Goal: Task Accomplishment & Management: Manage account settings

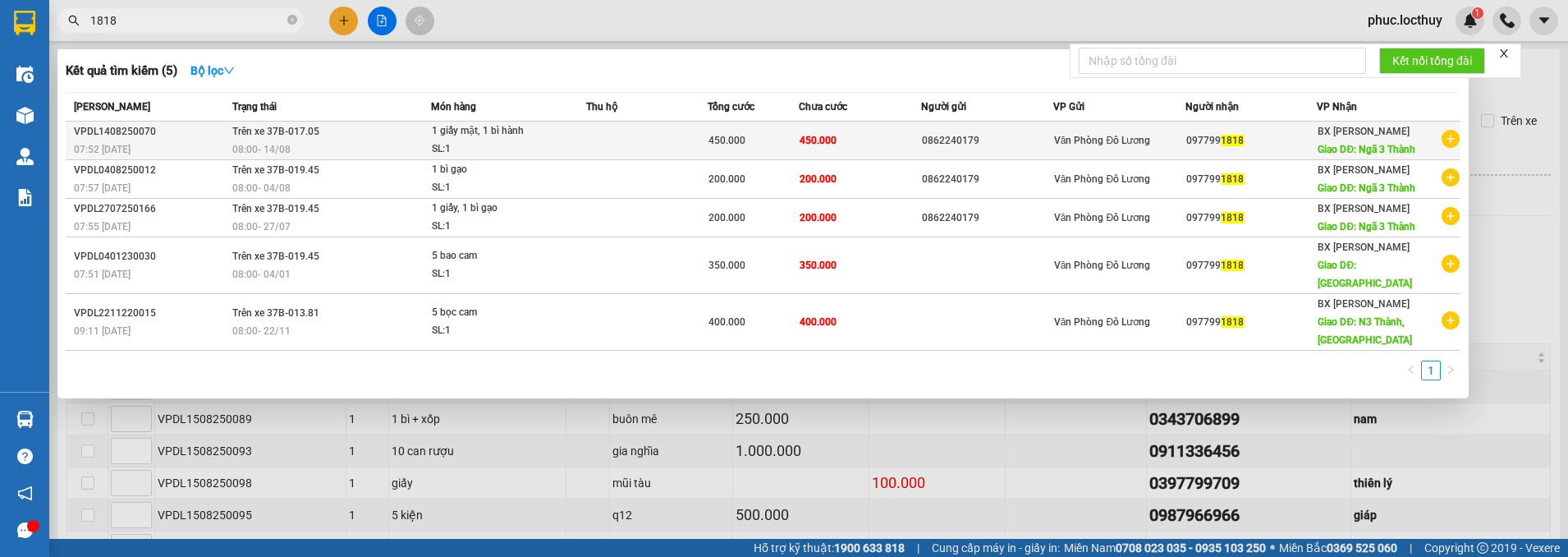
type input "1818"
click at [877, 147] on td "450.000" at bounding box center [860, 141] width 122 height 39
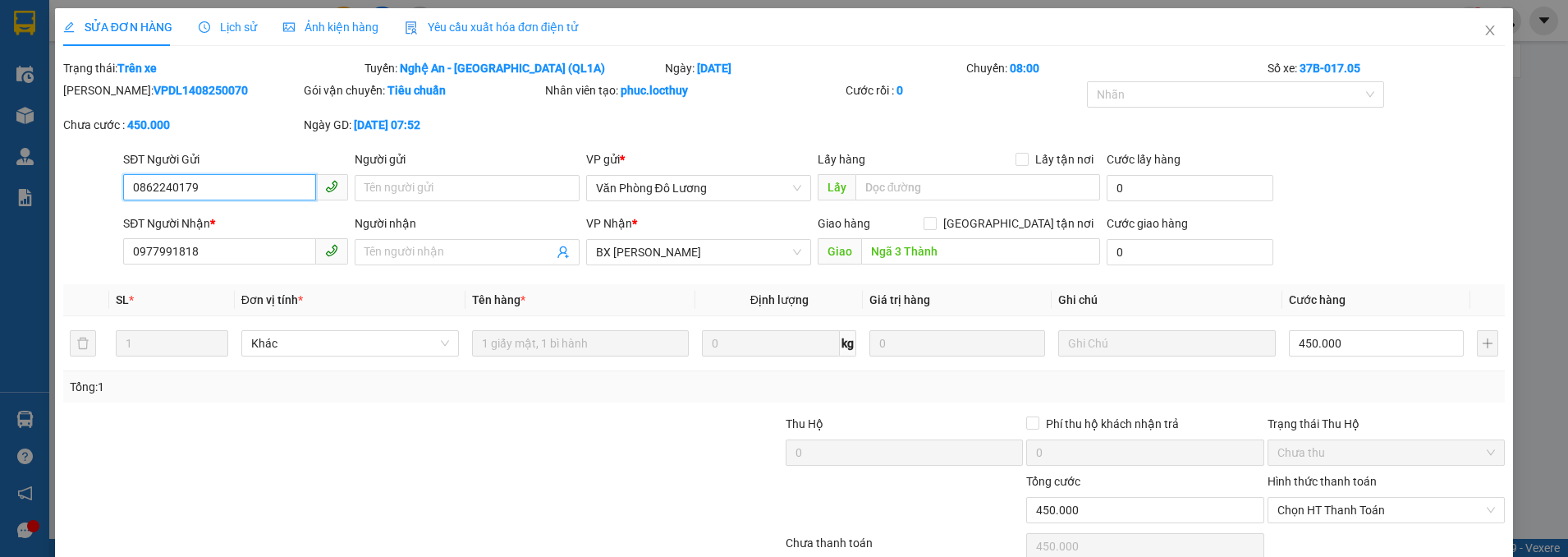
type input "0862240179"
type input "0977991818"
type input "Ngã 3 Thành"
type input "450.000"
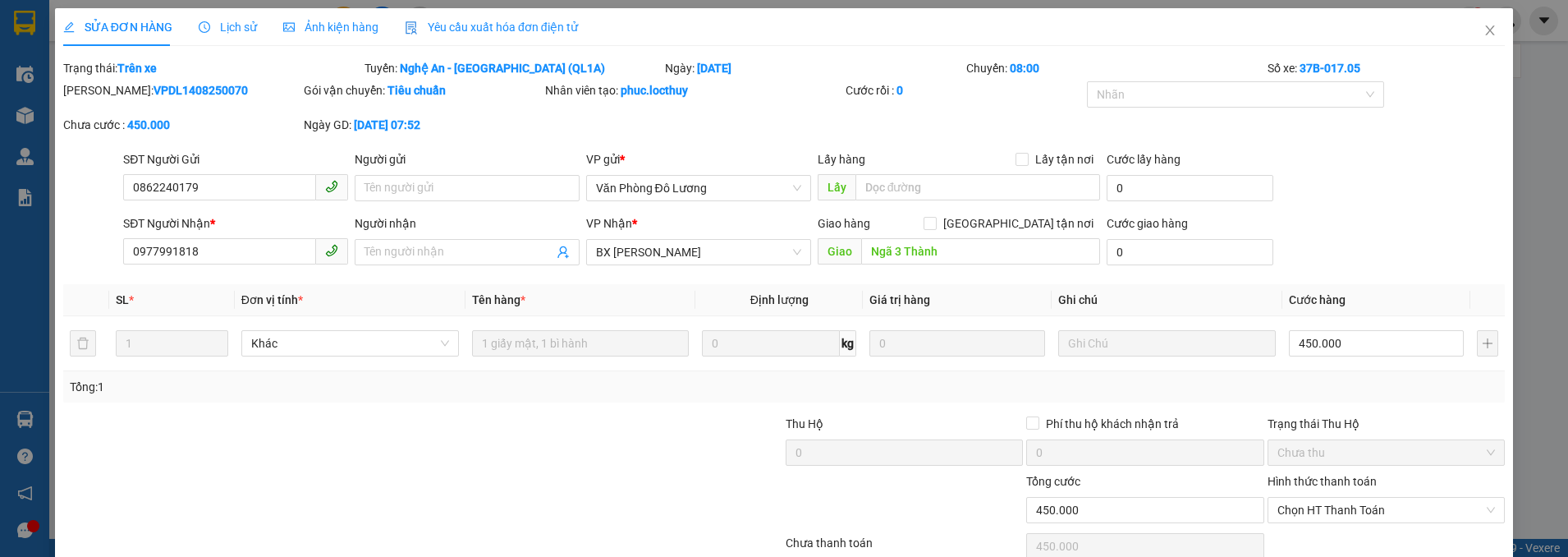
drag, startPoint x: 344, startPoint y: 26, endPoint x: 472, endPoint y: 83, distance: 140.1
click at [345, 27] on span "Ảnh kiện hàng" at bounding box center [331, 28] width 95 height 13
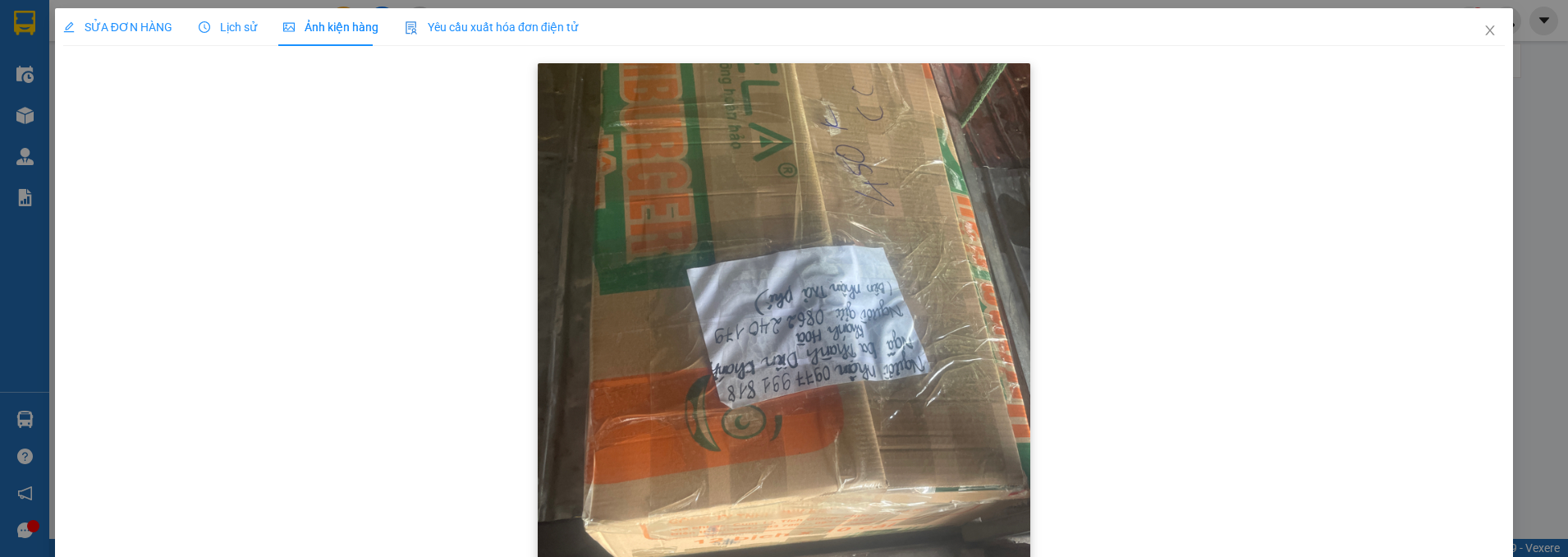
click at [898, 311] on img at bounding box center [784, 392] width 493 height 657
click at [1483, 31] on icon "close" at bounding box center [1490, 30] width 13 height 13
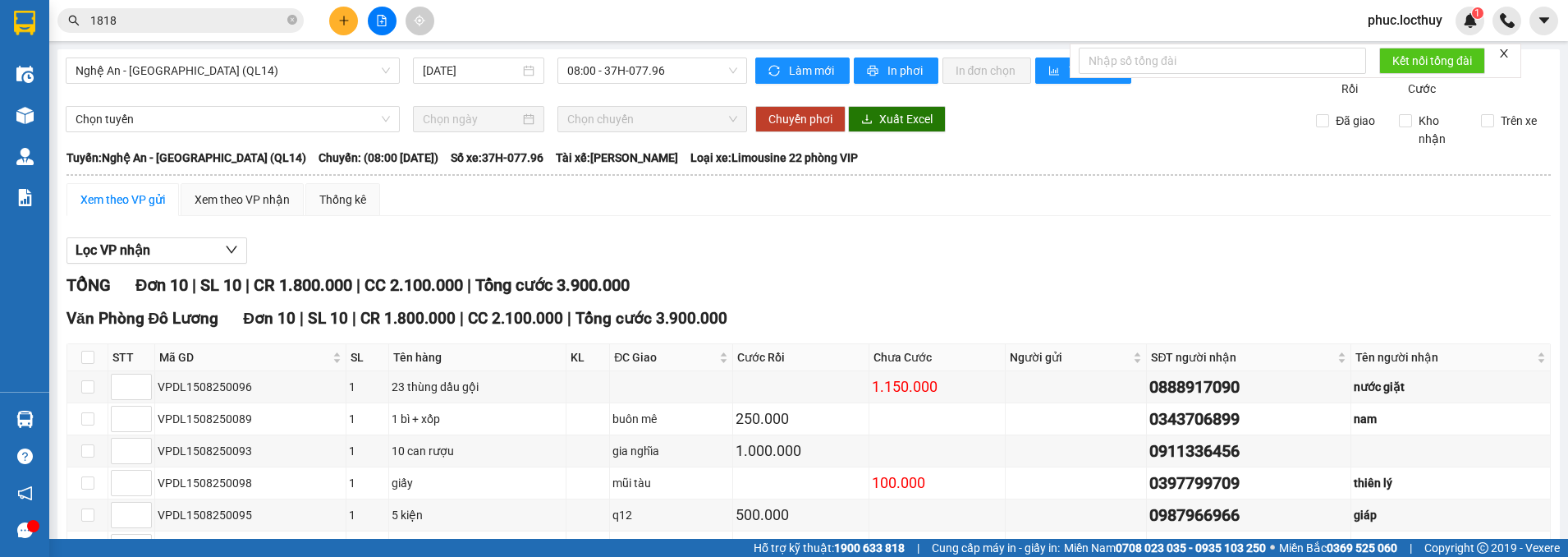
click at [243, 28] on input "1818" at bounding box center [187, 20] width 194 height 18
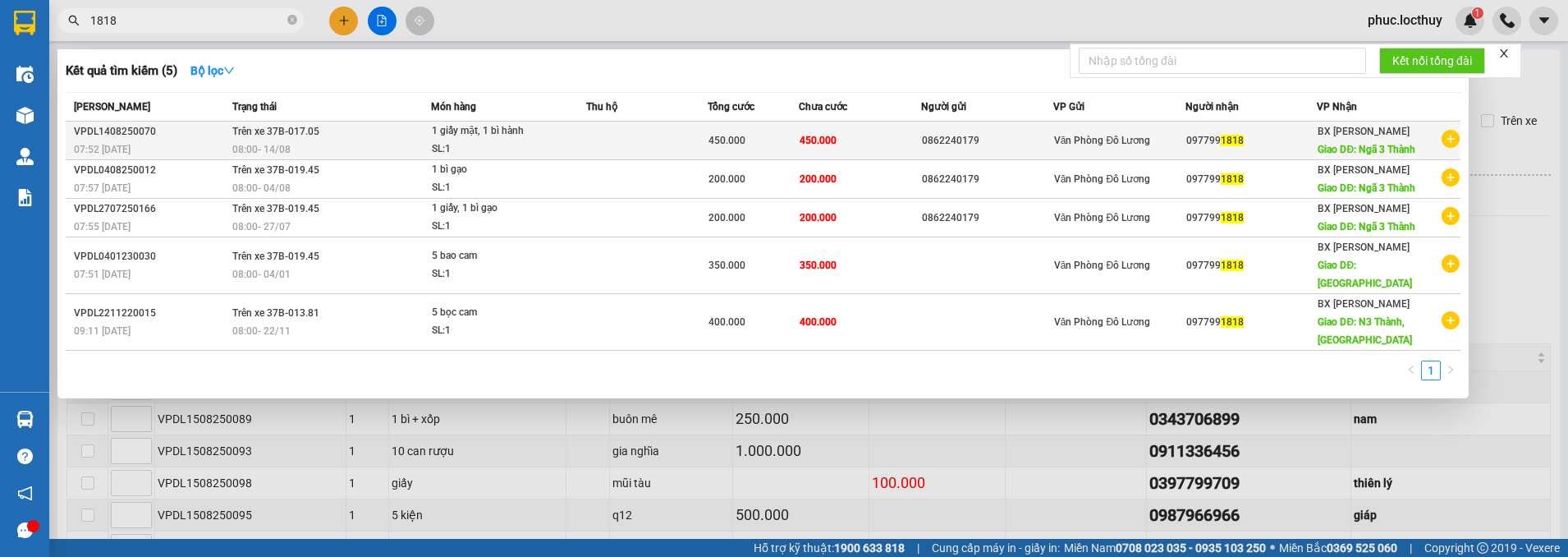
click at [761, 130] on td "450.000" at bounding box center [753, 141] width 91 height 39
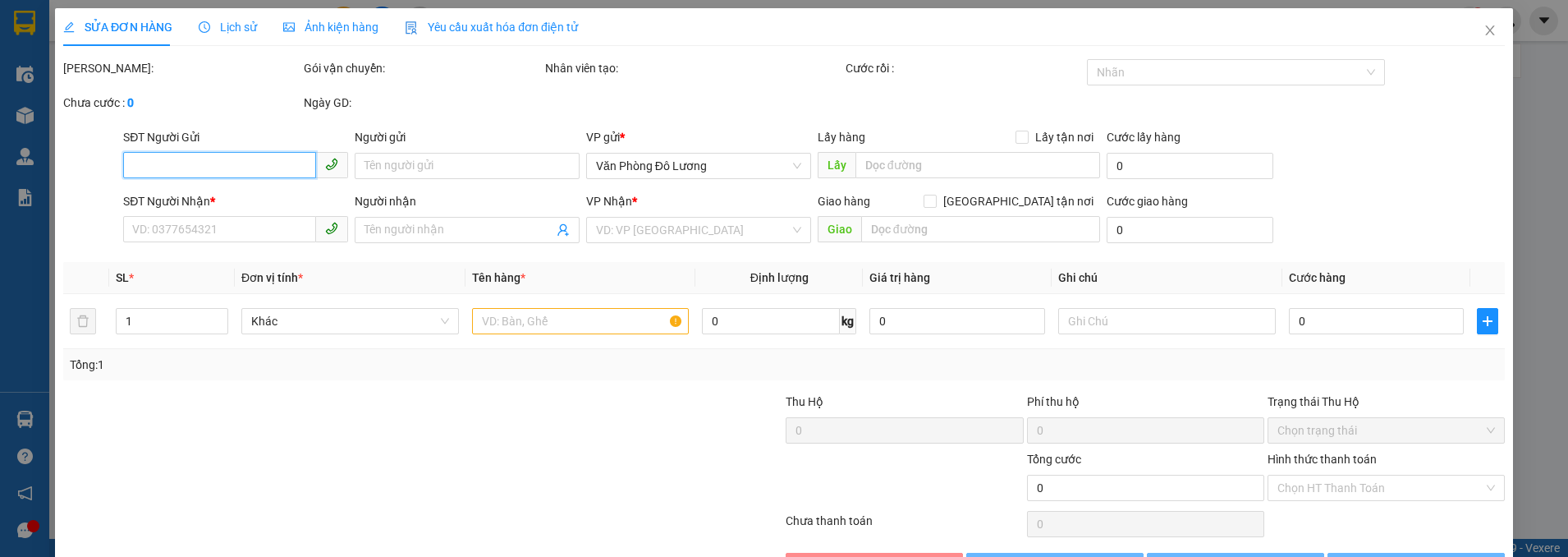
type input "0862240179"
type input "0977991818"
type input "Ngã 3 Thành"
type input "450.000"
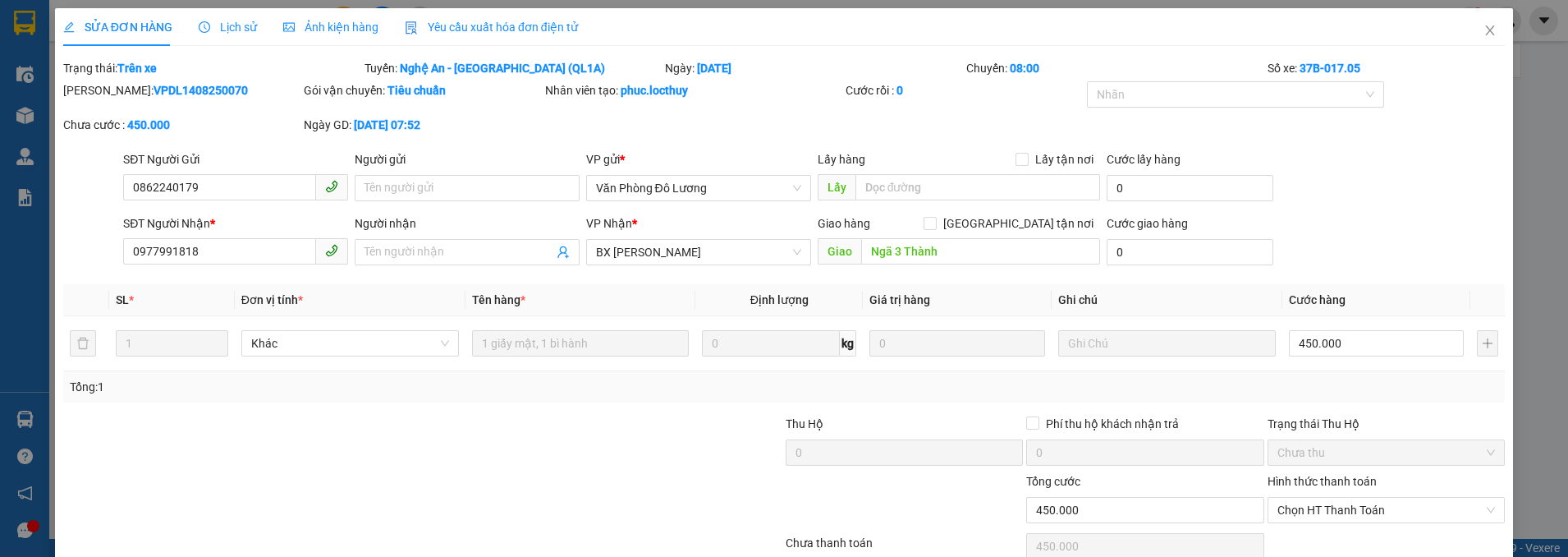
click at [342, 37] on div "Ảnh kiện hàng" at bounding box center [331, 28] width 95 height 38
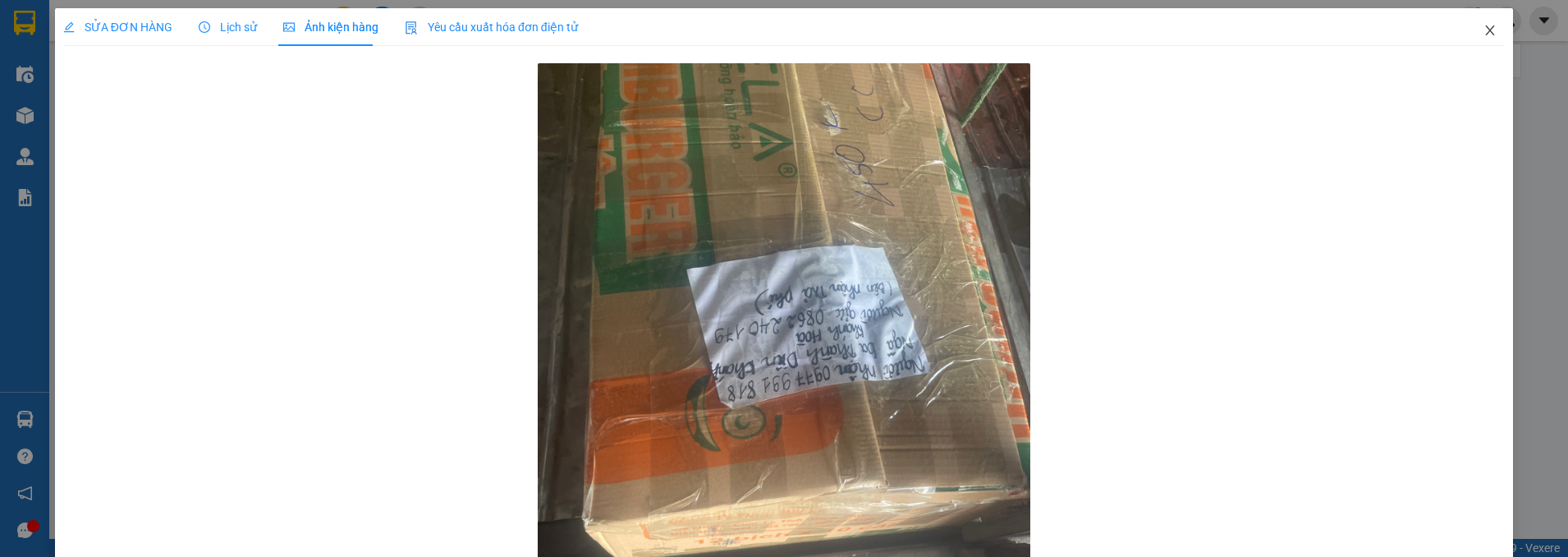
click at [1483, 27] on icon "close" at bounding box center [1490, 30] width 13 height 13
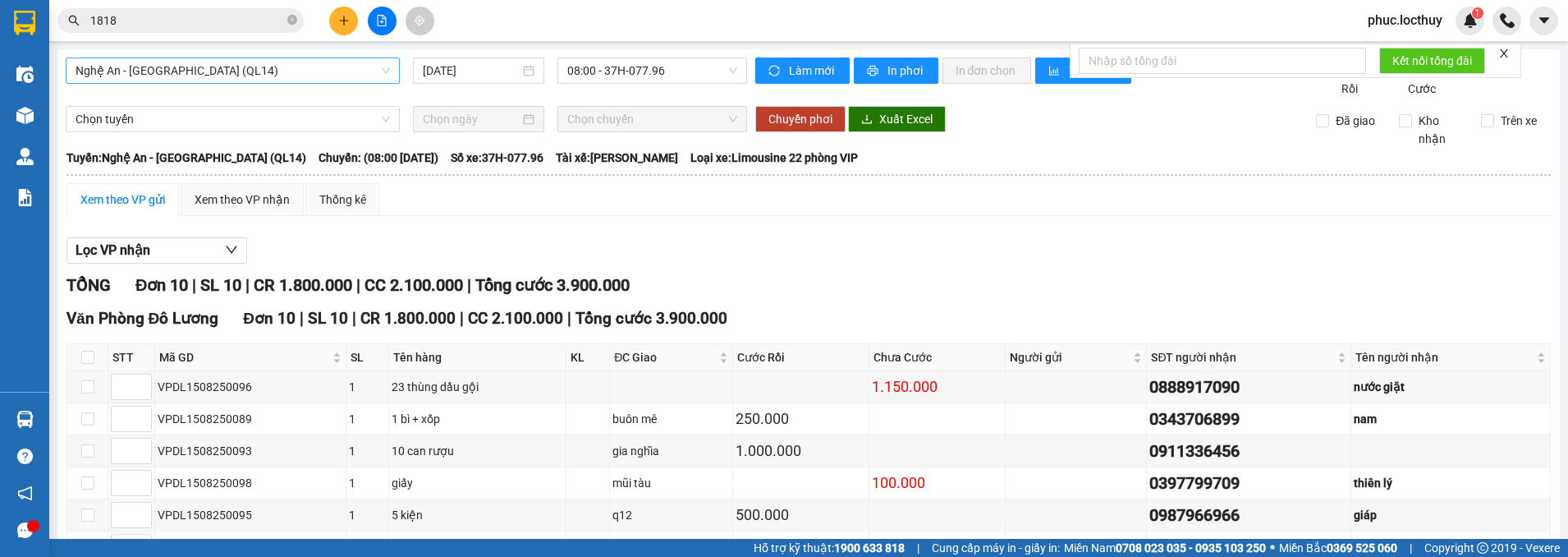
click at [255, 69] on span "Nghệ An - [GEOGRAPHIC_DATA] (QL14)" at bounding box center [233, 70] width 314 height 25
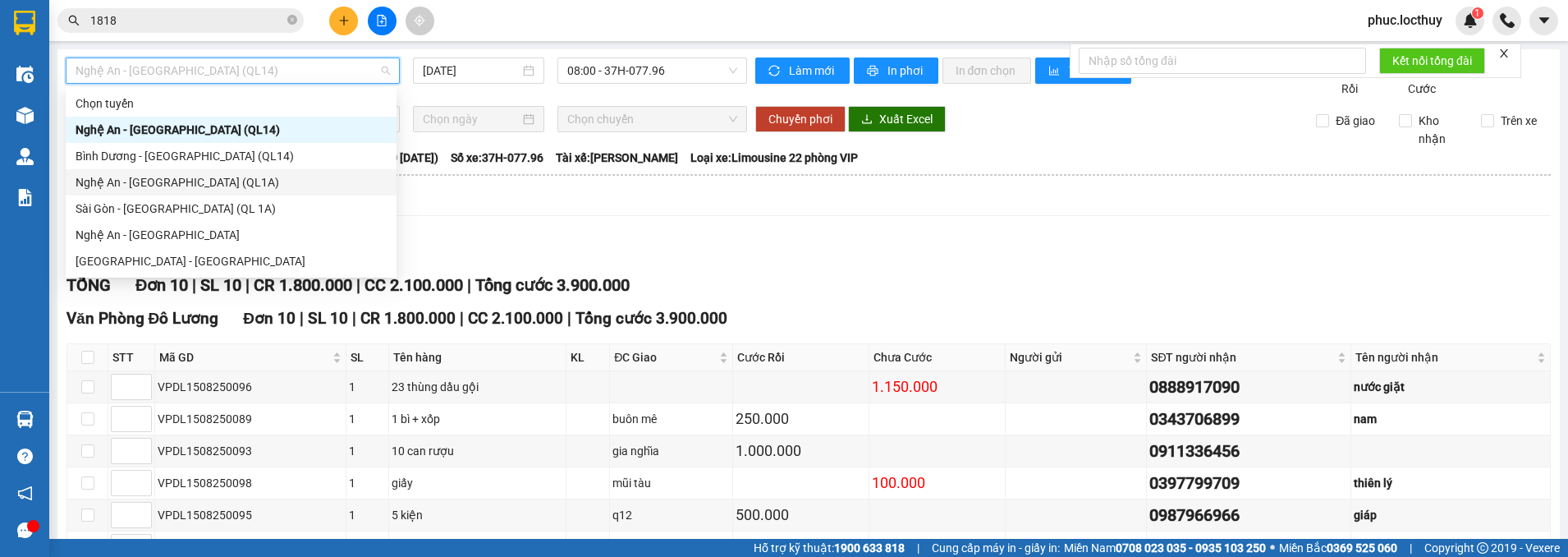
click at [229, 180] on div "Nghệ An - [GEOGRAPHIC_DATA] (QL1A)" at bounding box center [232, 182] width 312 height 18
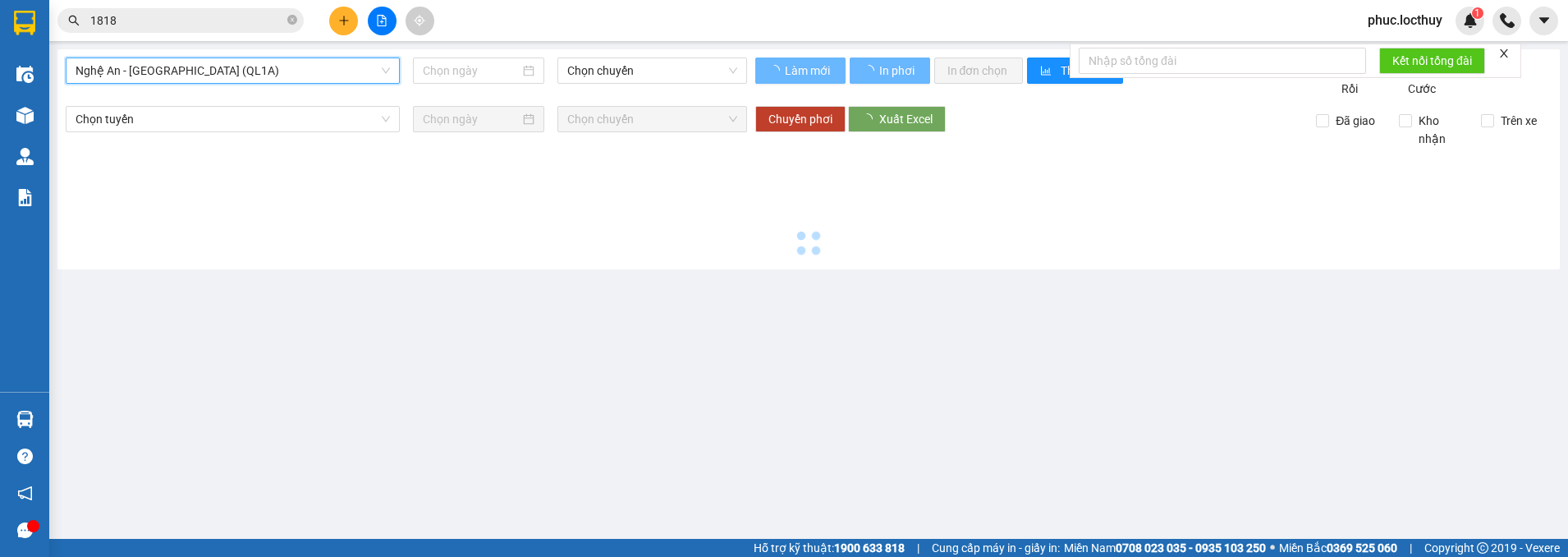
type input "[DATE]"
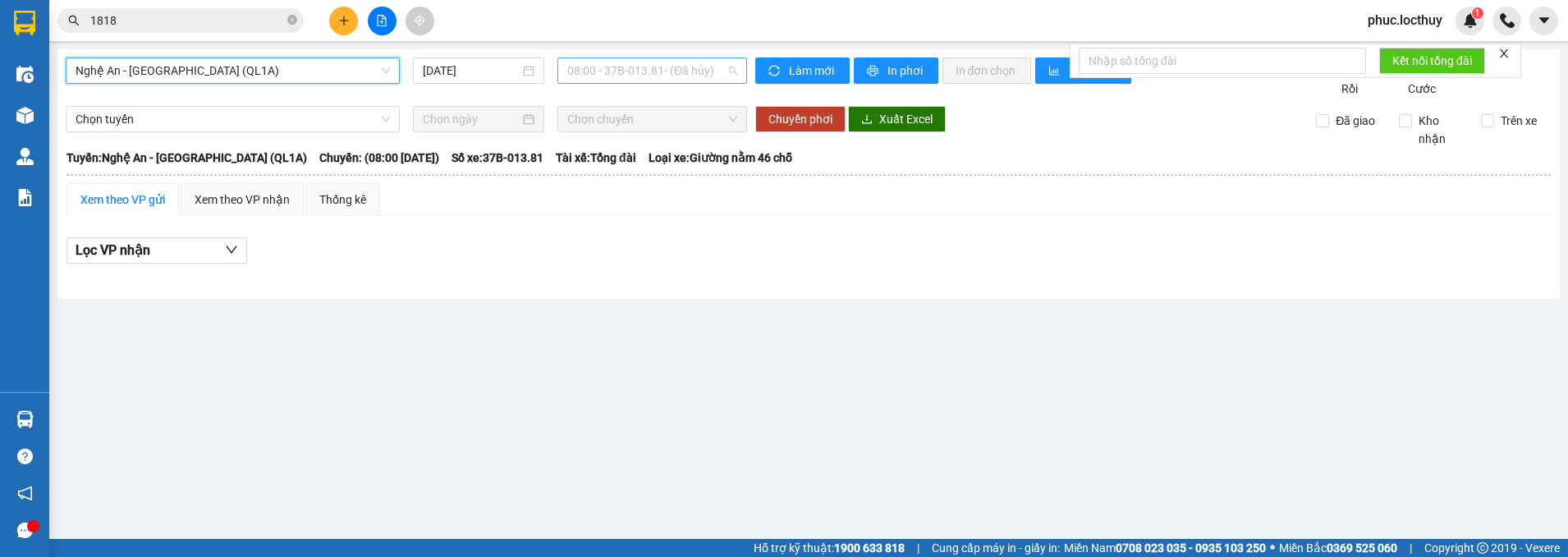
click at [645, 65] on span "08:00 - 37B-013.81 - (Đã hủy)" at bounding box center [652, 70] width 170 height 25
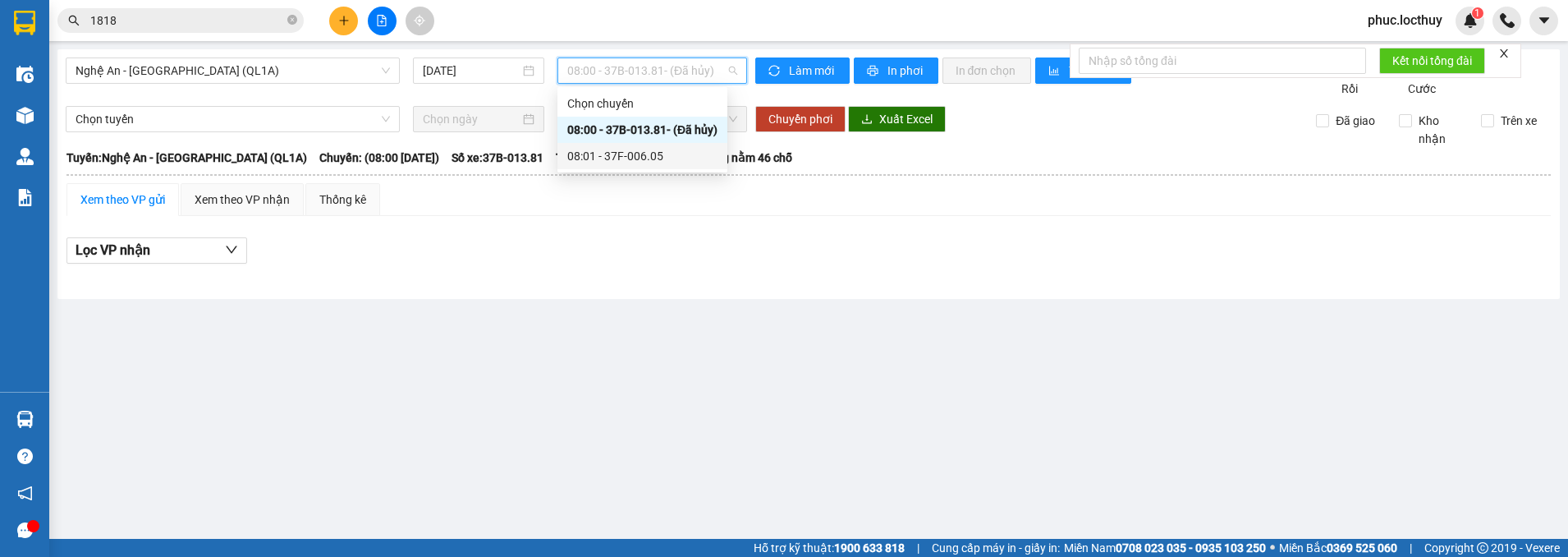
click at [616, 149] on div "08:01 - 37F-006.05" at bounding box center [642, 156] width 150 height 18
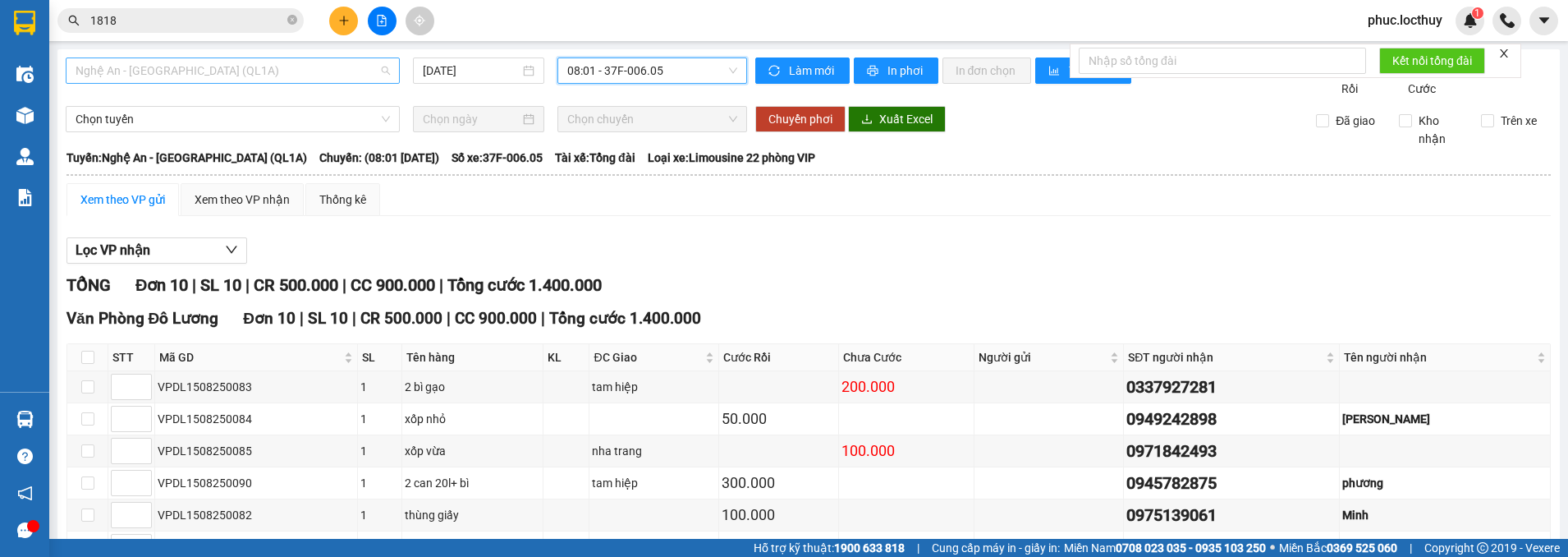
click at [238, 70] on span "Nghệ An - [GEOGRAPHIC_DATA] (QL1A)" at bounding box center [233, 70] width 314 height 25
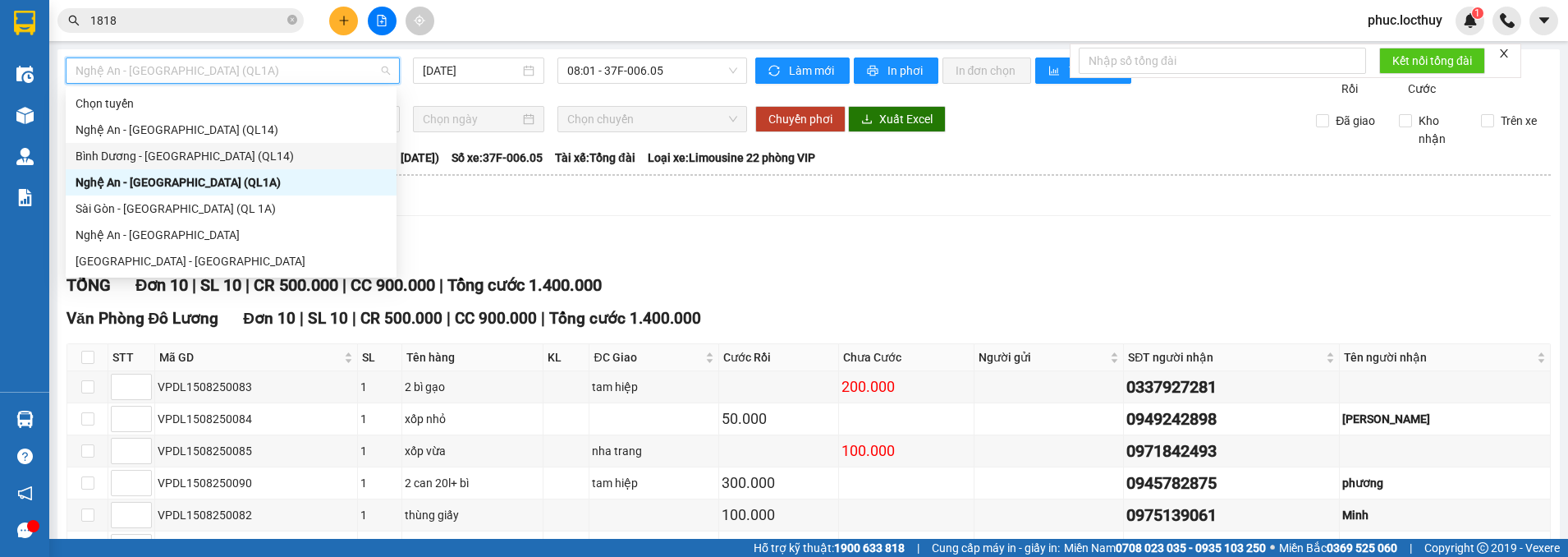
click at [195, 150] on div "Bình Dương - [GEOGRAPHIC_DATA] (QL14)" at bounding box center [232, 156] width 312 height 18
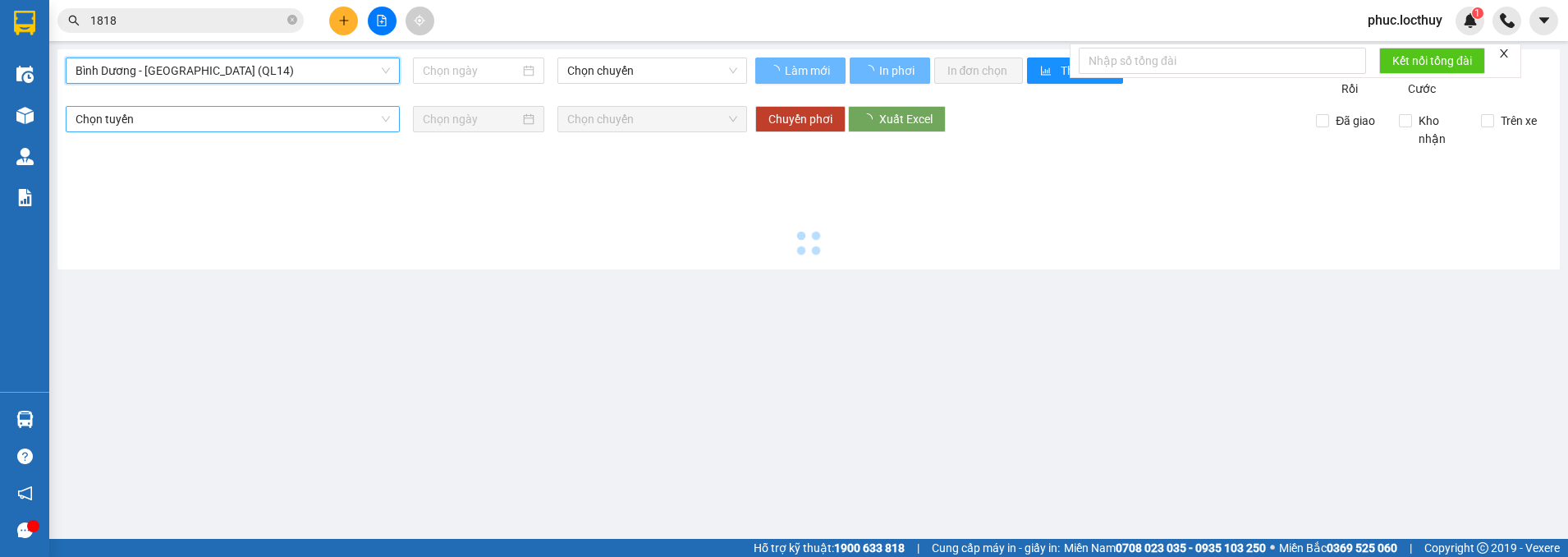
type input "[DATE]"
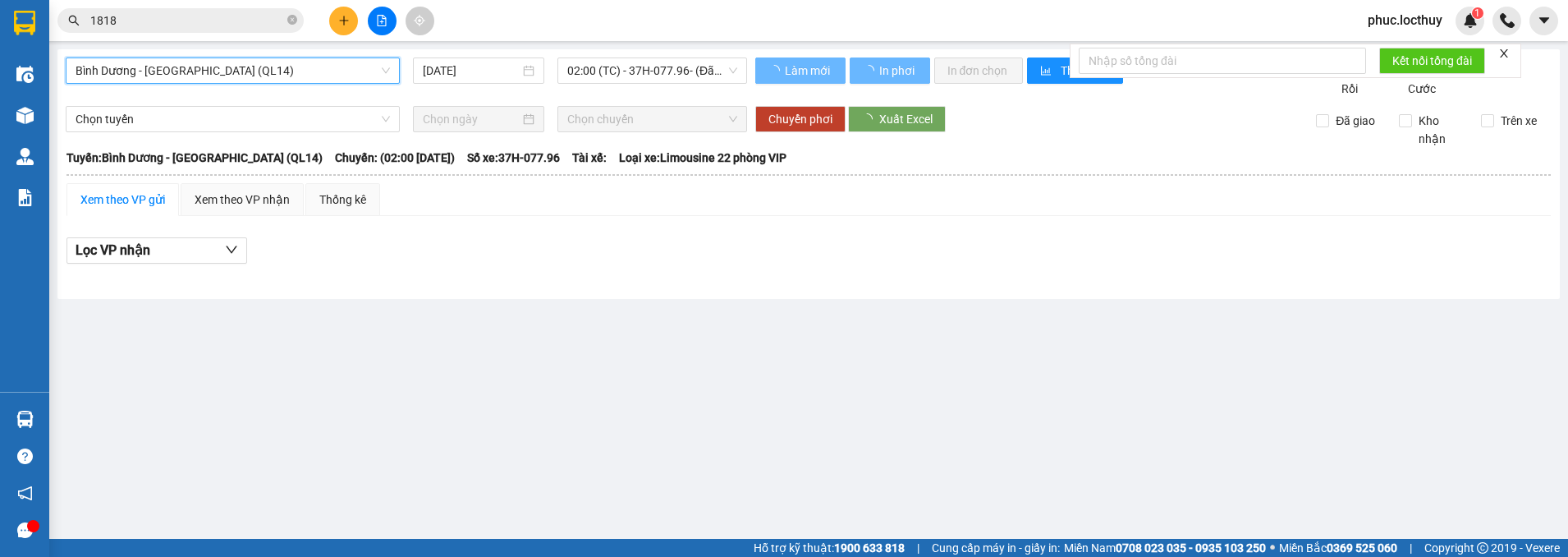
click at [233, 61] on span "Bình Dương - [GEOGRAPHIC_DATA] (QL14)" at bounding box center [233, 70] width 314 height 25
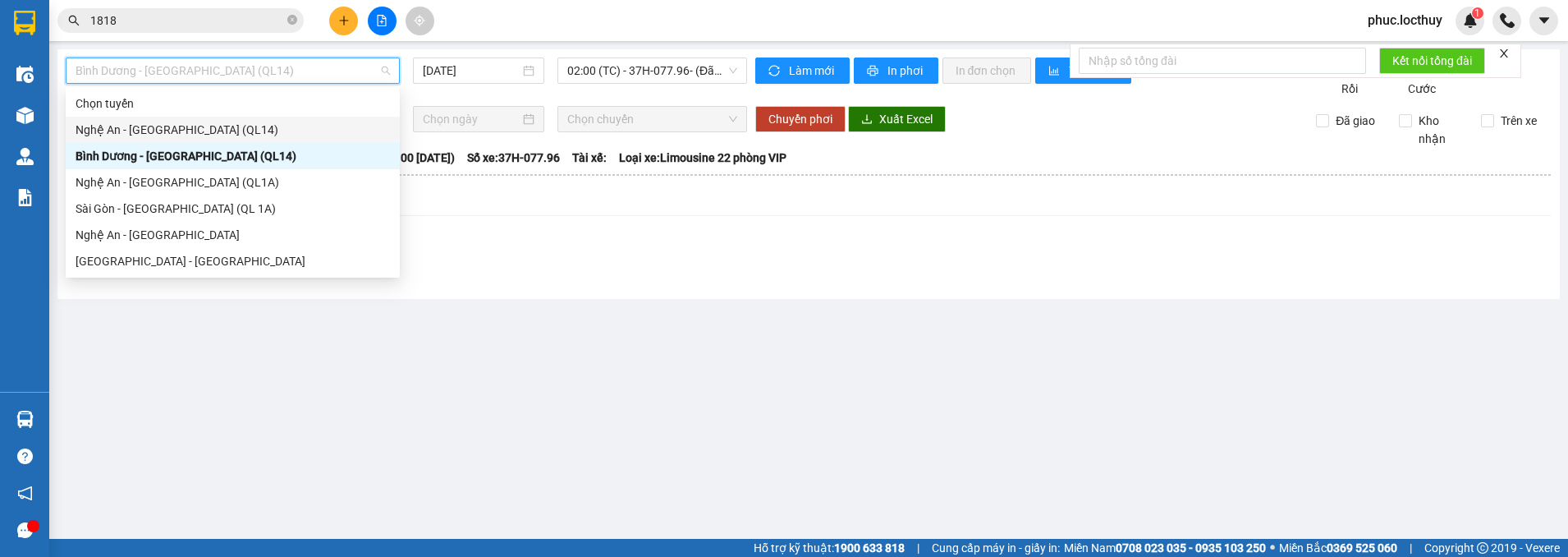
click at [221, 123] on div "Nghệ An - [GEOGRAPHIC_DATA] (QL14)" at bounding box center [233, 129] width 314 height 18
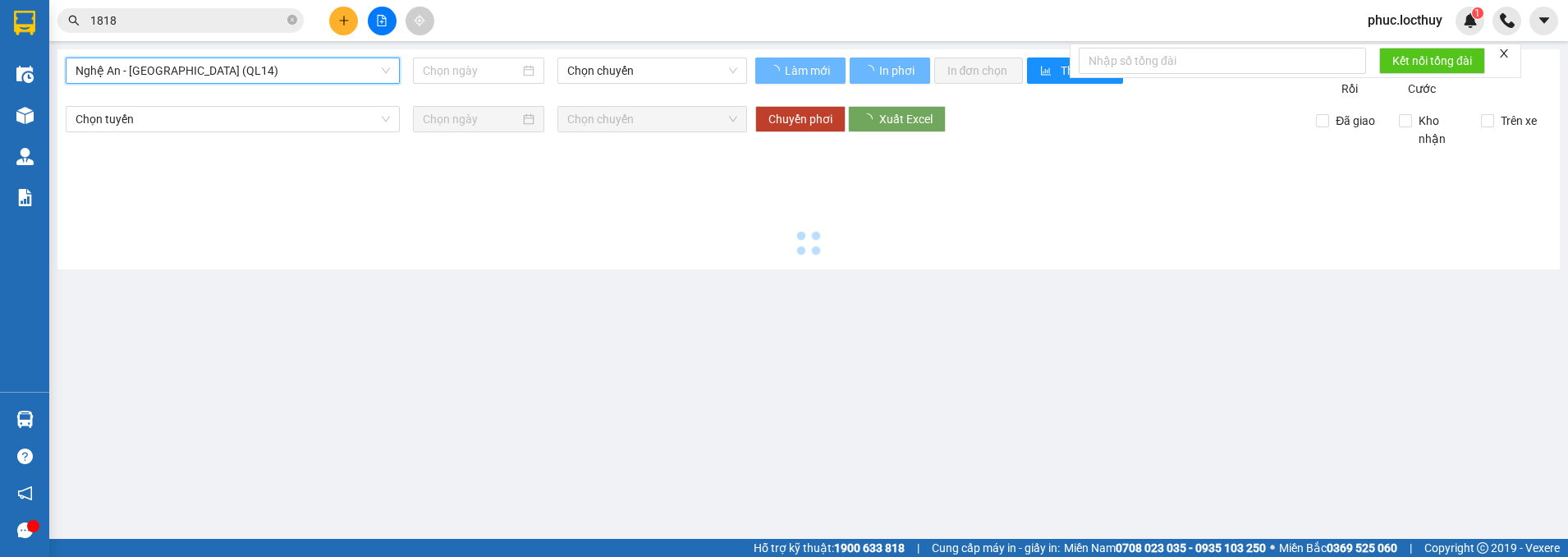
type input "[DATE]"
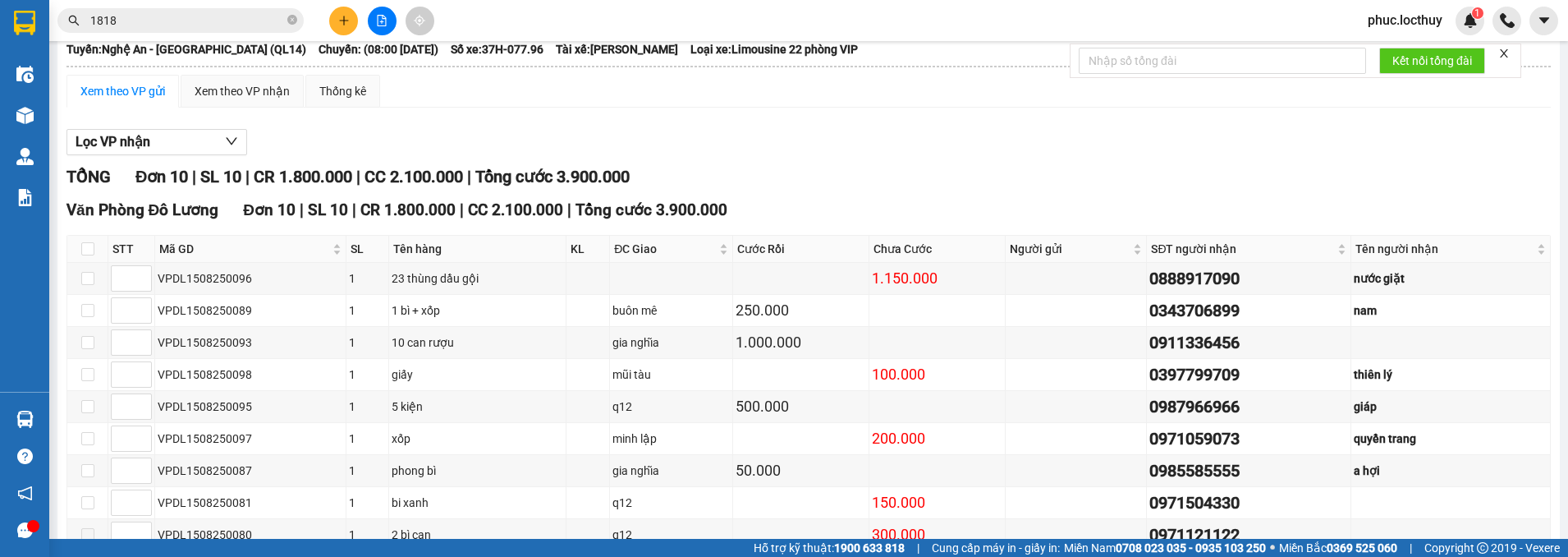
scroll to position [256, 0]
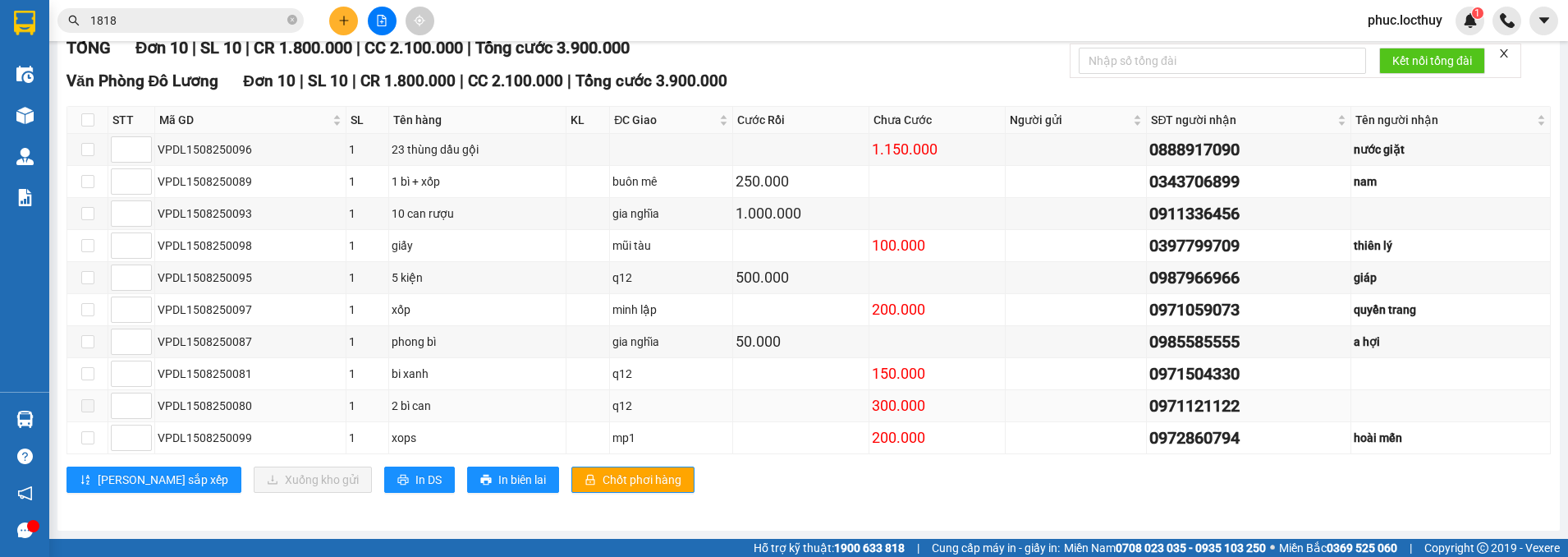
click at [88, 408] on span at bounding box center [88, 406] width 13 height 13
type input "1"
click at [136, 403] on span "Increase Value" at bounding box center [142, 401] width 18 height 15
drag, startPoint x: 98, startPoint y: 410, endPoint x: 85, endPoint y: 410, distance: 13.0
click at [97, 410] on td at bounding box center [87, 407] width 41 height 32
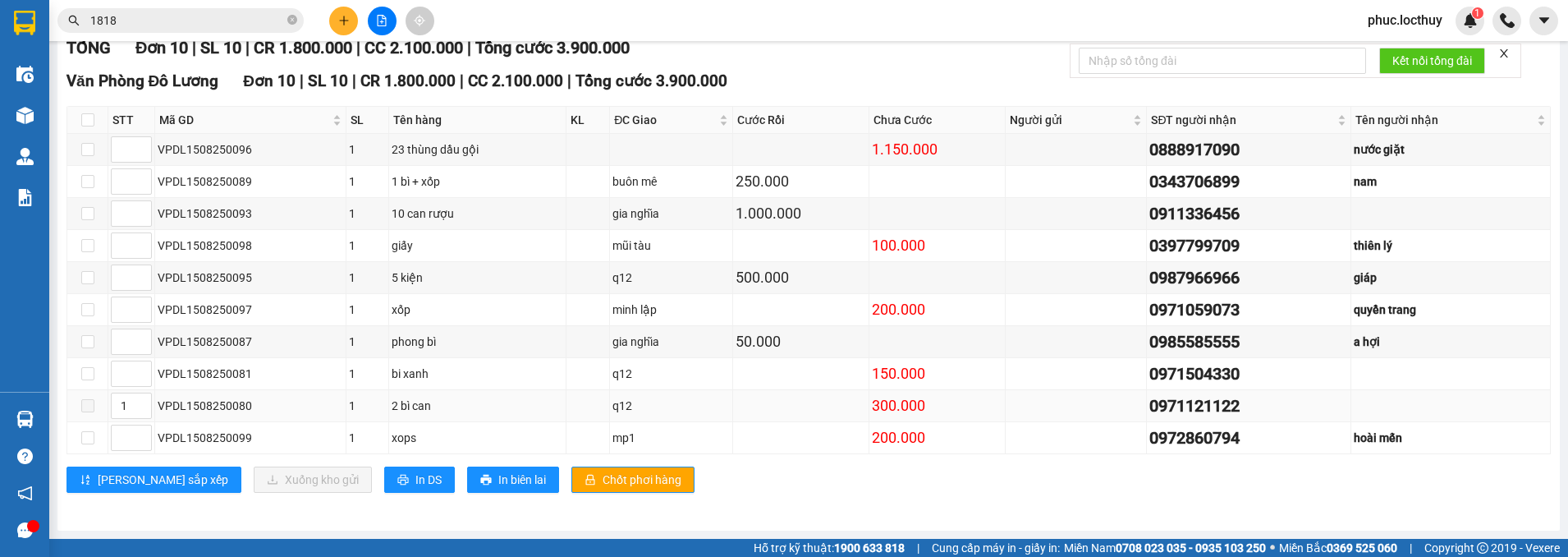
click at [85, 410] on span at bounding box center [88, 406] width 13 height 13
click at [463, 405] on div "2 bì can" at bounding box center [477, 405] width 172 height 18
click at [487, 400] on div "2 bì can" at bounding box center [477, 405] width 172 height 18
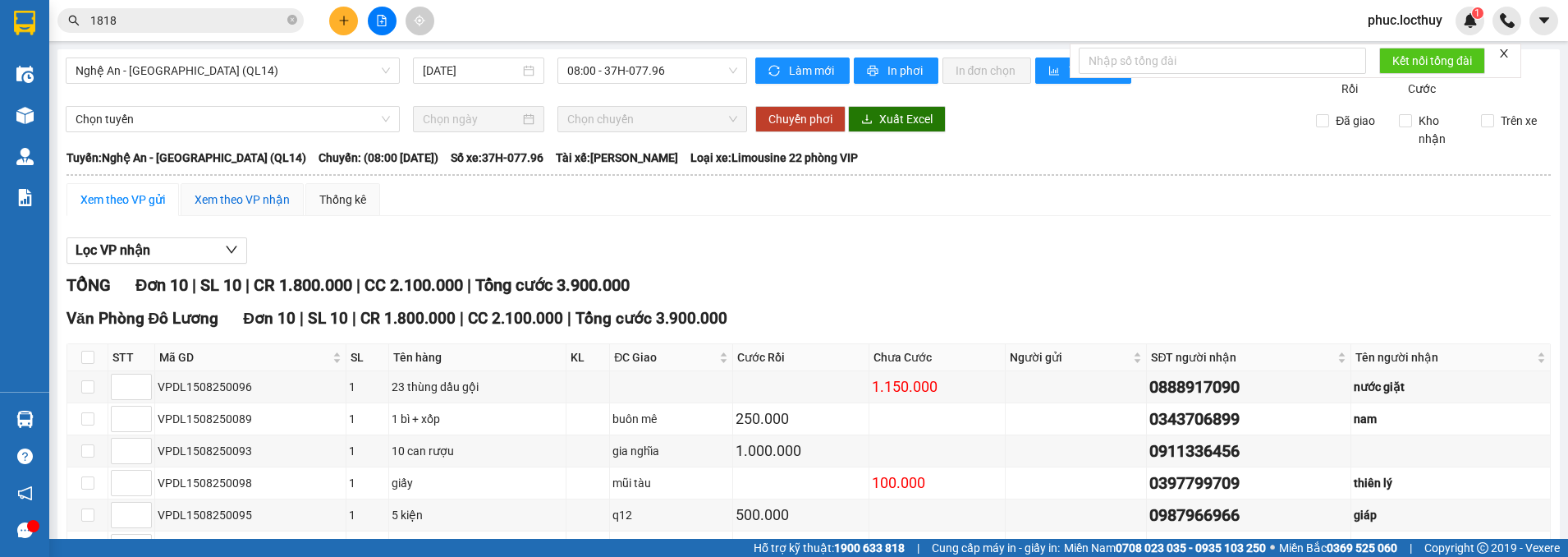
click at [275, 209] on div "Xem theo VP nhận" at bounding box center [242, 200] width 95 height 18
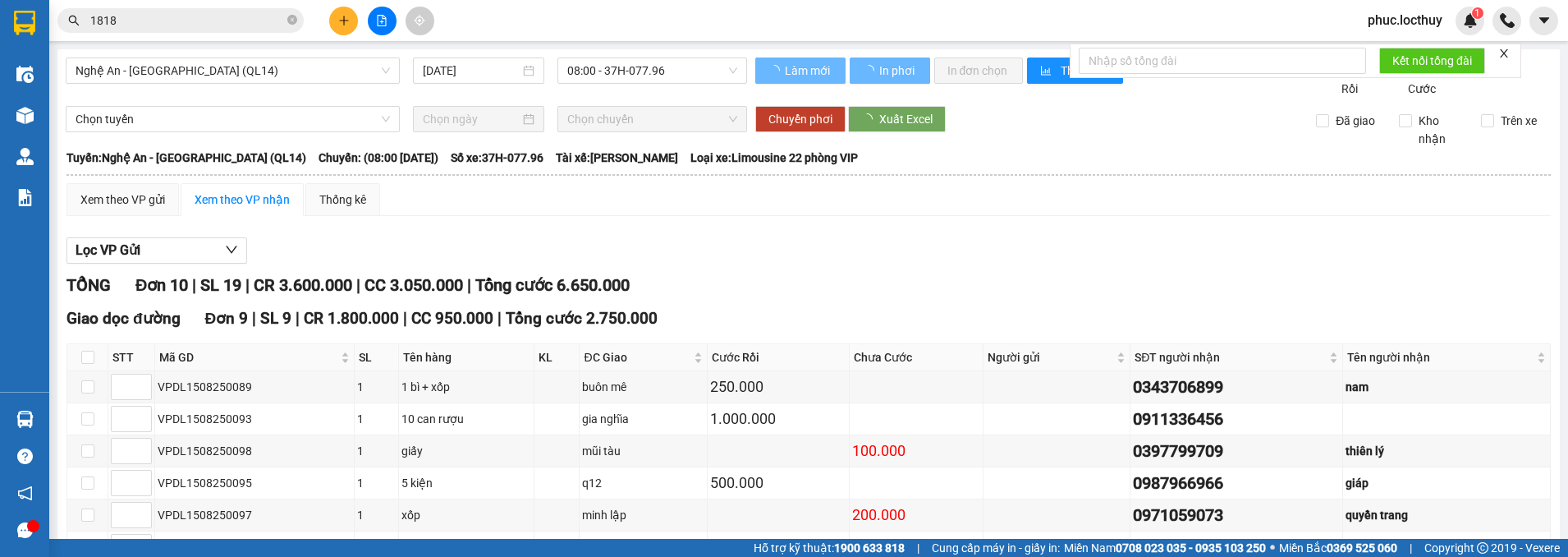
type input "1"
type input "2"
type input "4"
type input "5"
type input "3"
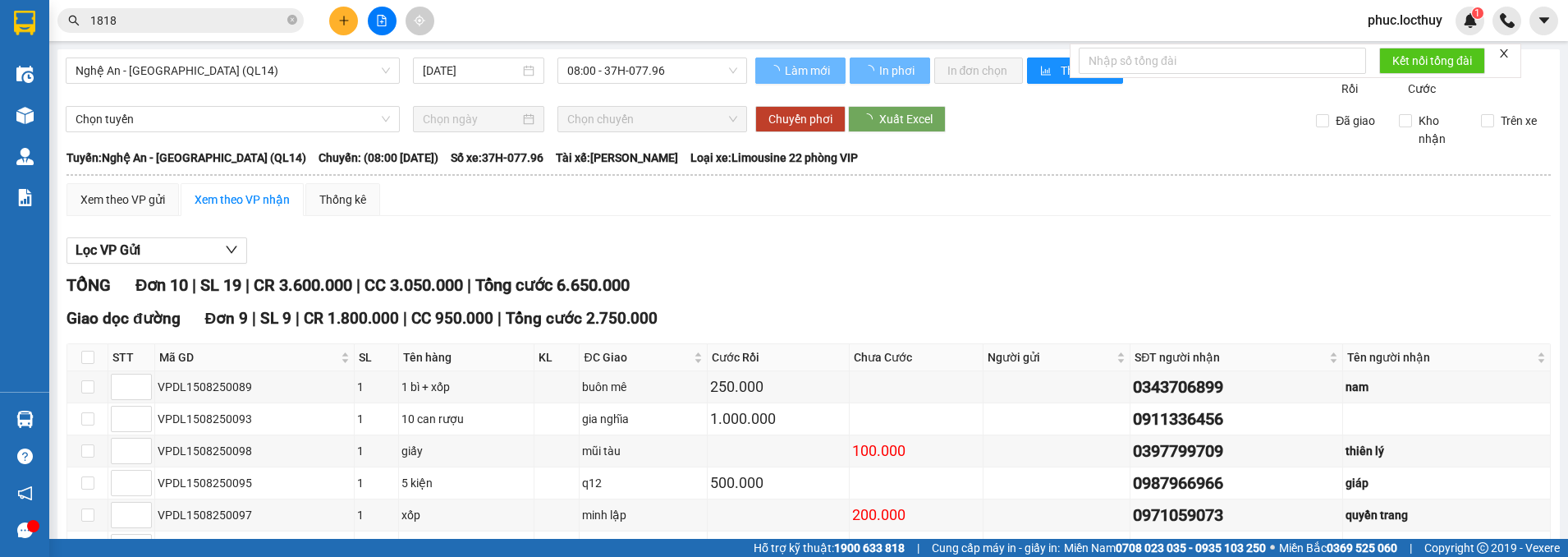
type input "2"
type input "5"
type input "6"
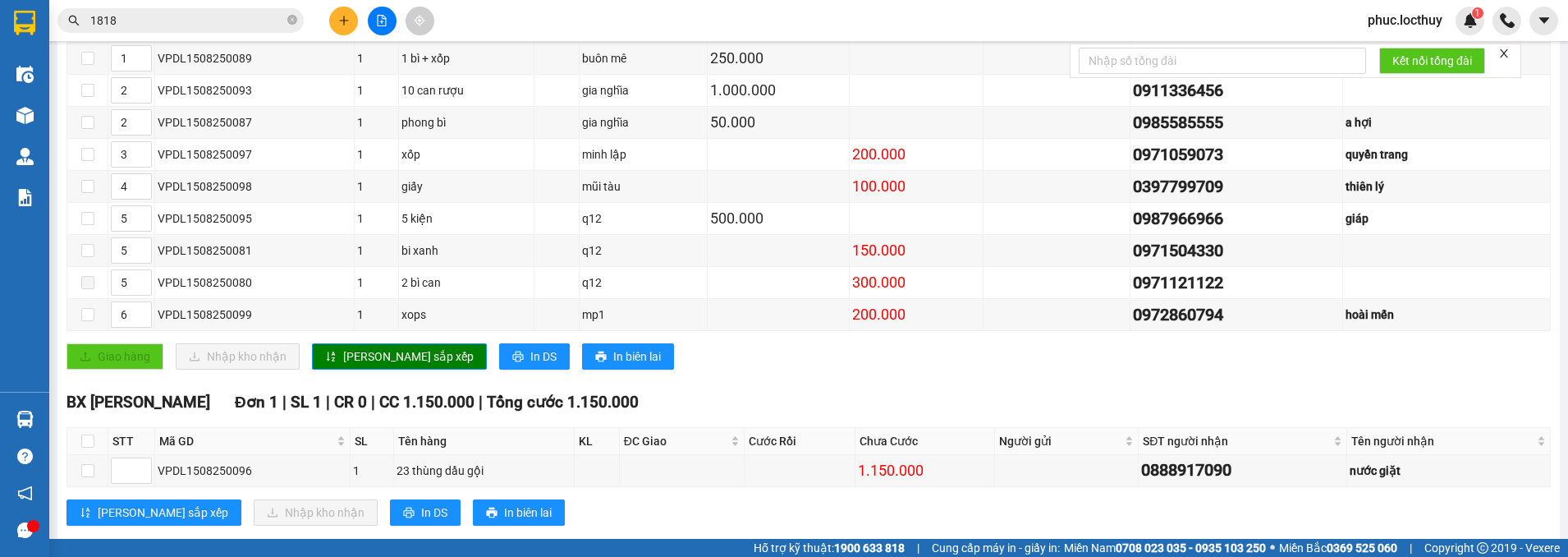
scroll to position [379, 0]
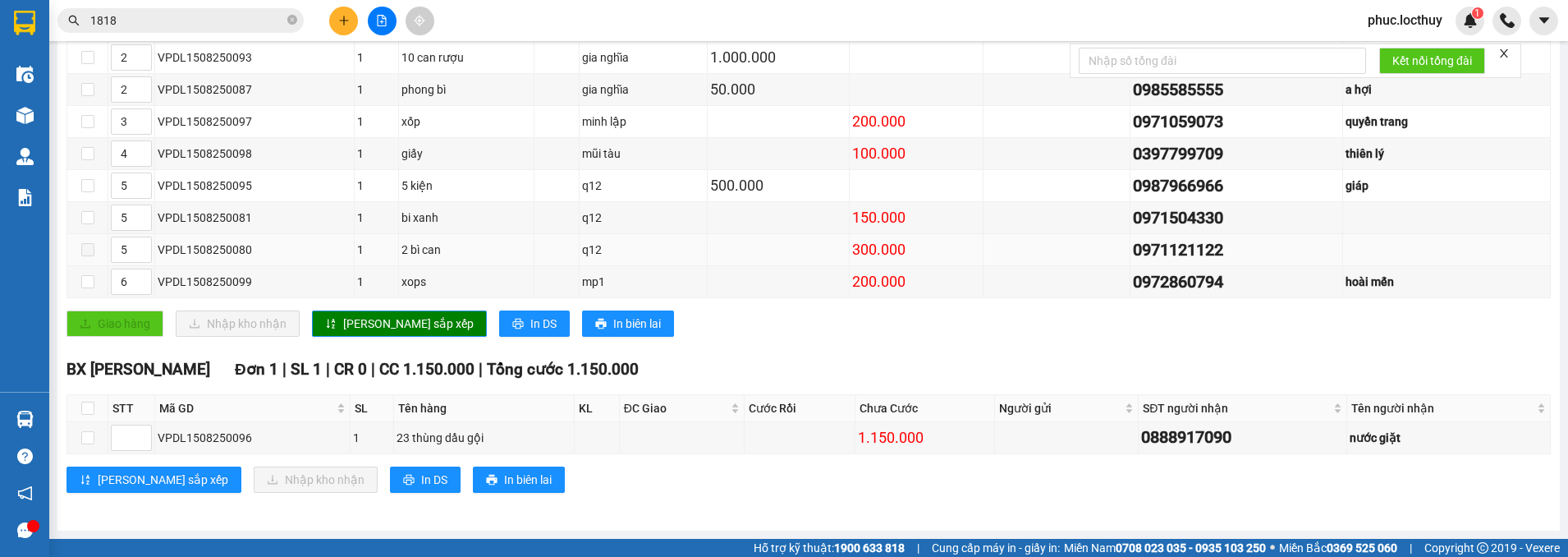
click at [86, 251] on span at bounding box center [88, 250] width 13 height 13
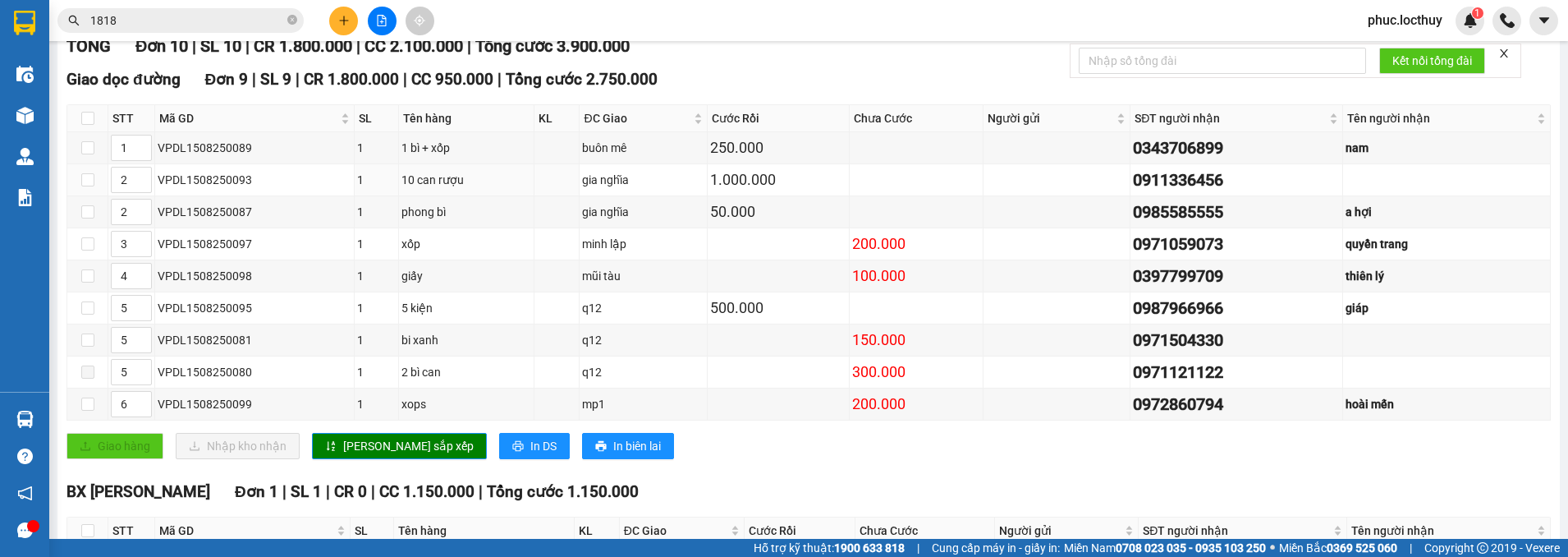
scroll to position [0, 0]
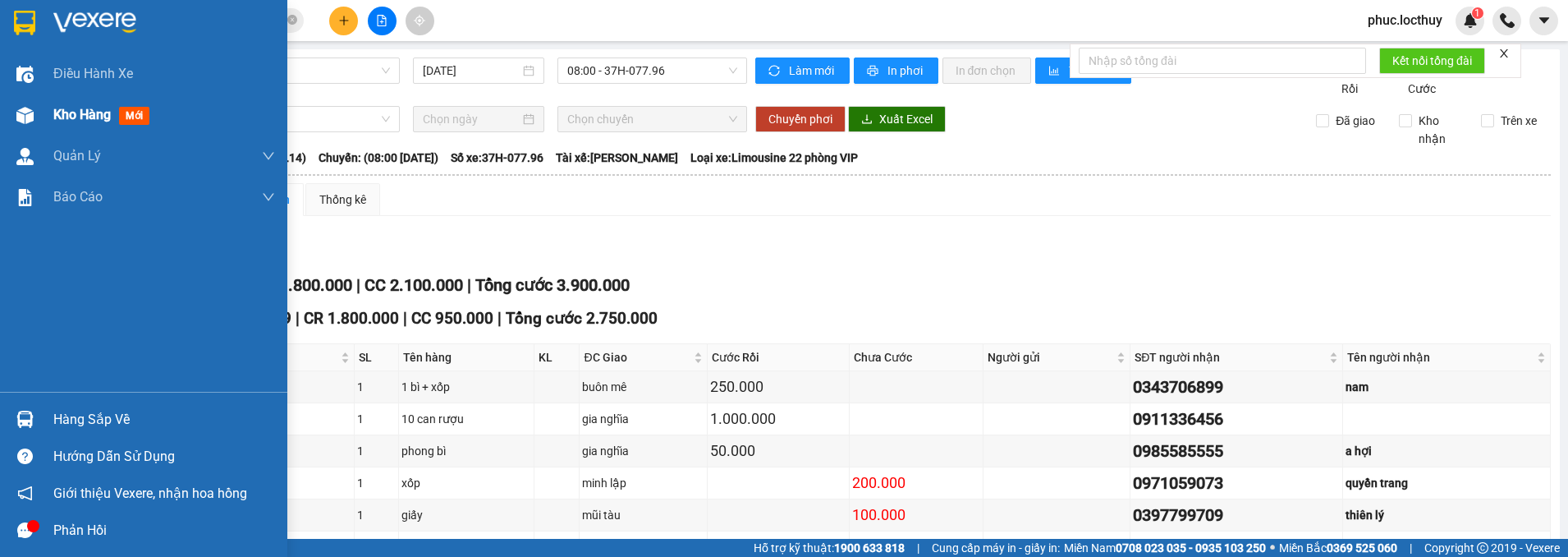
click at [20, 115] on img at bounding box center [25, 115] width 17 height 17
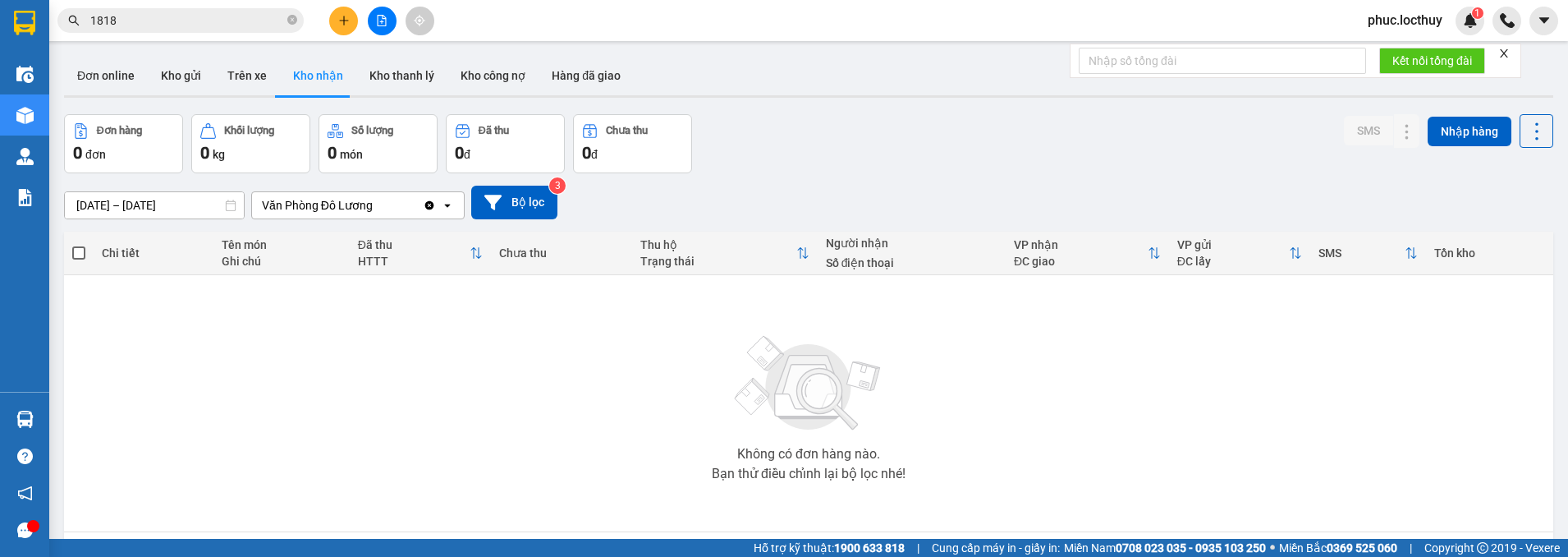
click at [318, 79] on button "Kho nhận" at bounding box center [318, 75] width 76 height 39
click at [1456, 135] on button "Nhập hàng" at bounding box center [1469, 131] width 84 height 29
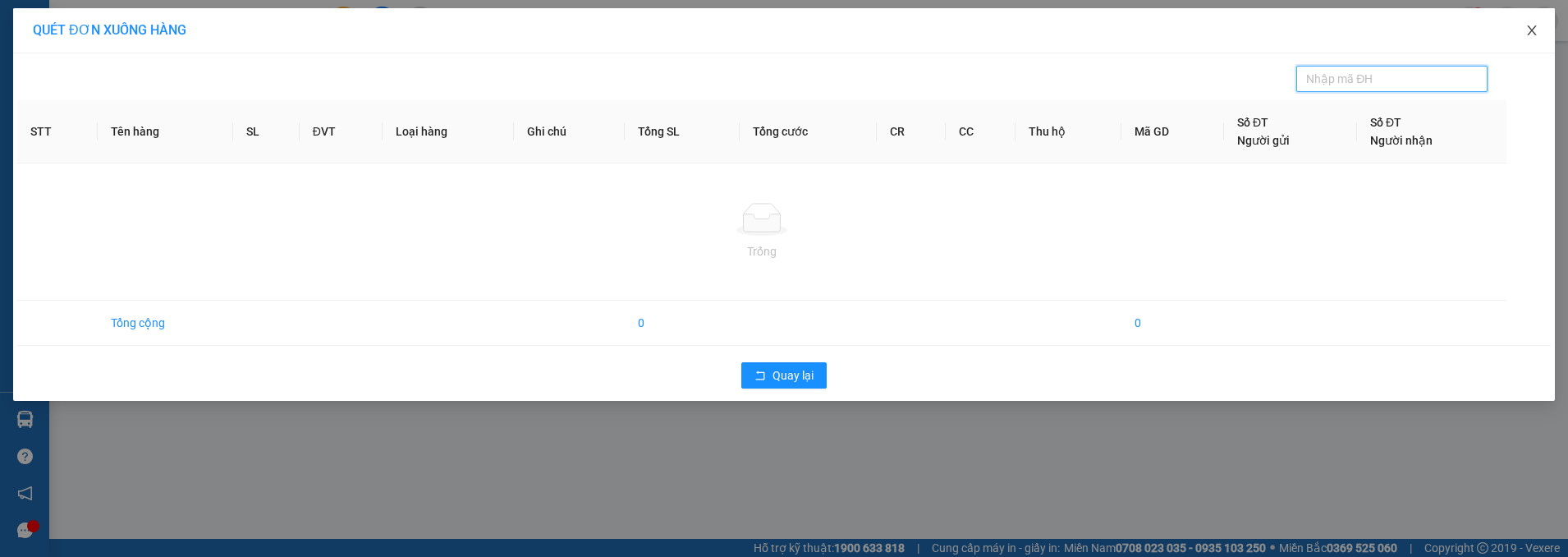
click at [1533, 26] on icon "close" at bounding box center [1532, 30] width 13 height 13
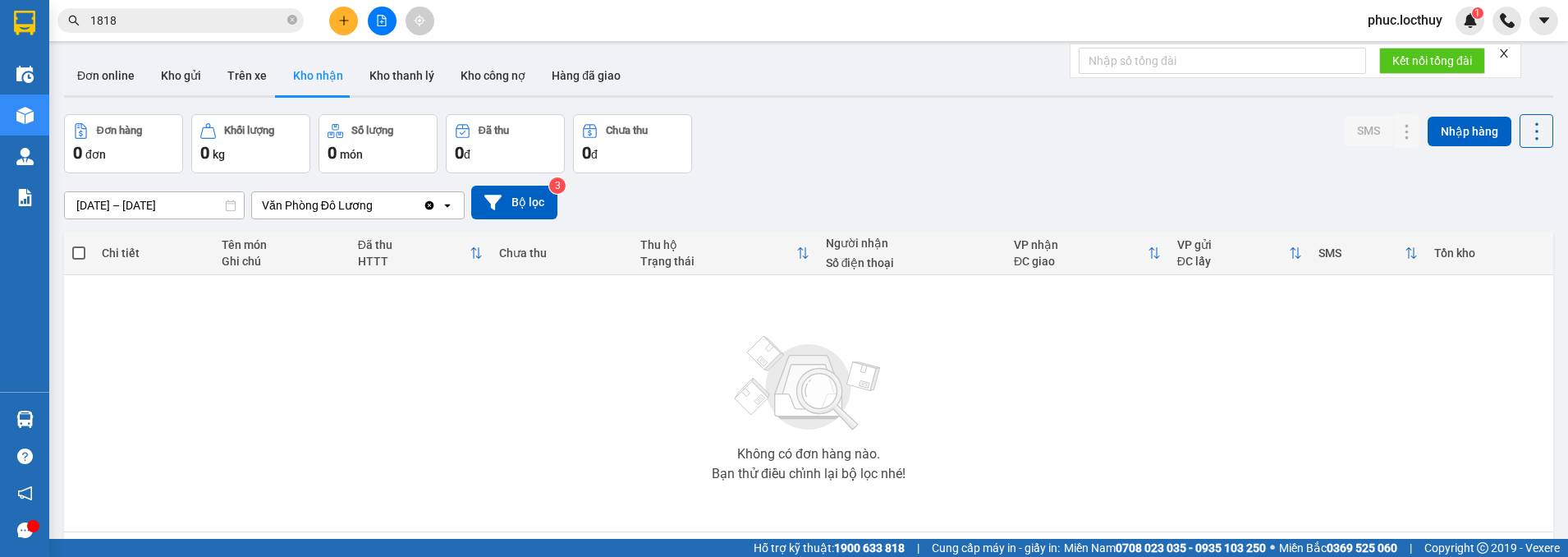
click at [441, 210] on icon "open" at bounding box center [447, 205] width 13 height 13
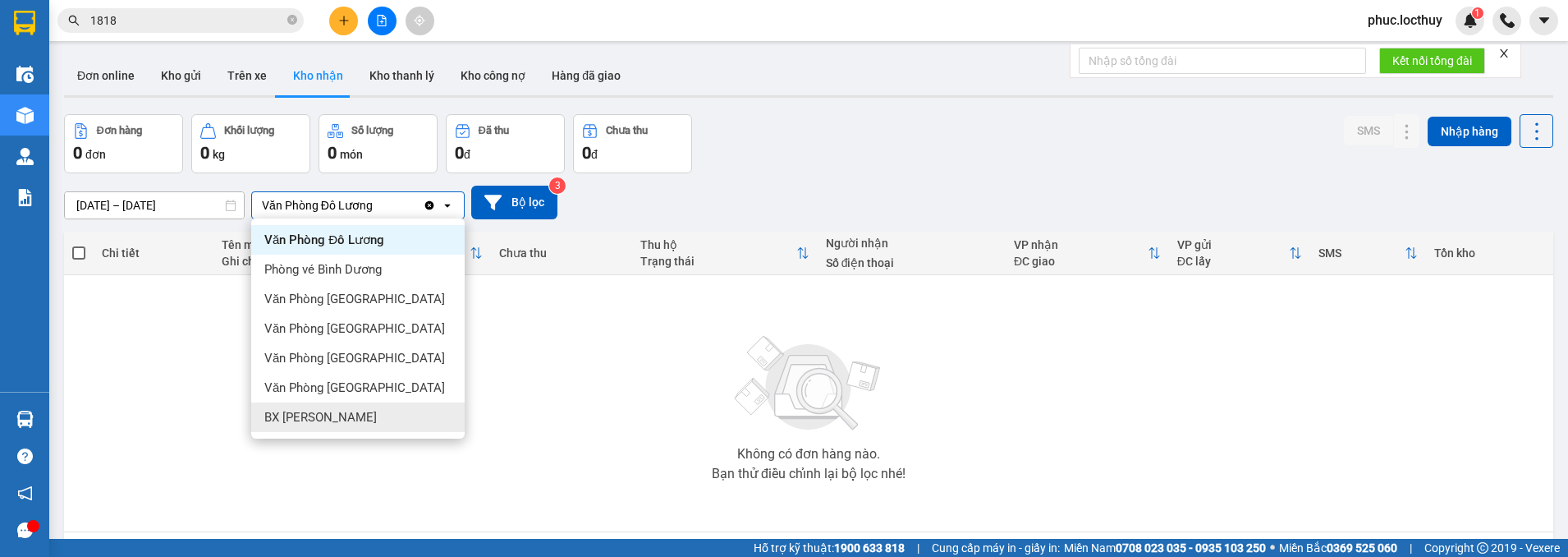
click at [336, 428] on div "BX [PERSON_NAME]" at bounding box center [357, 417] width 214 height 29
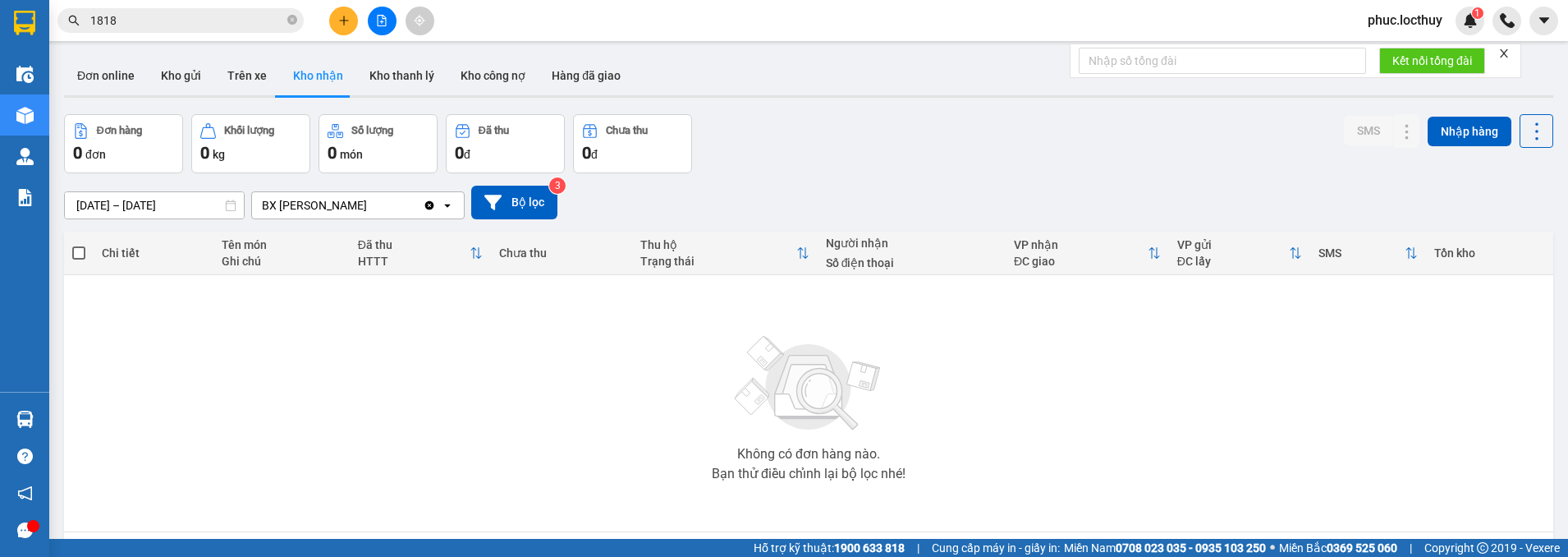
click at [444, 202] on icon "open" at bounding box center [447, 205] width 13 height 13
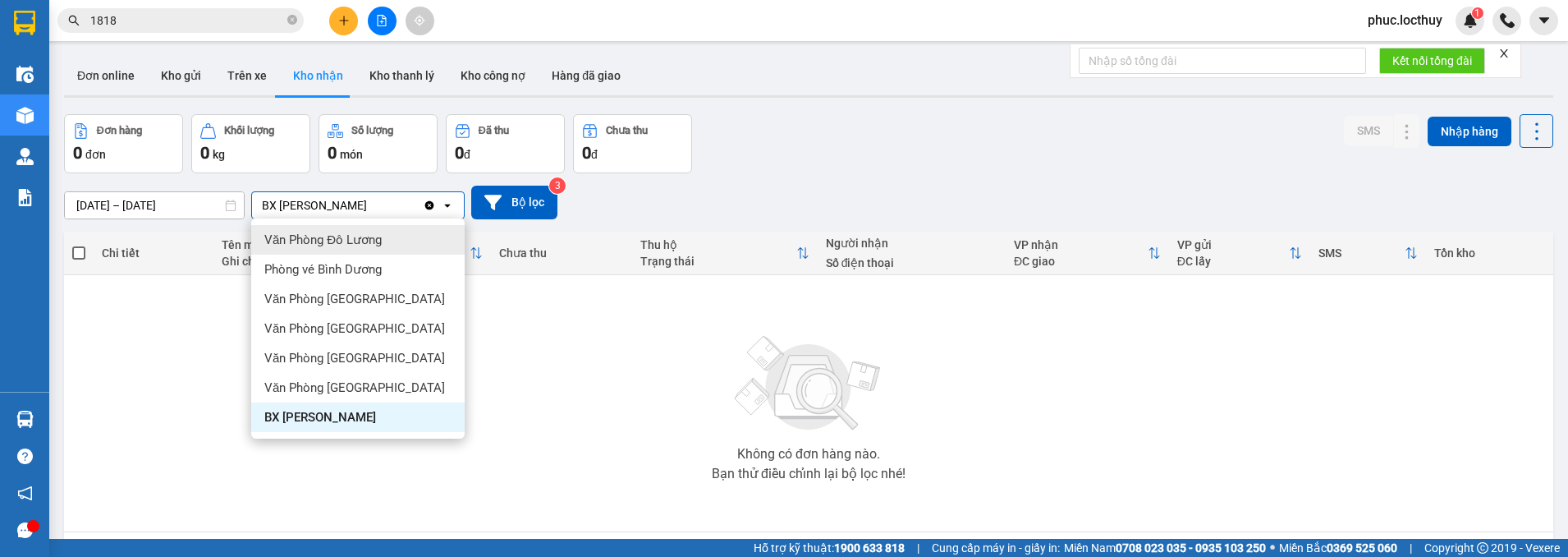
click at [364, 237] on span "Văn Phòng Đô Lương" at bounding box center [323, 240] width 118 height 16
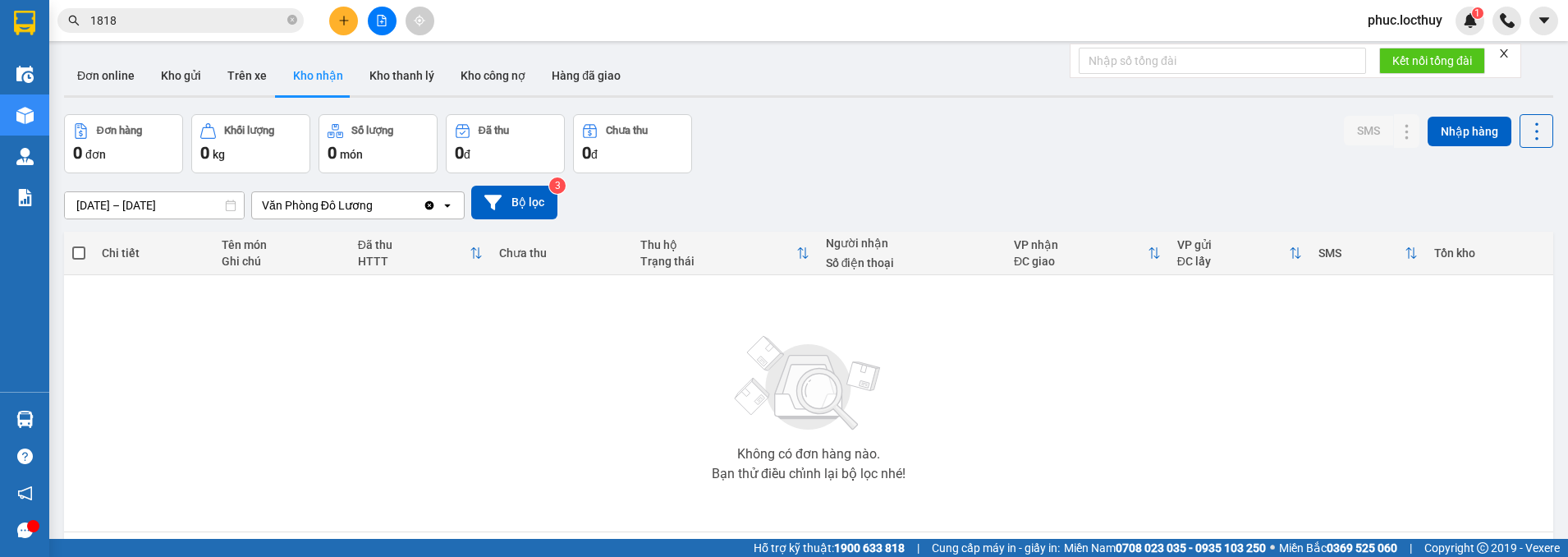
click at [444, 212] on div "Clear value open" at bounding box center [443, 205] width 41 height 27
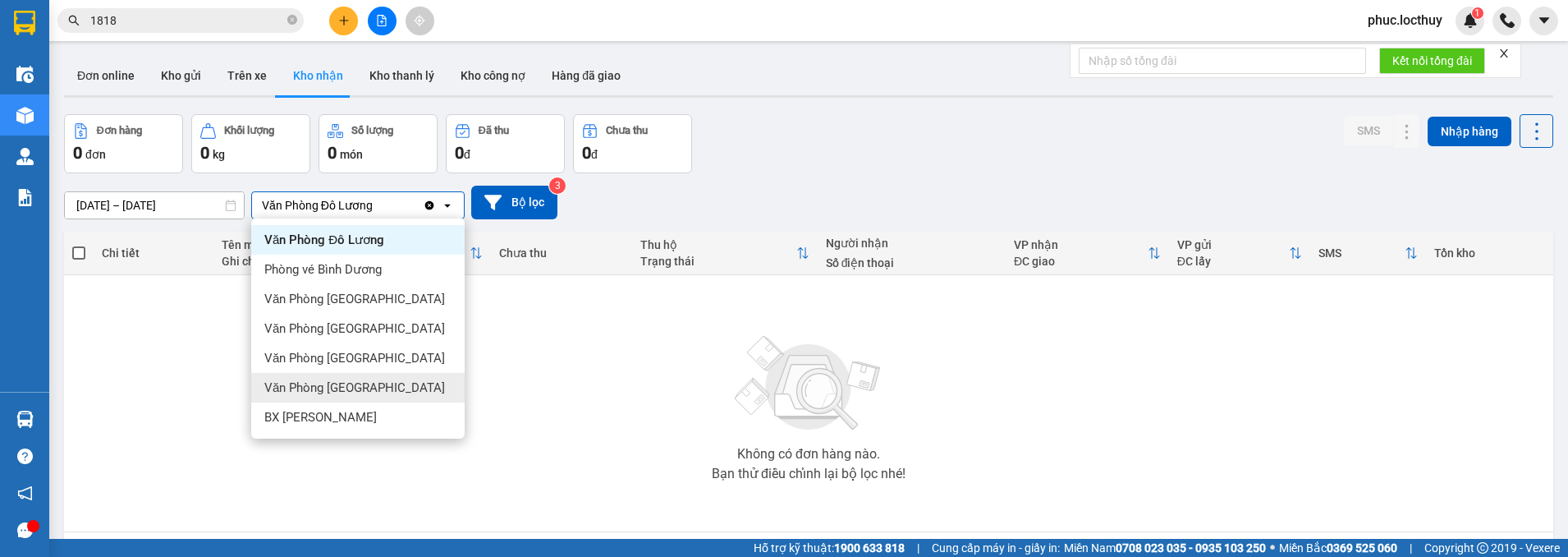
click at [376, 378] on div "Văn Phòng [GEOGRAPHIC_DATA]" at bounding box center [357, 387] width 214 height 29
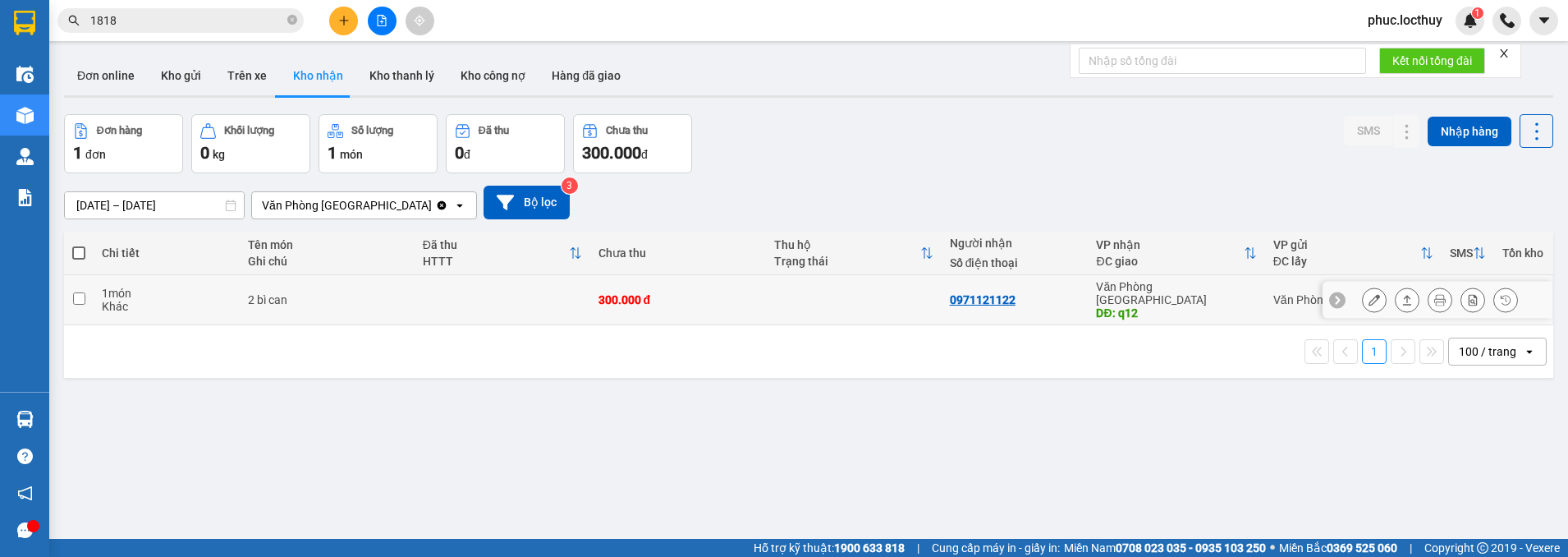
click at [77, 296] on input "checkbox" at bounding box center [79, 298] width 12 height 12
checkbox input "true"
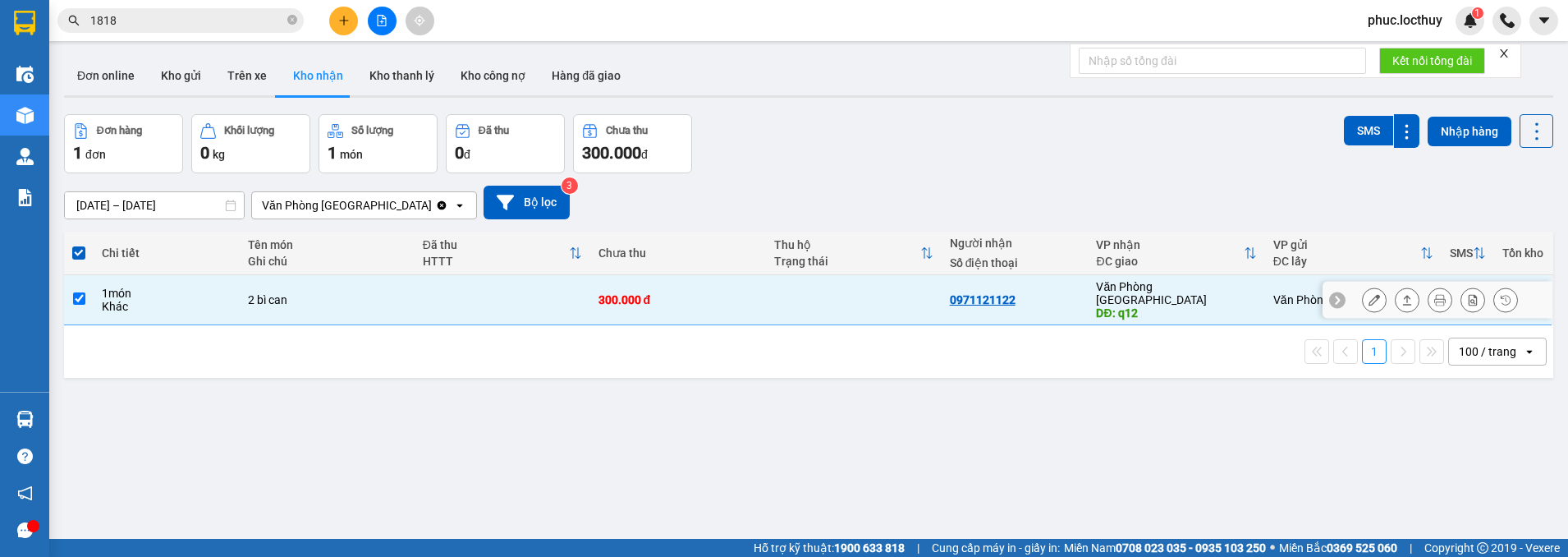
click at [1332, 297] on icon at bounding box center [1337, 299] width 11 height 11
click at [1455, 137] on button "Nhập hàng" at bounding box center [1469, 131] width 84 height 29
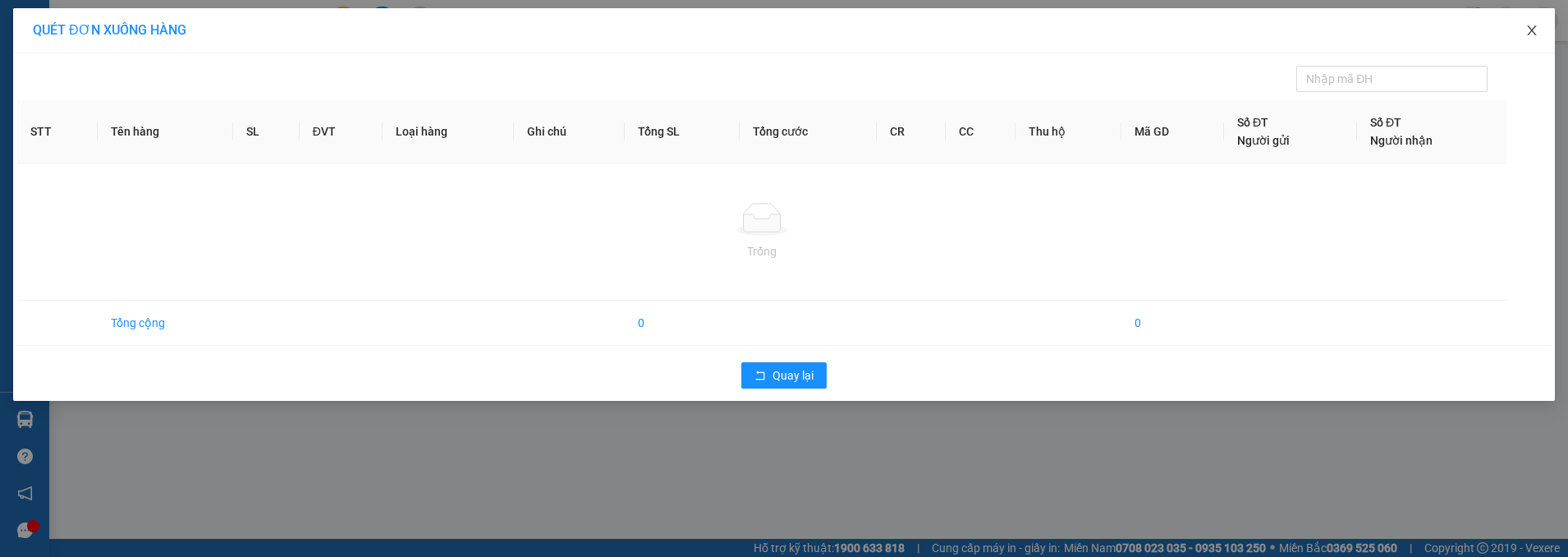
click at [1537, 27] on icon "close" at bounding box center [1532, 30] width 13 height 13
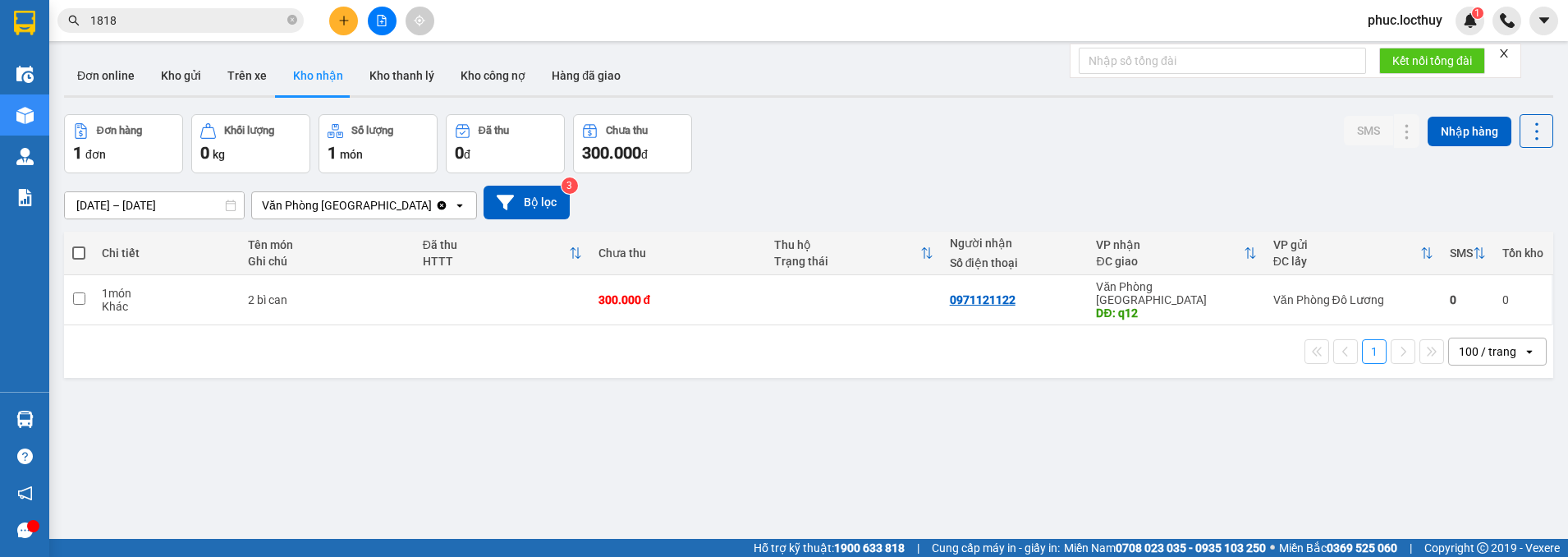
click at [76, 260] on label at bounding box center [79, 253] width 13 height 16
click at [79, 245] on input "checkbox" at bounding box center [79, 245] width 0 height 0
checkbox input "true"
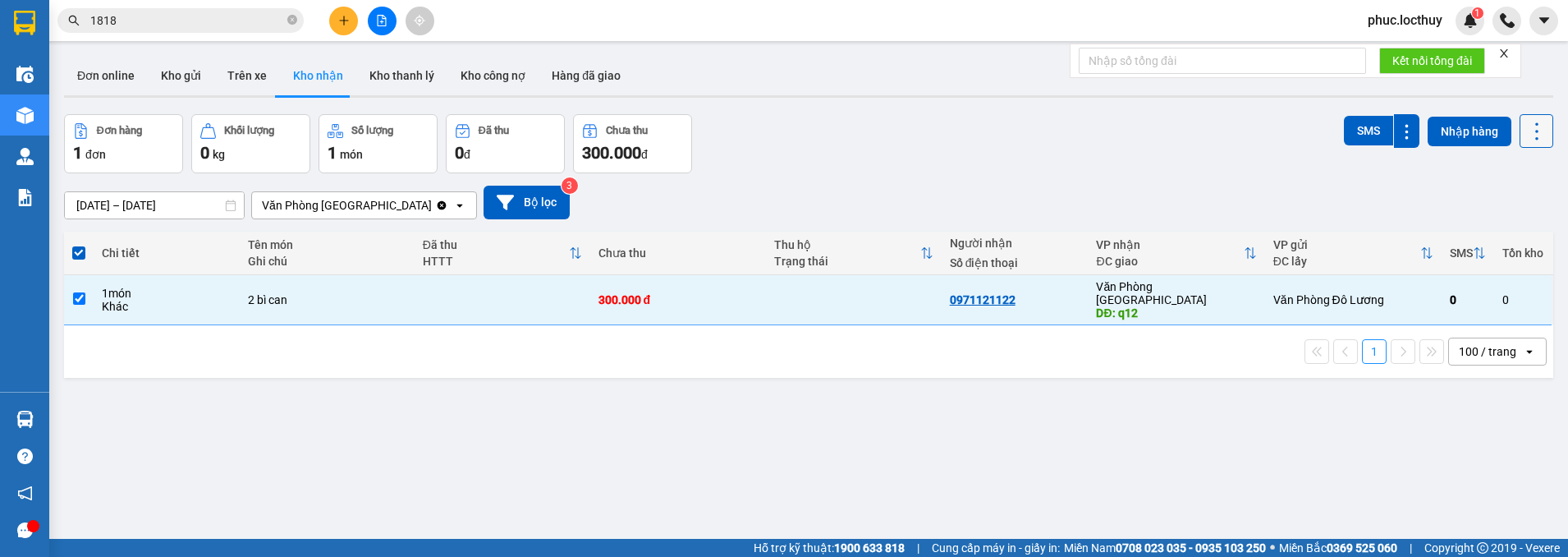
click at [1525, 135] on icon at bounding box center [1537, 131] width 23 height 23
click at [1474, 132] on button "Nhập hàng" at bounding box center [1469, 131] width 84 height 29
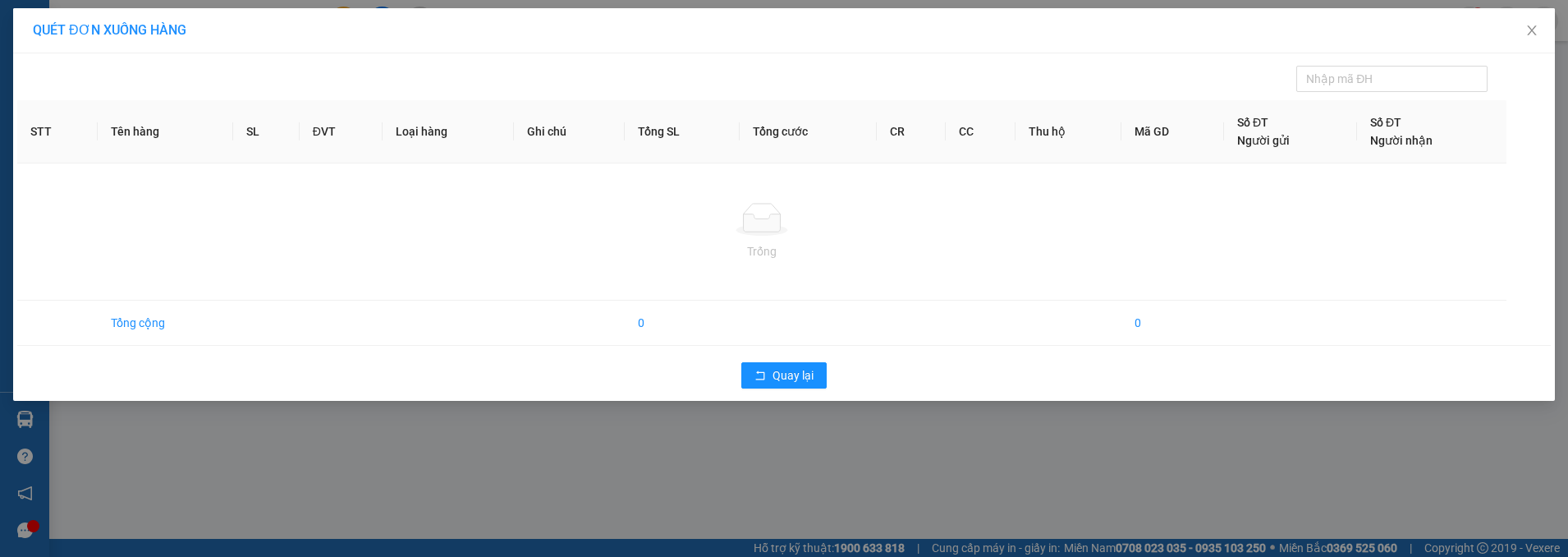
click at [1422, 134] on span "Người nhận" at bounding box center [1402, 141] width 63 height 13
click at [1536, 34] on icon "close" at bounding box center [1532, 30] width 13 height 13
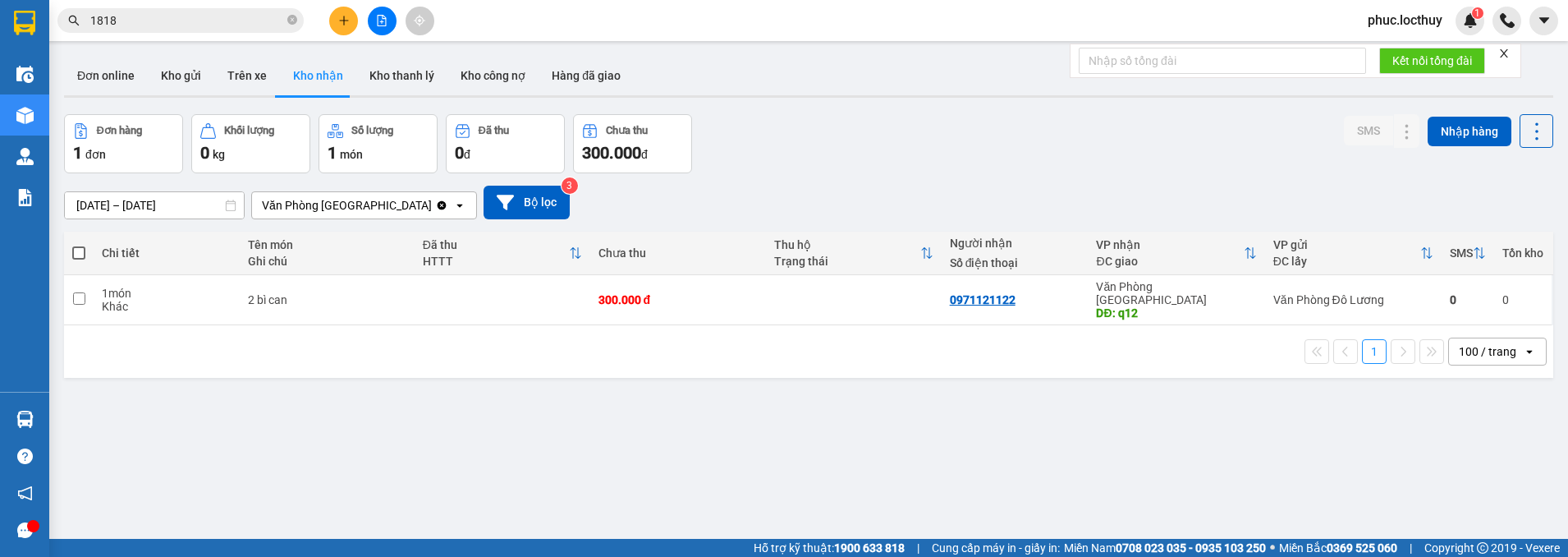
drag, startPoint x: 958, startPoint y: 294, endPoint x: 1284, endPoint y: 451, distance: 361.8
click at [1280, 472] on div "ver 1.8.138 Đơn online Kho gửi Trên xe Kho nhận Kho thanh lý Kho công nợ Hàng đ…" at bounding box center [809, 328] width 1502 height 557
click at [78, 293] on input "checkbox" at bounding box center [79, 298] width 12 height 12
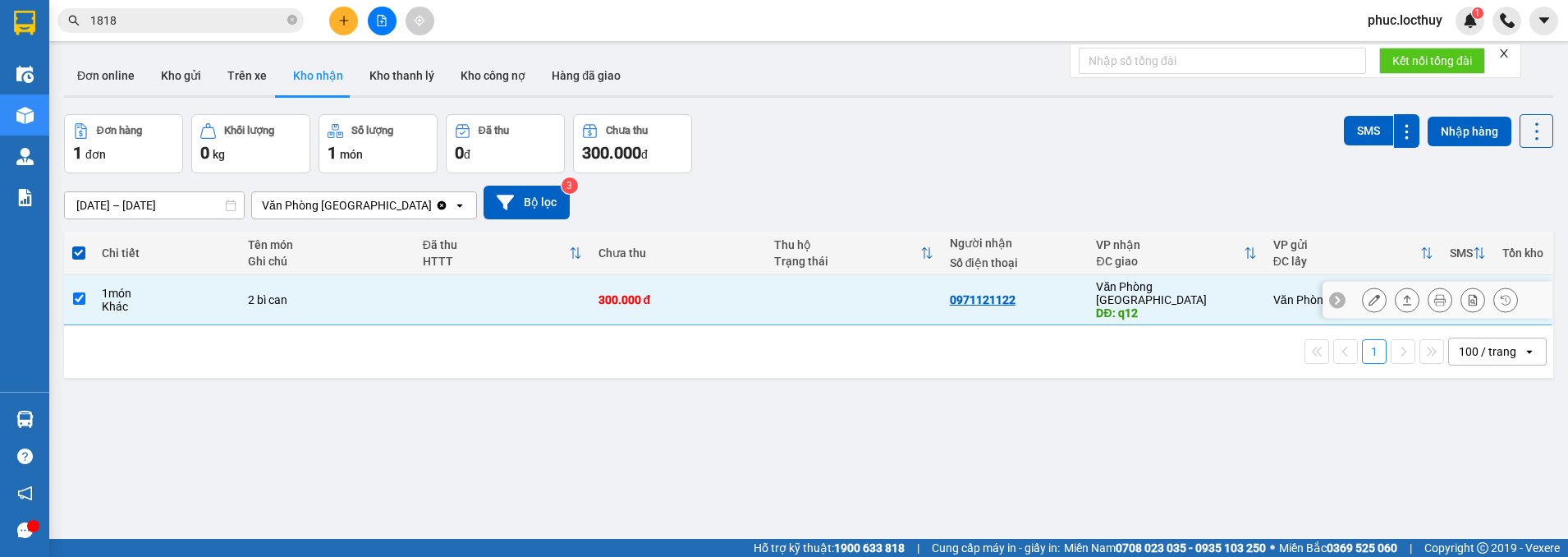
click at [78, 278] on td at bounding box center [78, 300] width 29 height 50
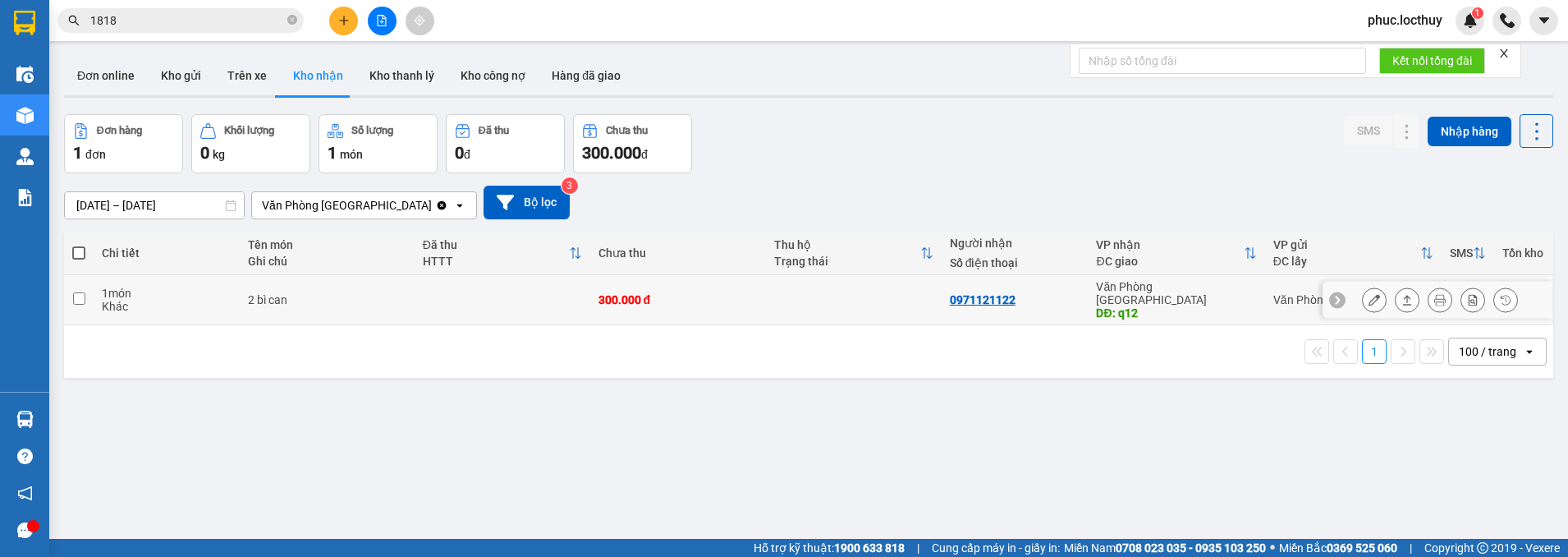
click at [76, 293] on input "checkbox" at bounding box center [79, 298] width 12 height 12
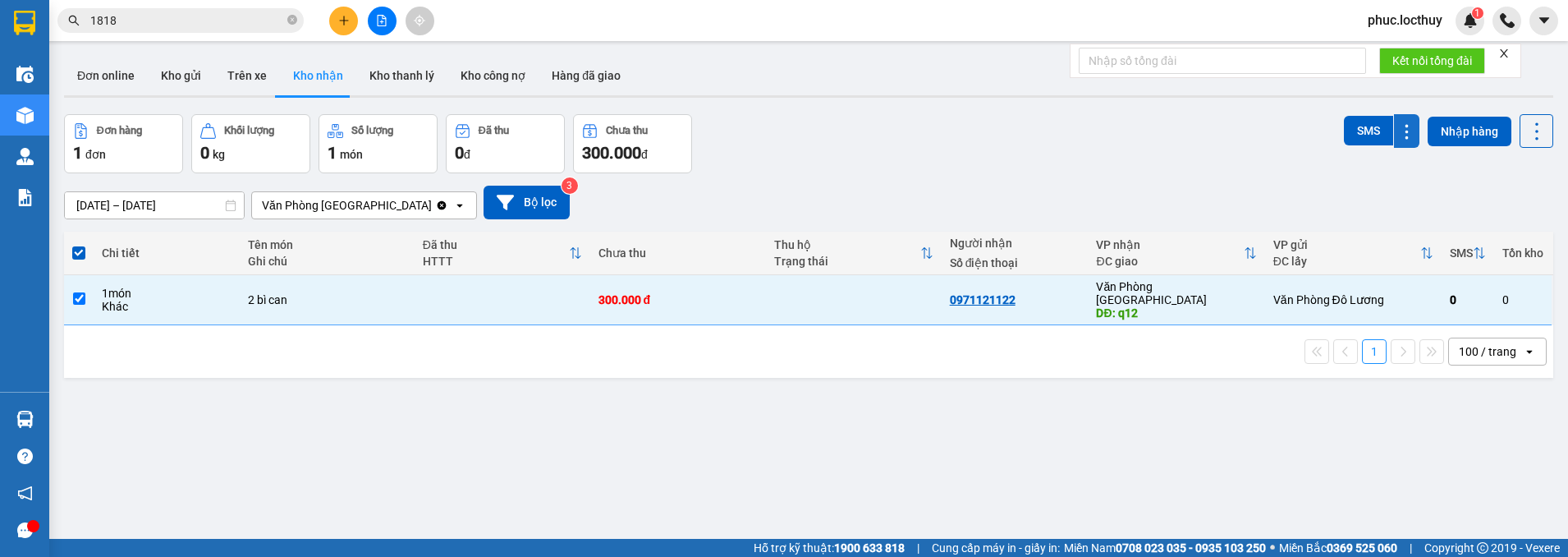
click at [1394, 141] on button at bounding box center [1407, 130] width 26 height 33
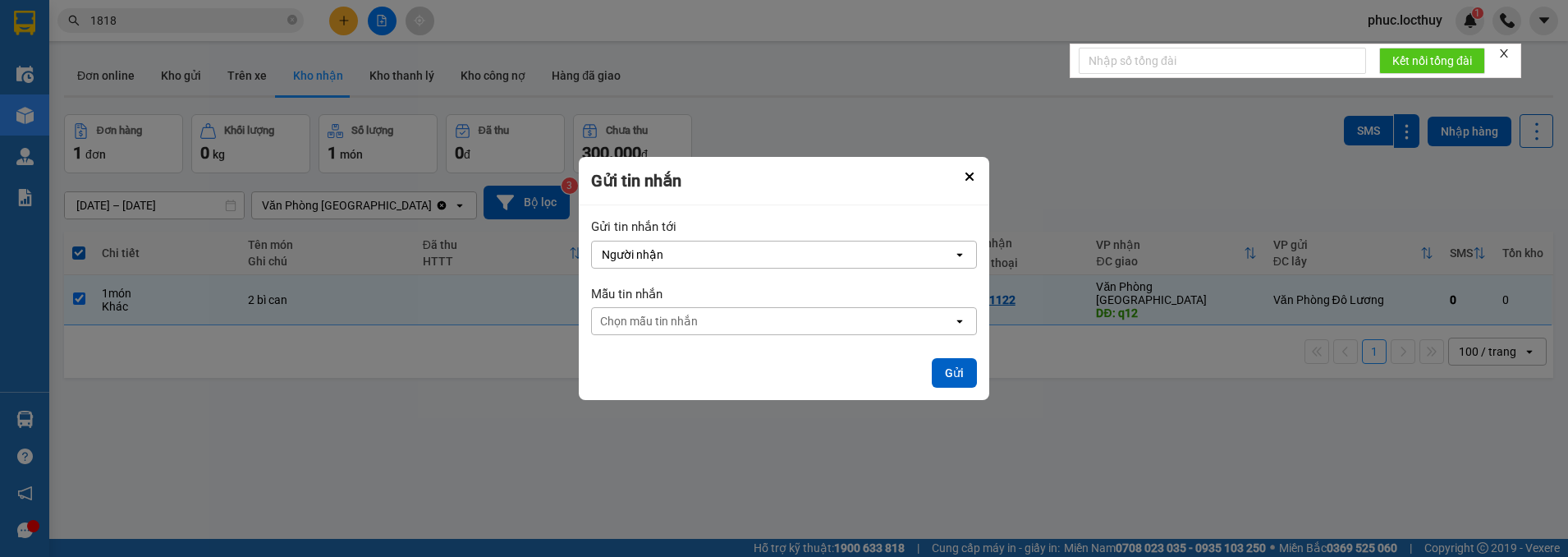
click at [957, 174] on div "Gửi tin nhắn" at bounding box center [784, 181] width 410 height 48
click at [969, 174] on icon "Close" at bounding box center [969, 177] width 9 height 9
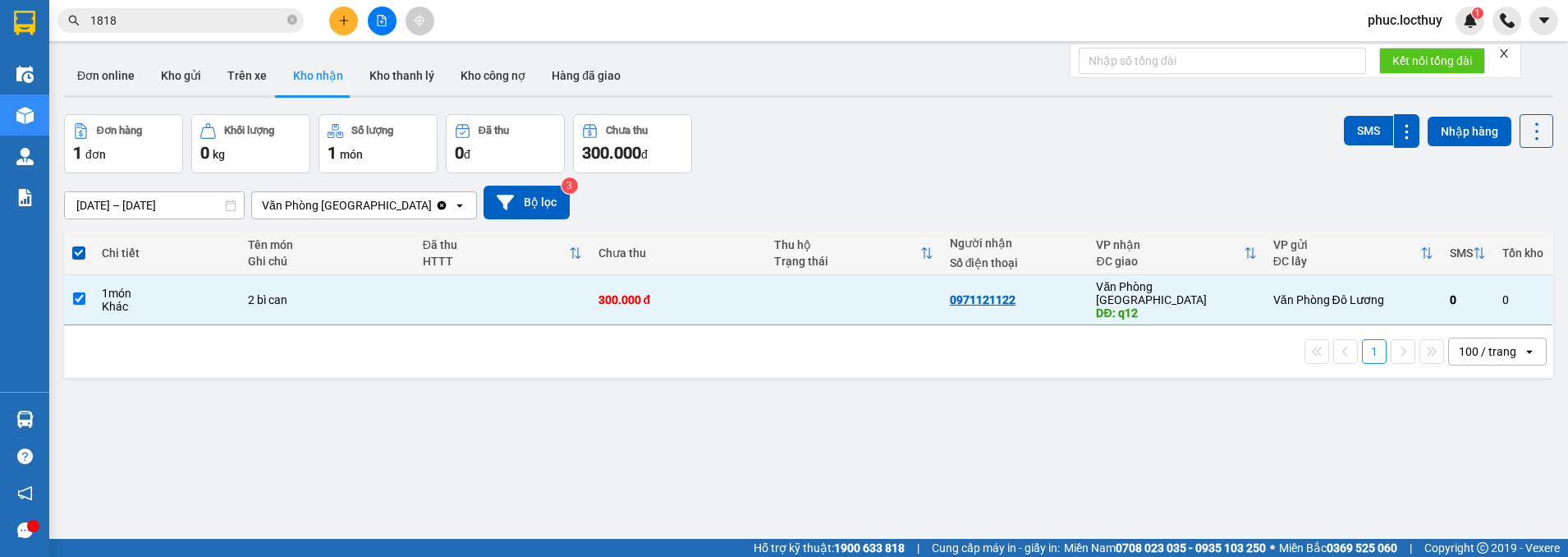
click at [1522, 345] on icon "open" at bounding box center [1529, 352] width 13 height 13
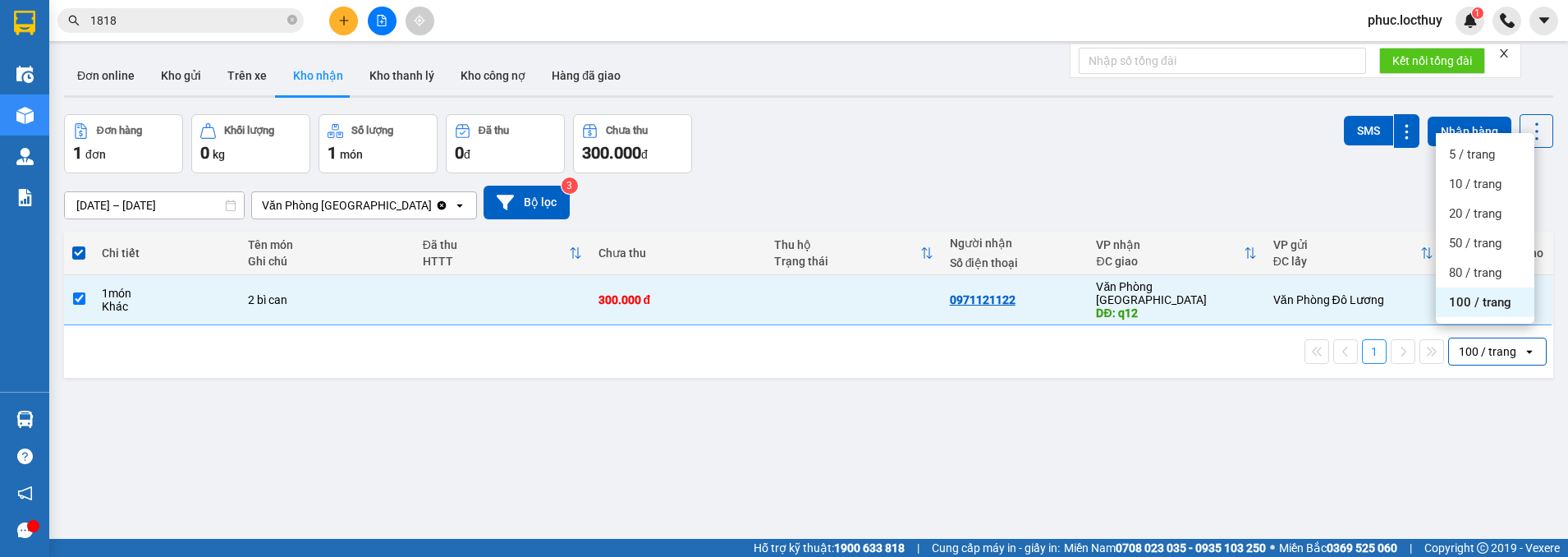
click at [1491, 299] on span "100 / trang" at bounding box center [1481, 301] width 63 height 16
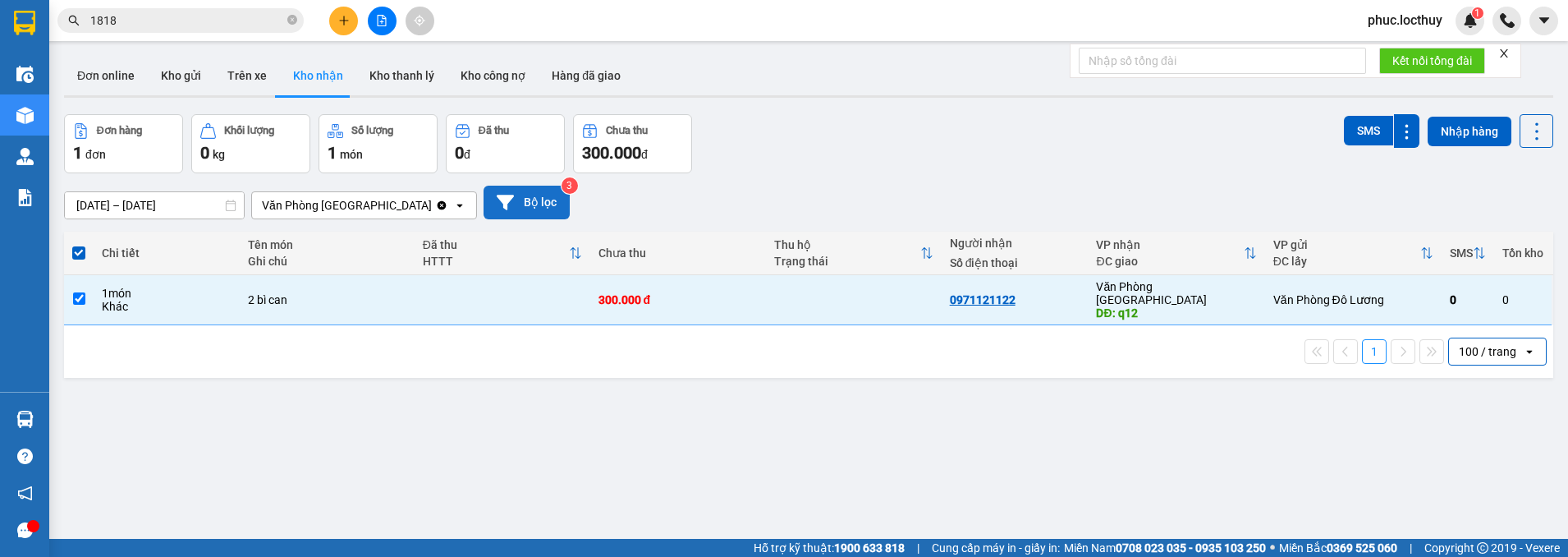
click at [530, 209] on button "Bộ lọc" at bounding box center [526, 202] width 86 height 33
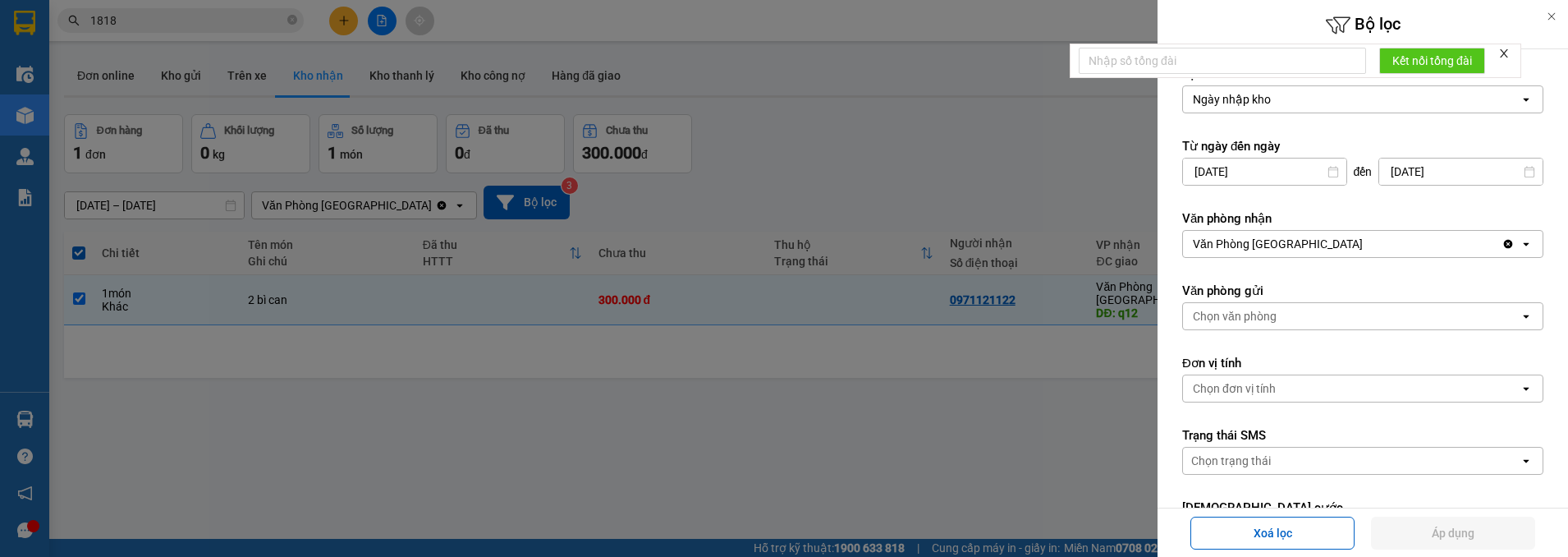
click at [1556, 10] on icon at bounding box center [1552, 16] width 11 height 11
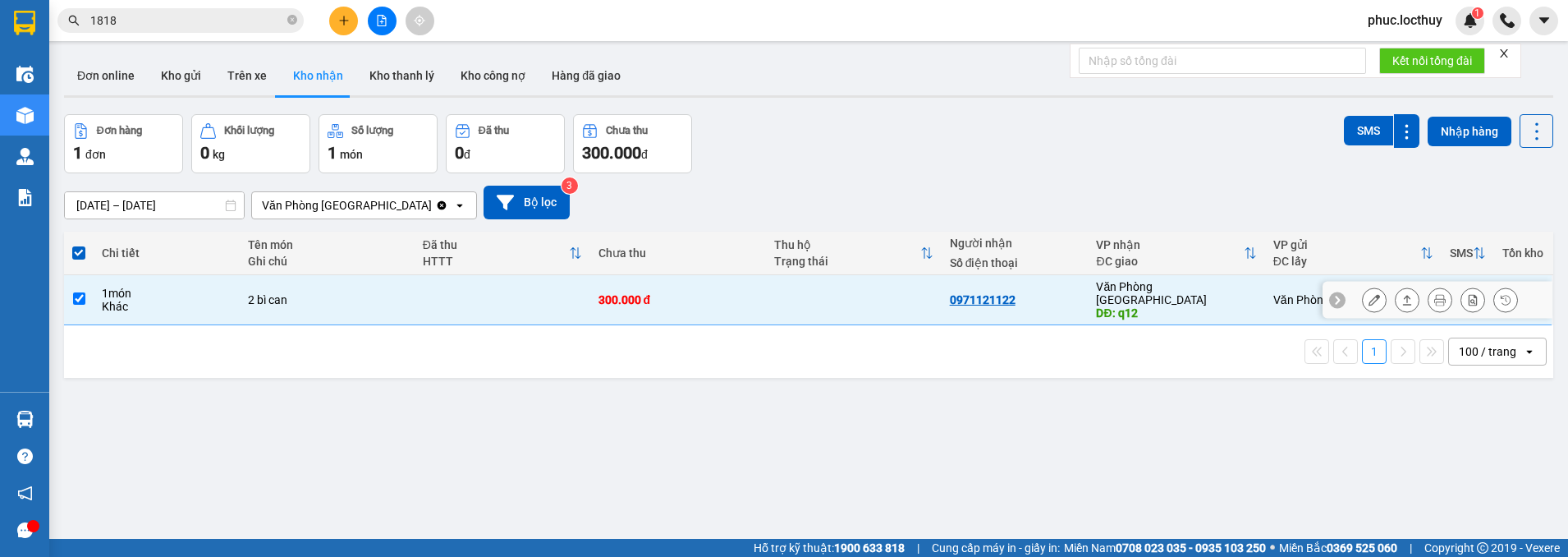
click at [836, 282] on td at bounding box center [853, 300] width 176 height 50
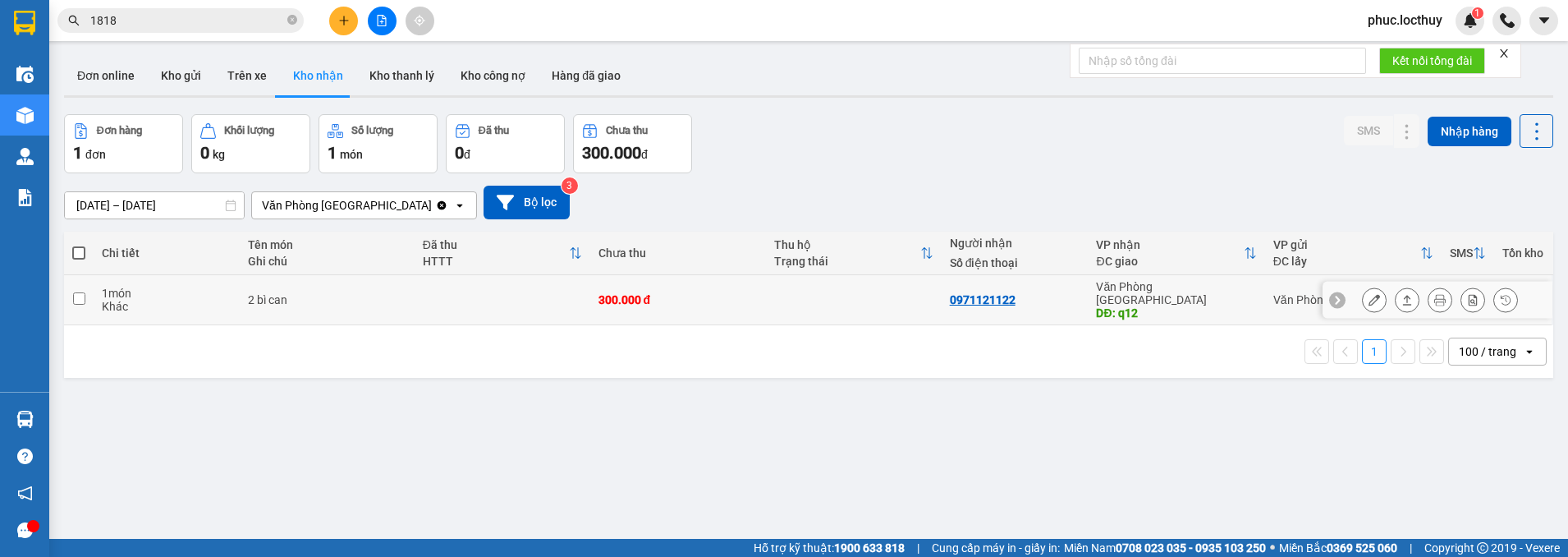
click at [790, 295] on td at bounding box center [853, 300] width 176 height 50
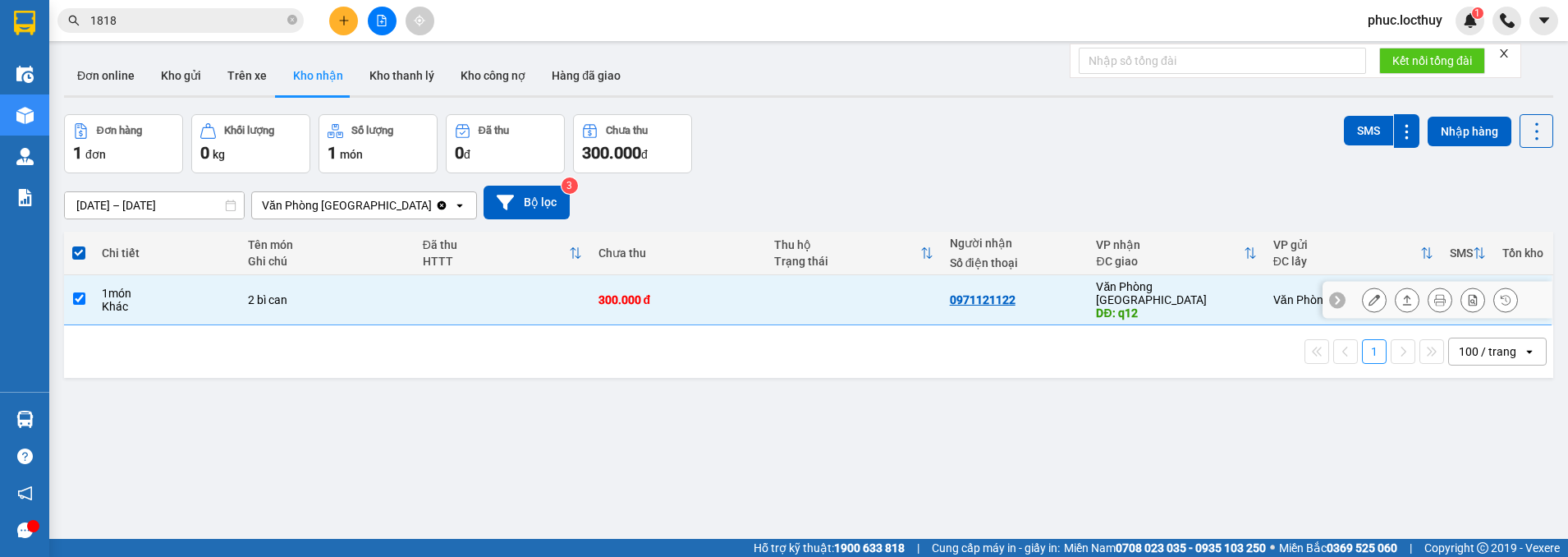
click at [790, 295] on td at bounding box center [853, 300] width 176 height 50
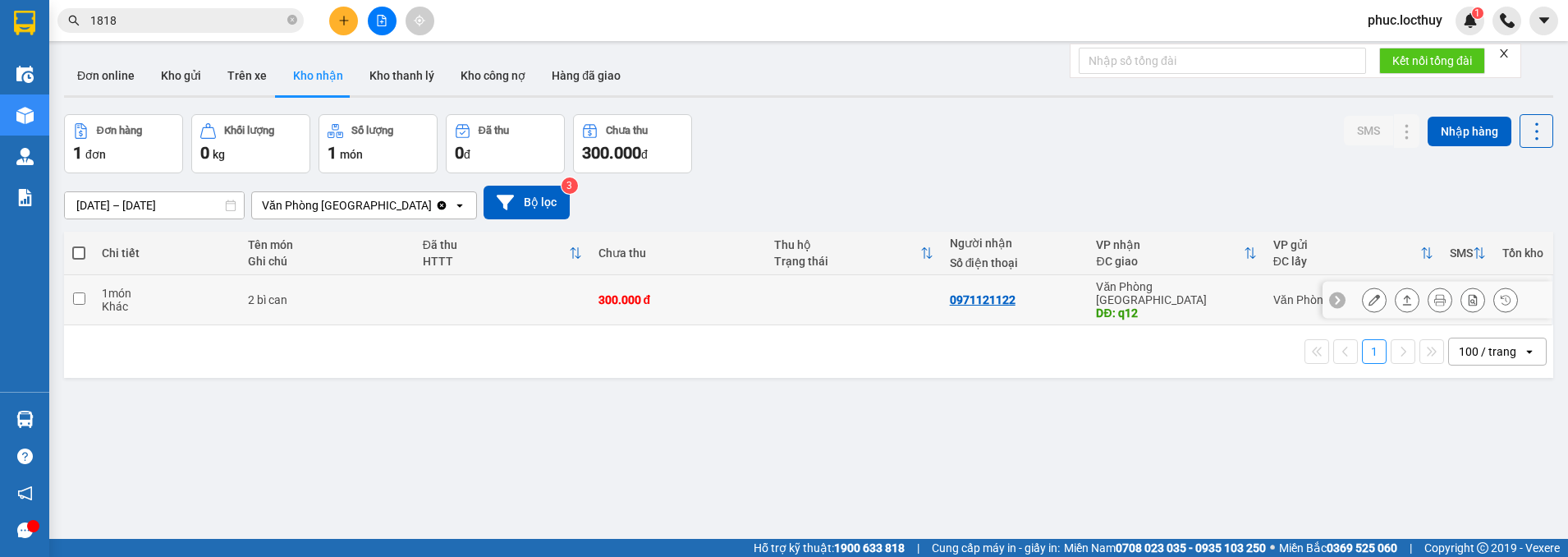
click at [790, 295] on td at bounding box center [853, 300] width 176 height 50
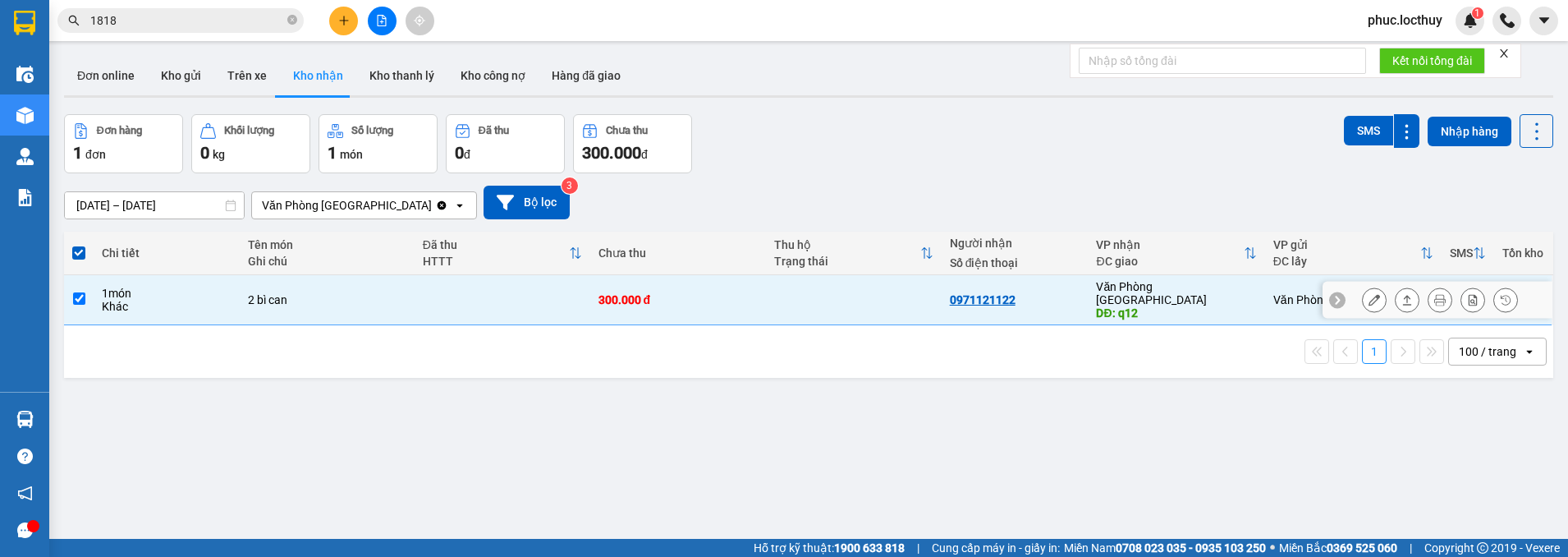
click at [790, 295] on td at bounding box center [853, 300] width 176 height 50
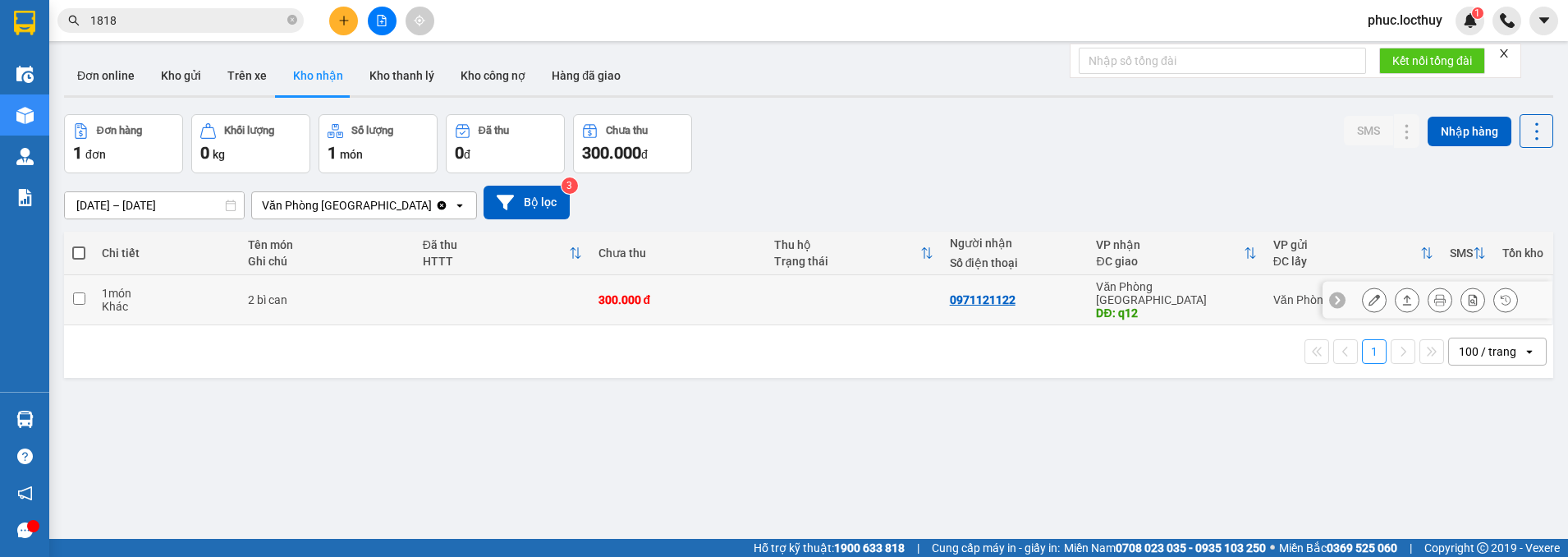
click at [699, 285] on td "300.000 đ" at bounding box center [677, 300] width 176 height 50
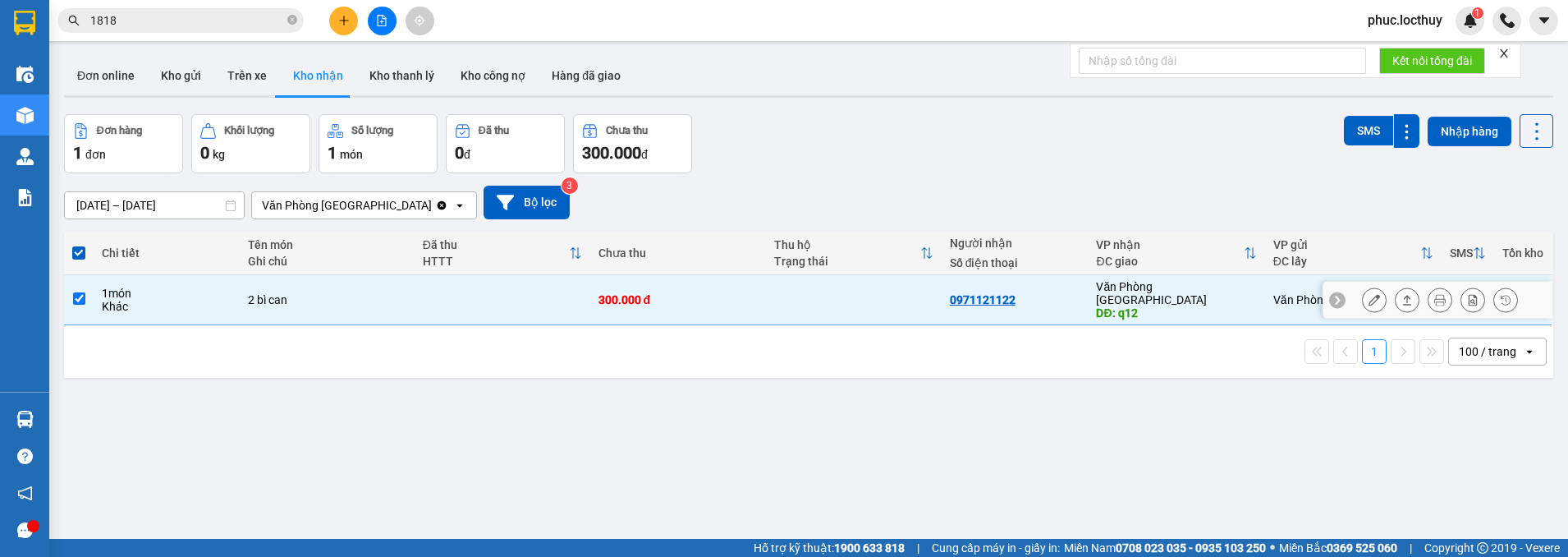
drag, startPoint x: 967, startPoint y: 288, endPoint x: 955, endPoint y: 287, distance: 12.0
drag, startPoint x: 955, startPoint y: 287, endPoint x: 954, endPoint y: 298, distance: 11.0
drag, startPoint x: 953, startPoint y: 291, endPoint x: 789, endPoint y: 458, distance: 234.1
click at [786, 469] on div "ver 1.8.138 Đơn online Kho gửi Trên xe Kho nhận Kho thanh lý Kho công nợ Hàng đ…" at bounding box center [809, 328] width 1502 height 557
click at [350, 355] on div "1 100 / trang open" at bounding box center [808, 351] width 1489 height 52
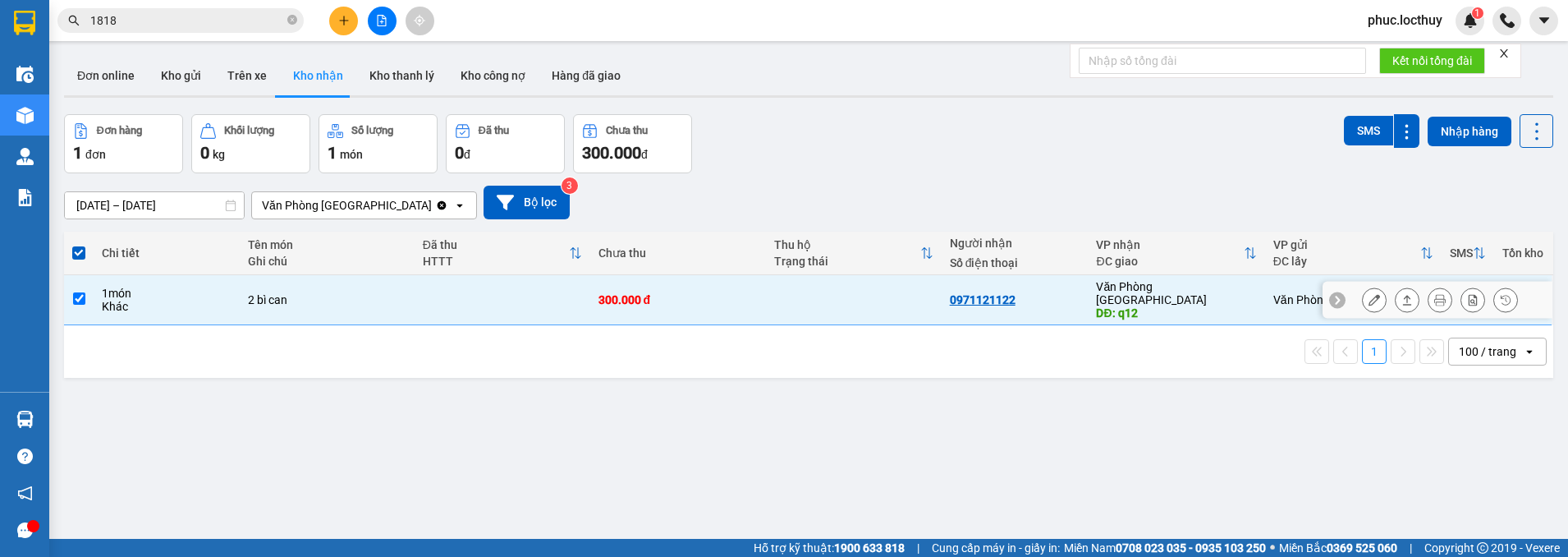
click at [80, 294] on input "checkbox" at bounding box center [79, 298] width 12 height 12
checkbox input "false"
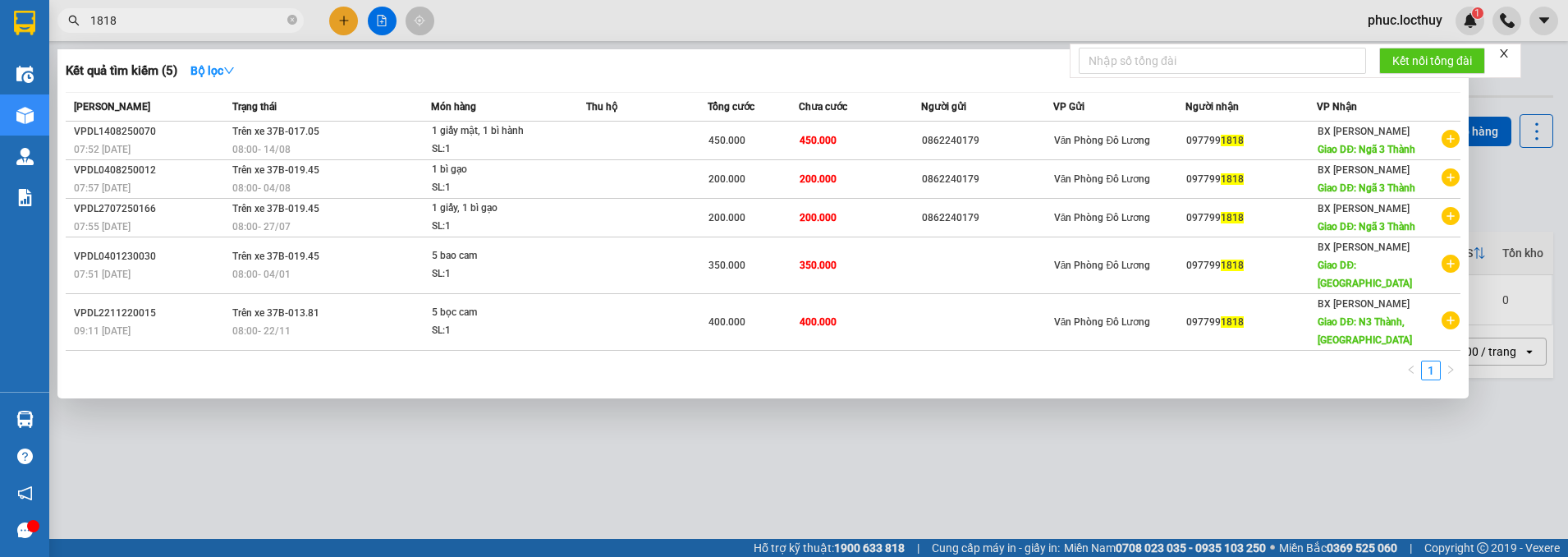
drag, startPoint x: 970, startPoint y: 291, endPoint x: 169, endPoint y: 26, distance: 843.7
click at [169, 26] on input "1818" at bounding box center [187, 20] width 194 height 18
drag, startPoint x: 205, startPoint y: 18, endPoint x: 9, endPoint y: 18, distance: 196.0
click at [9, 18] on section "Kết quả tìm kiếm ( 5 ) Bộ lọc Mã ĐH Trạng thái Món hàng Thu hộ Tổng cước Chưa c…" at bounding box center [784, 278] width 1568 height 557
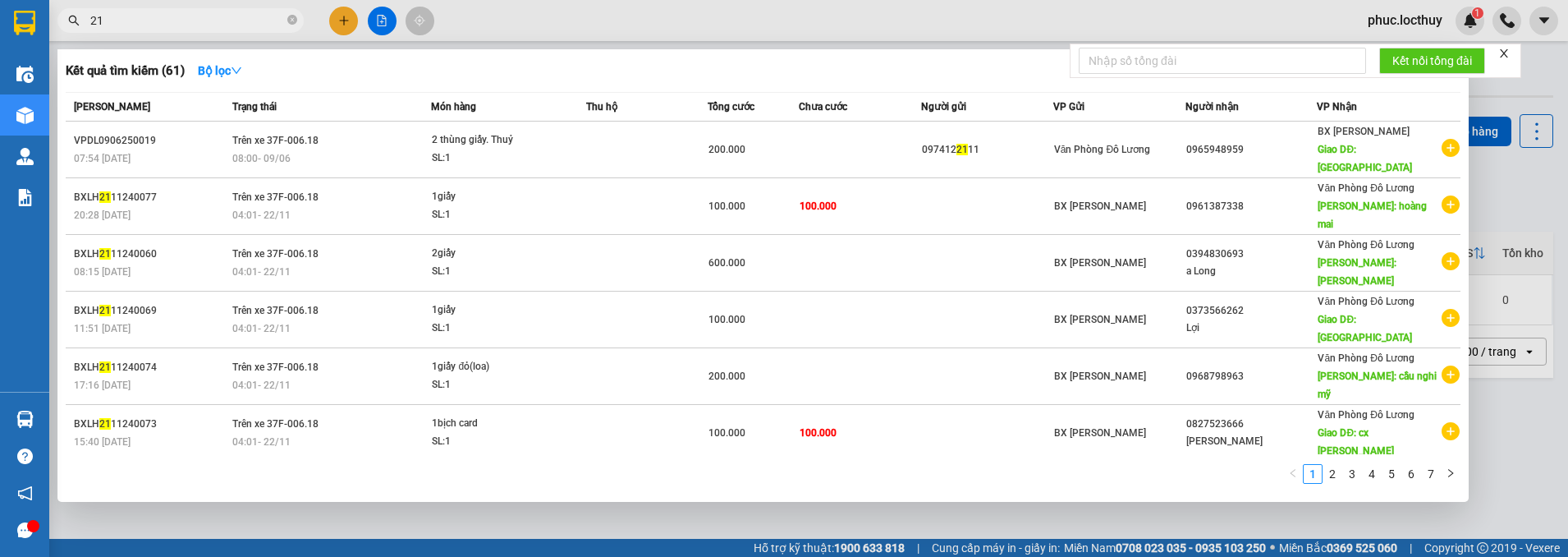
type input "2"
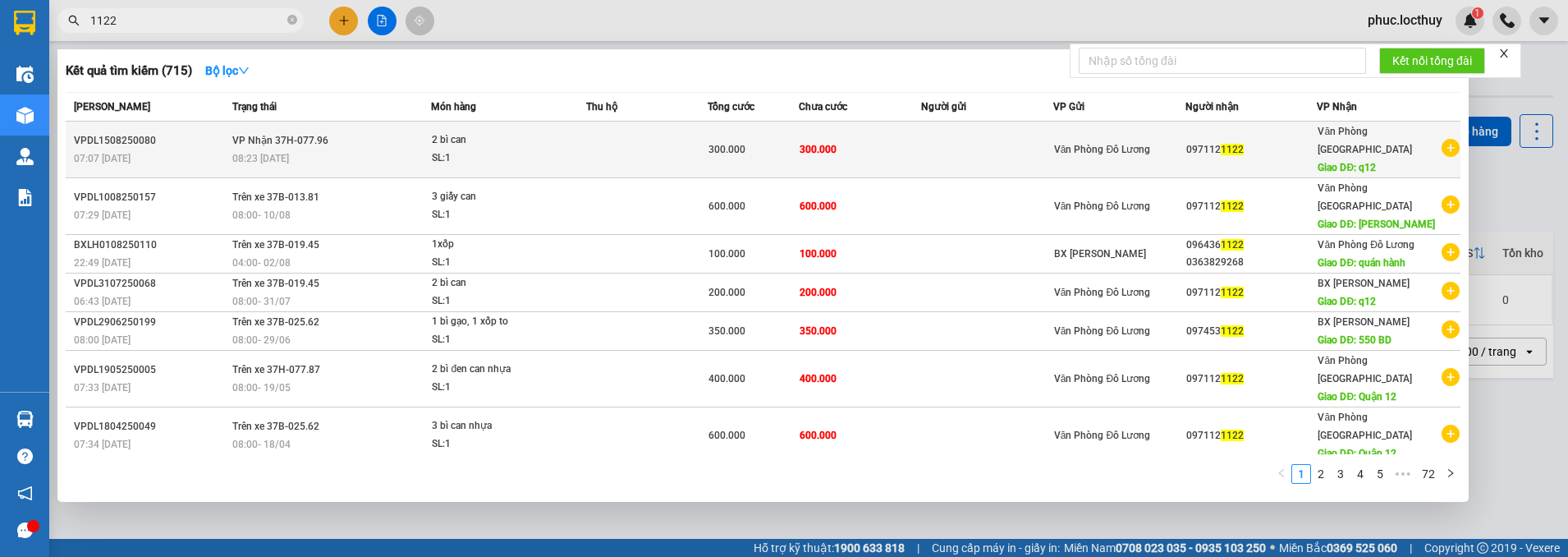
type input "1122"
click at [509, 137] on div "2 bì can" at bounding box center [494, 140] width 123 height 18
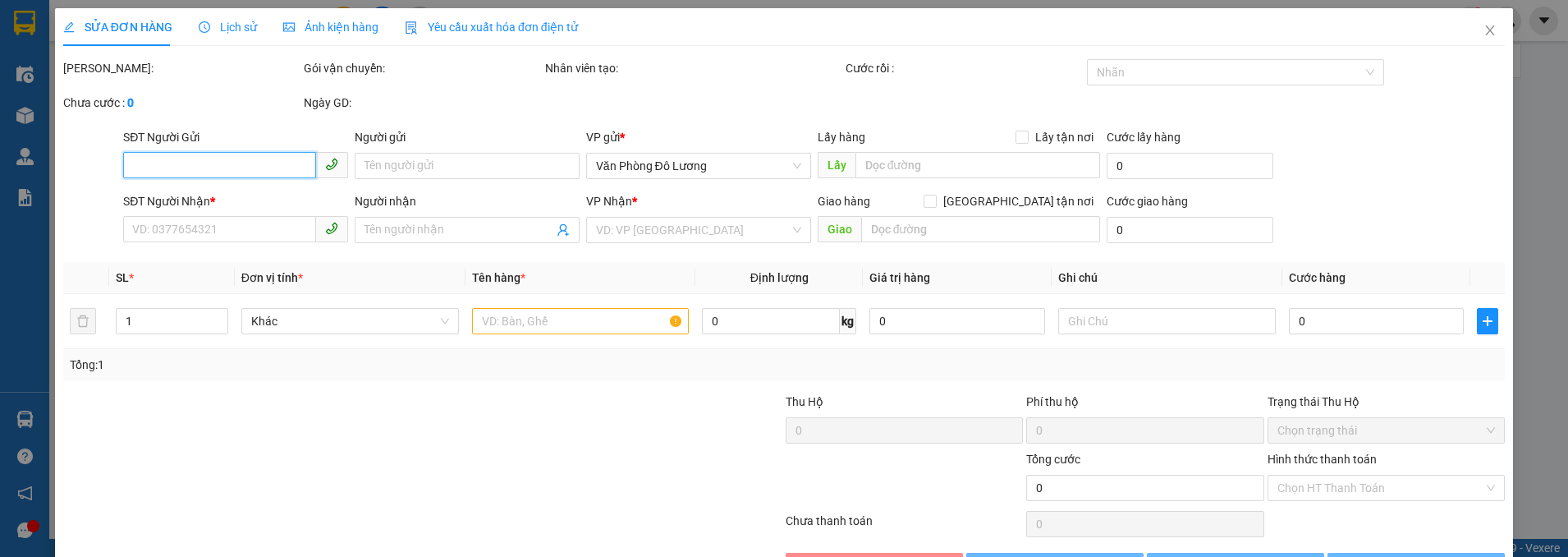
type input "0971121122"
type input "q12"
type input "300.000"
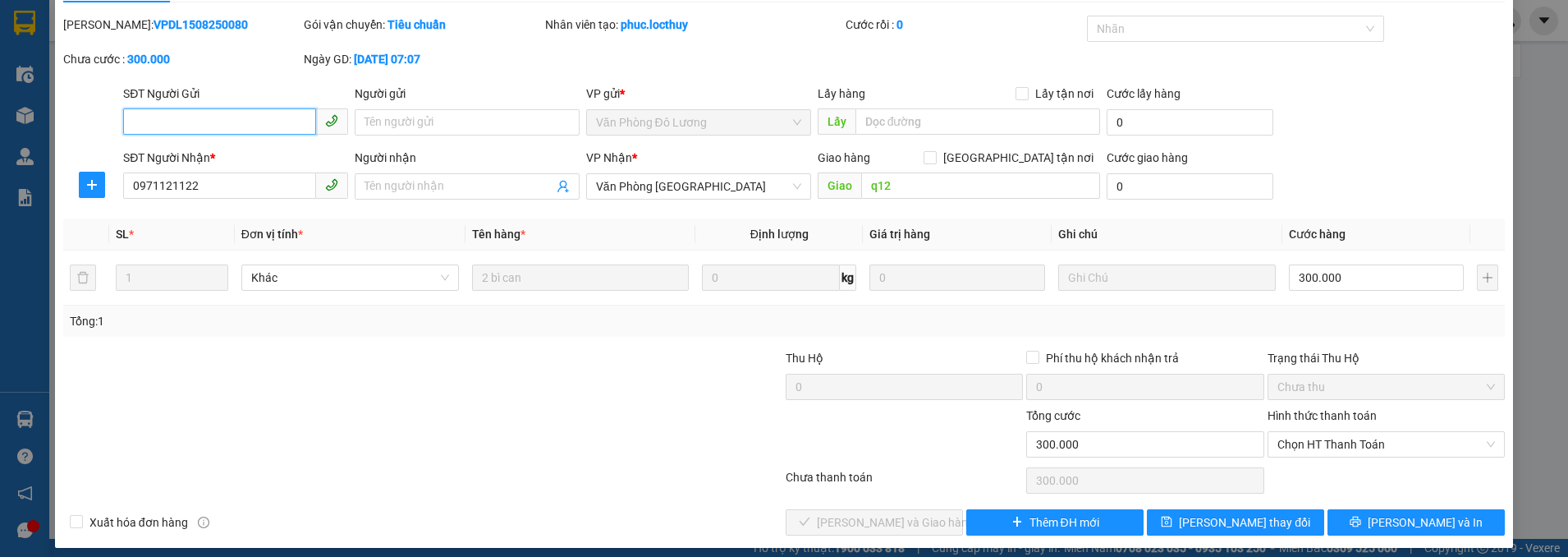
scroll to position [54, 0]
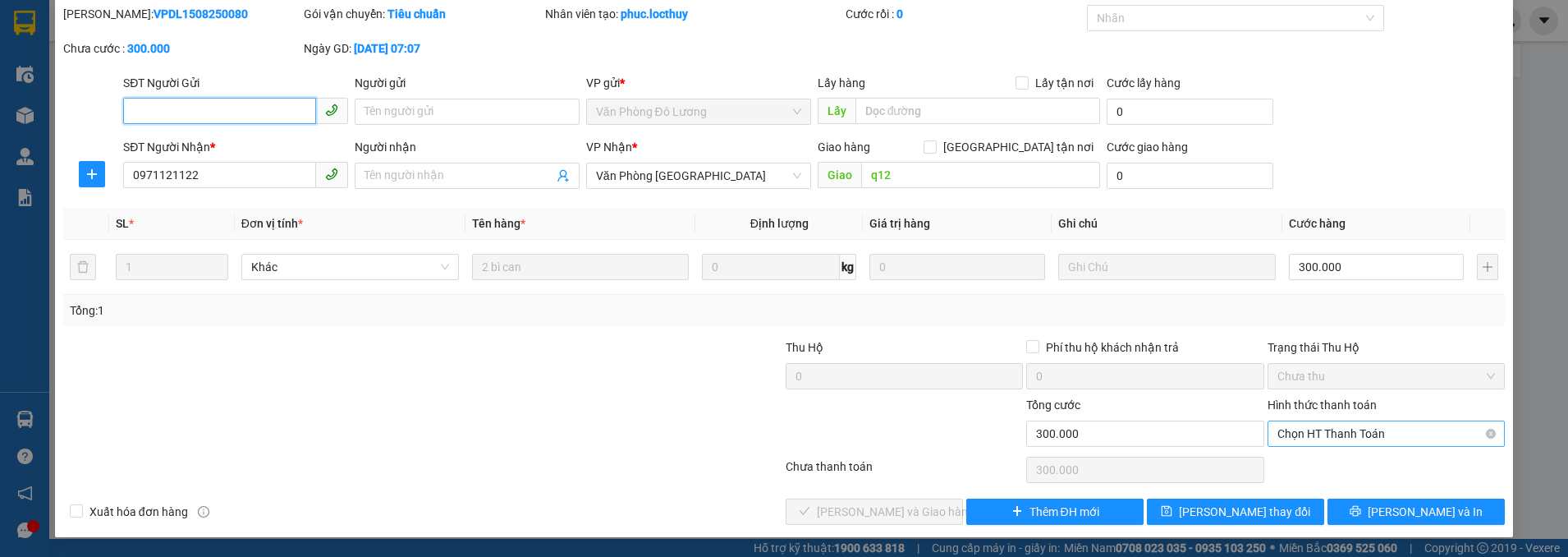
click at [1370, 434] on span "Chọn HT Thanh Toán" at bounding box center [1386, 433] width 217 height 25
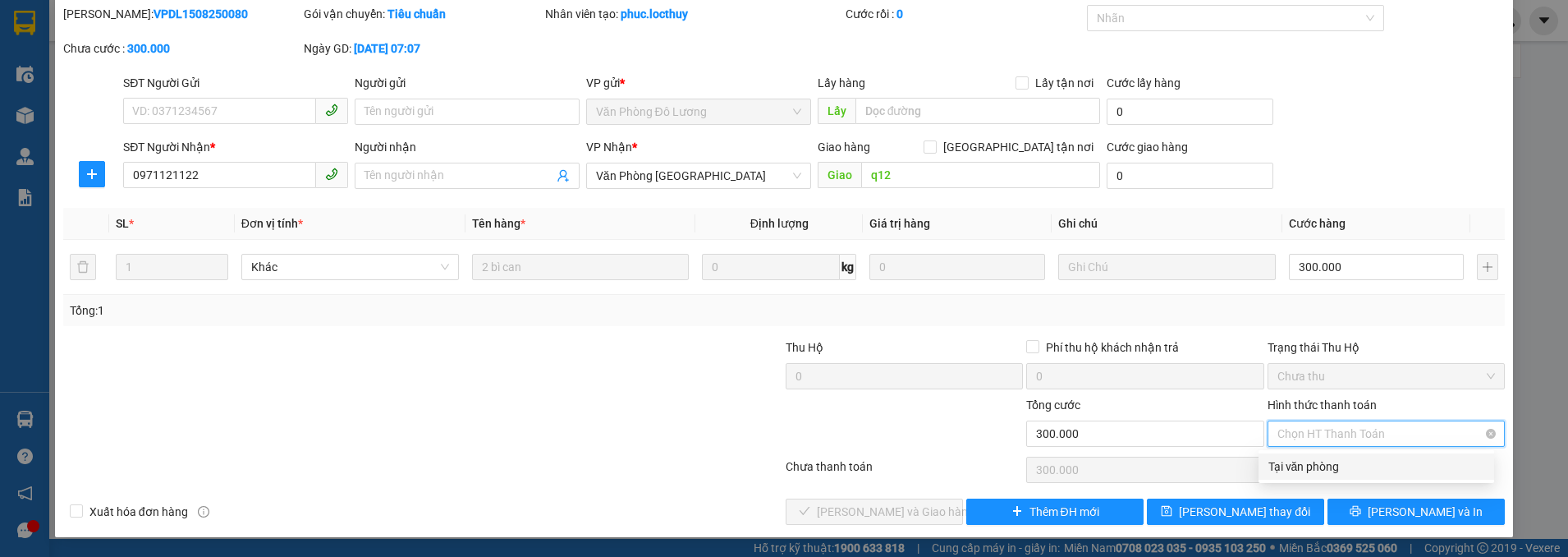
click at [1370, 434] on span "Chọn HT Thanh Toán" at bounding box center [1386, 433] width 217 height 25
click at [1534, 438] on div "SỬA ĐƠN HÀNG Lịch sử Ảnh kiện hàng Yêu cầu xuất hóa đơn điện tử Total Paid Fee …" at bounding box center [784, 278] width 1568 height 557
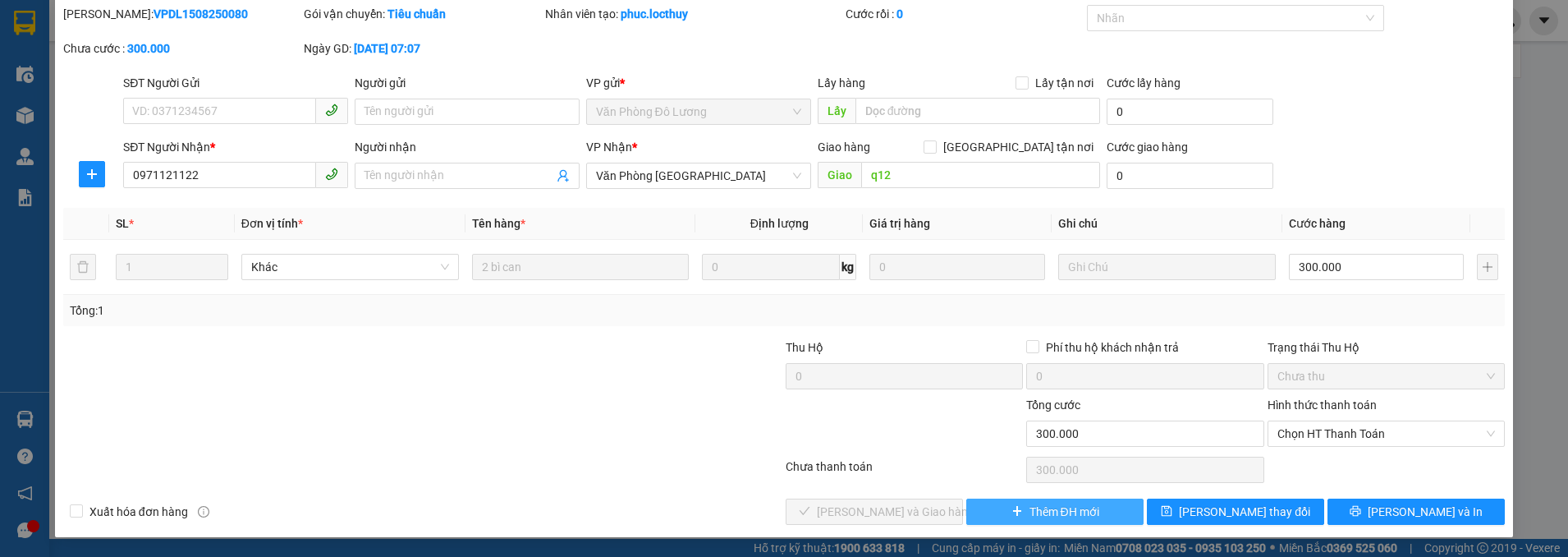
click at [1046, 511] on span "Thêm ĐH mới" at bounding box center [1064, 511] width 69 height 18
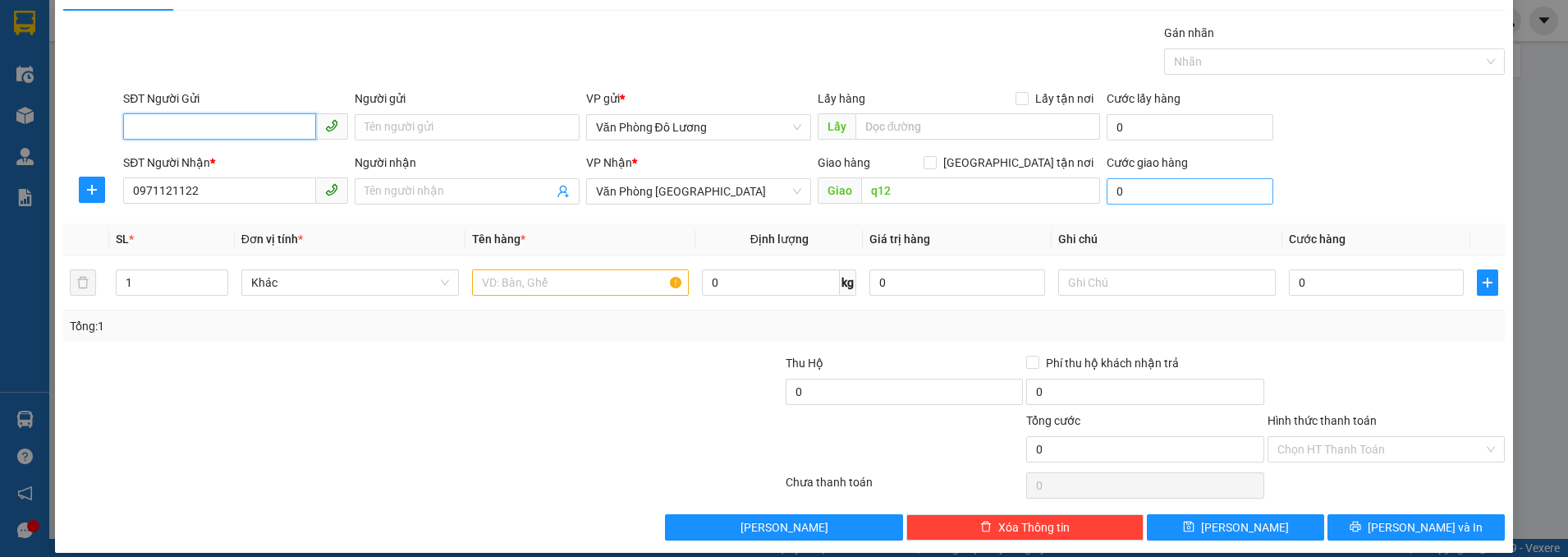
scroll to position [51, 0]
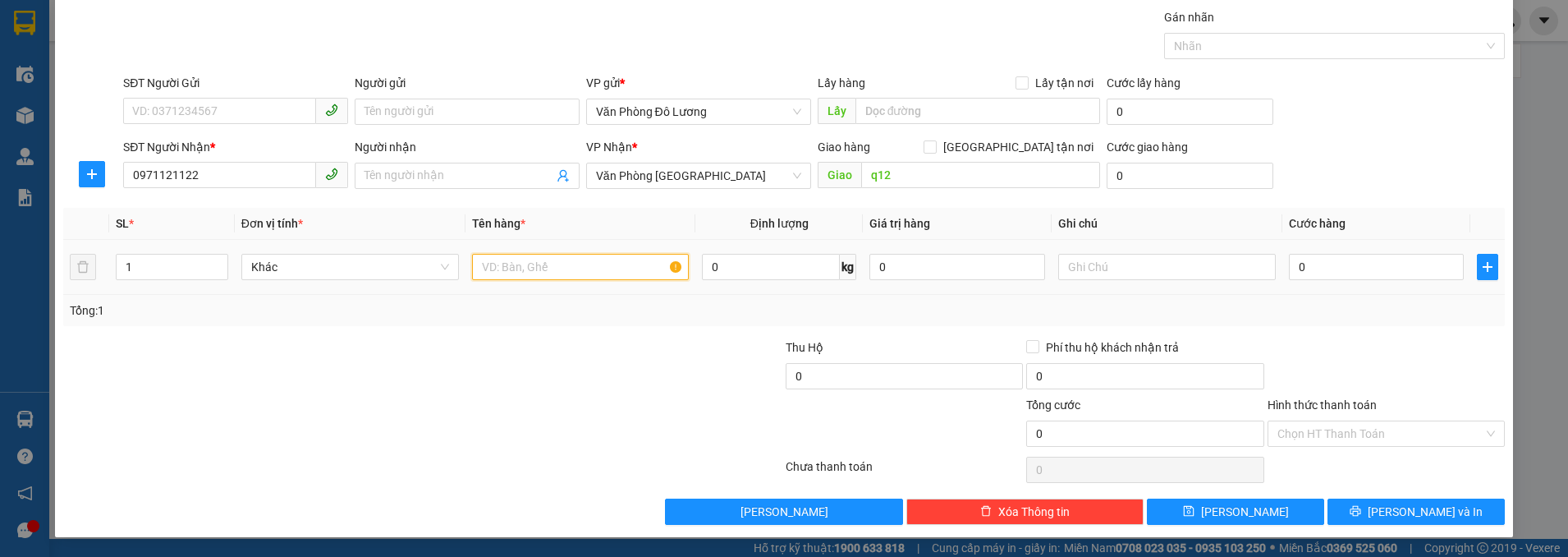
click at [616, 263] on input "text" at bounding box center [580, 267] width 217 height 27
type input "2 bì can"
click at [1072, 409] on div "Tổng cước" at bounding box center [1144, 409] width 237 height 25
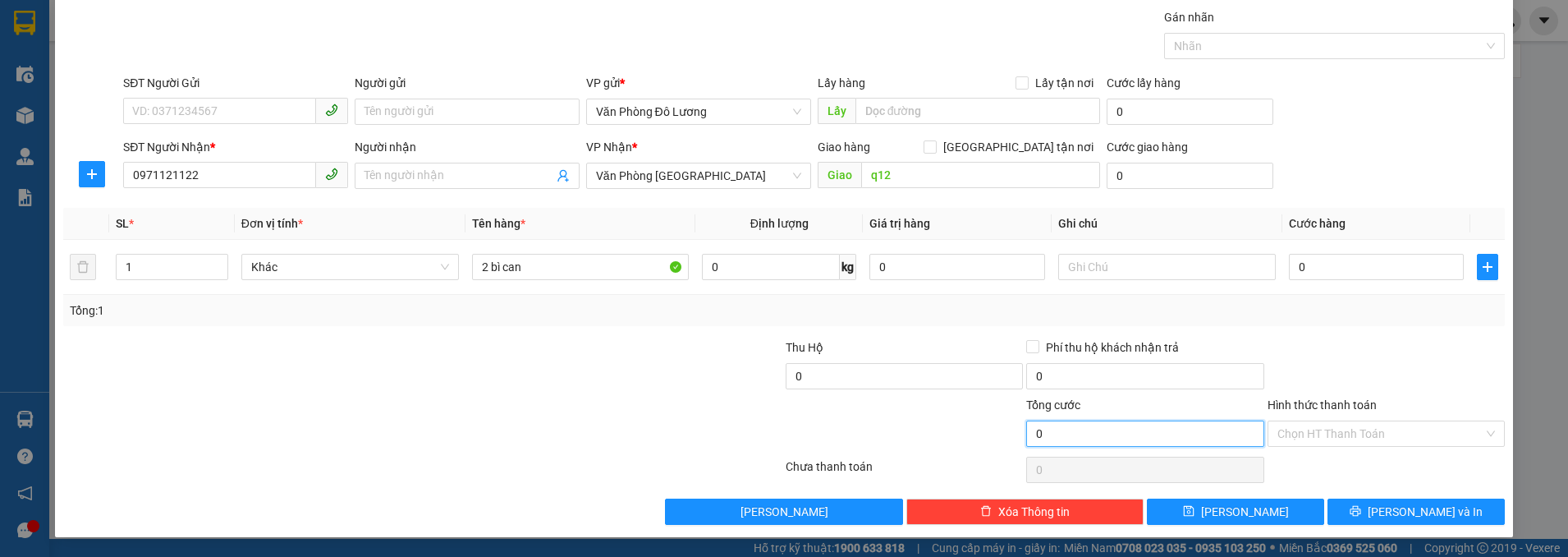
click at [1068, 430] on input "0" at bounding box center [1144, 434] width 237 height 27
click at [1126, 427] on input "0" at bounding box center [1144, 434] width 237 height 27
click at [1117, 430] on input "0" at bounding box center [1144, 434] width 237 height 27
click at [1034, 433] on input "0" at bounding box center [1144, 434] width 237 height 27
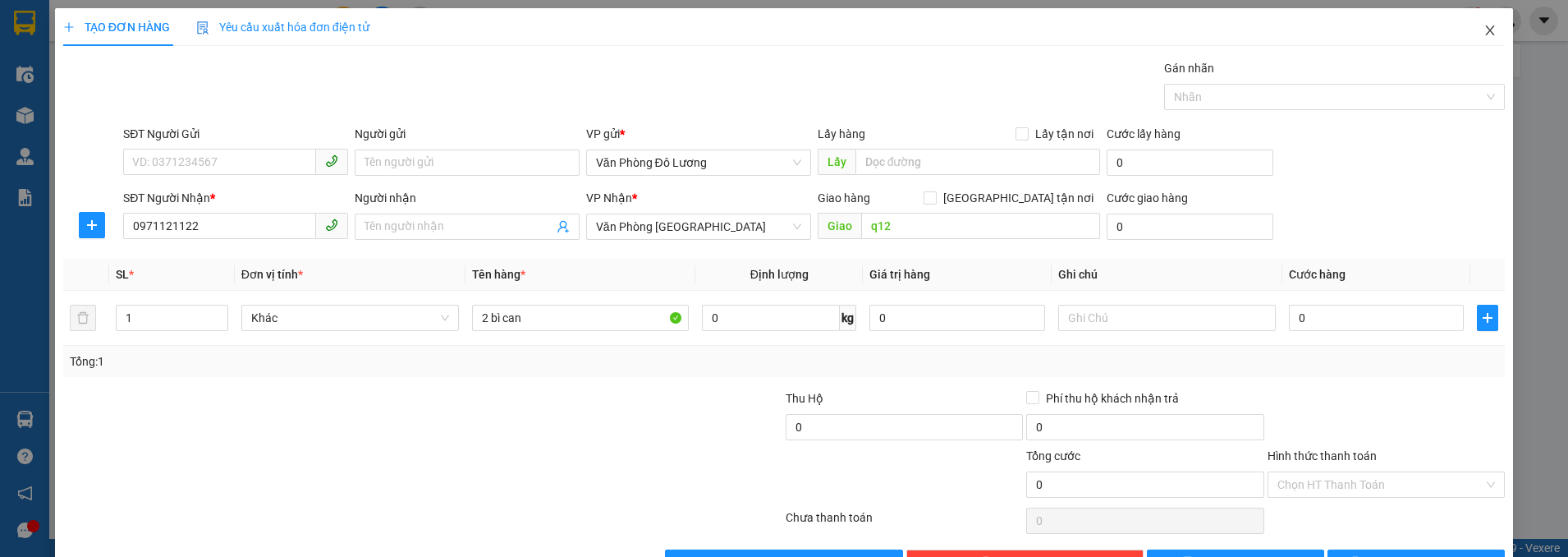
click at [1483, 26] on icon "close" at bounding box center [1490, 30] width 13 height 13
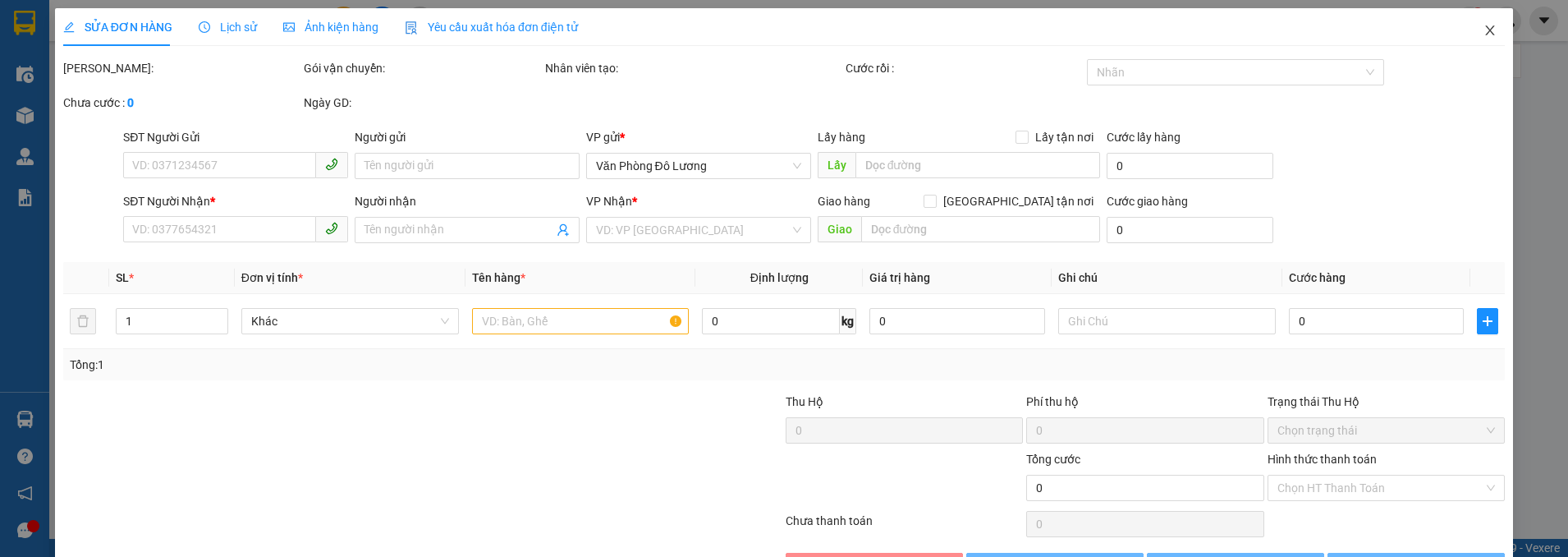
click at [1483, 26] on icon "close" at bounding box center [1490, 30] width 13 height 13
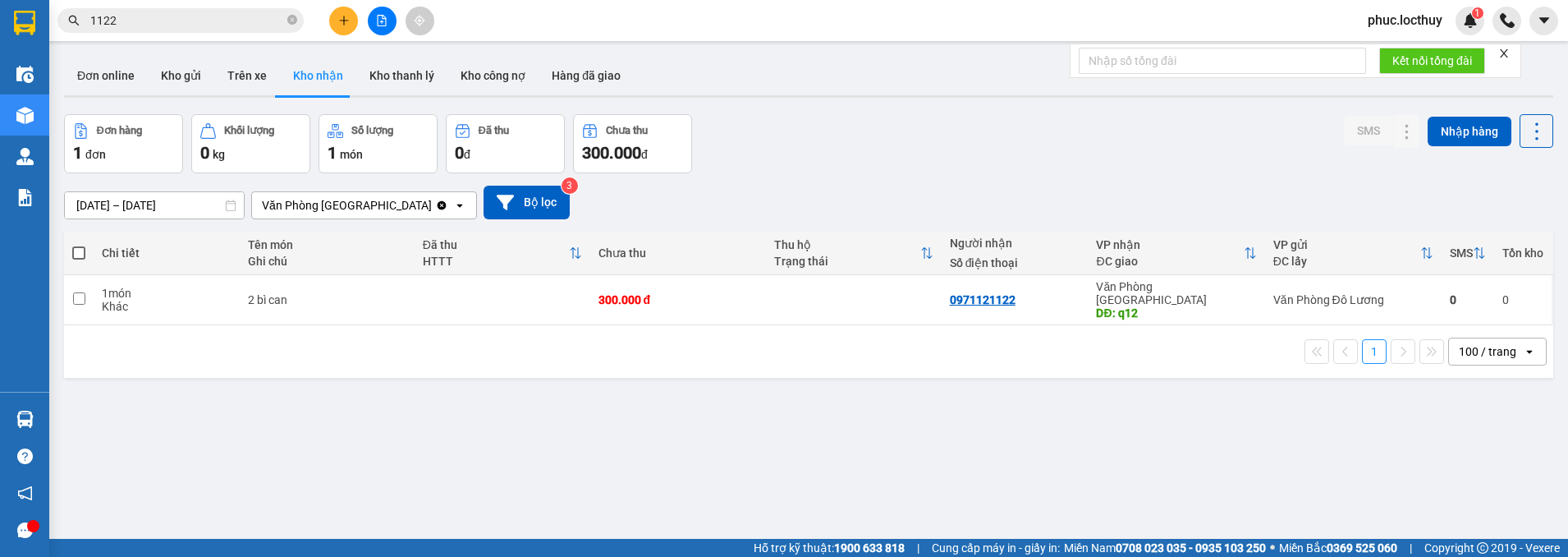
click at [167, 15] on input "1122" at bounding box center [187, 20] width 194 height 18
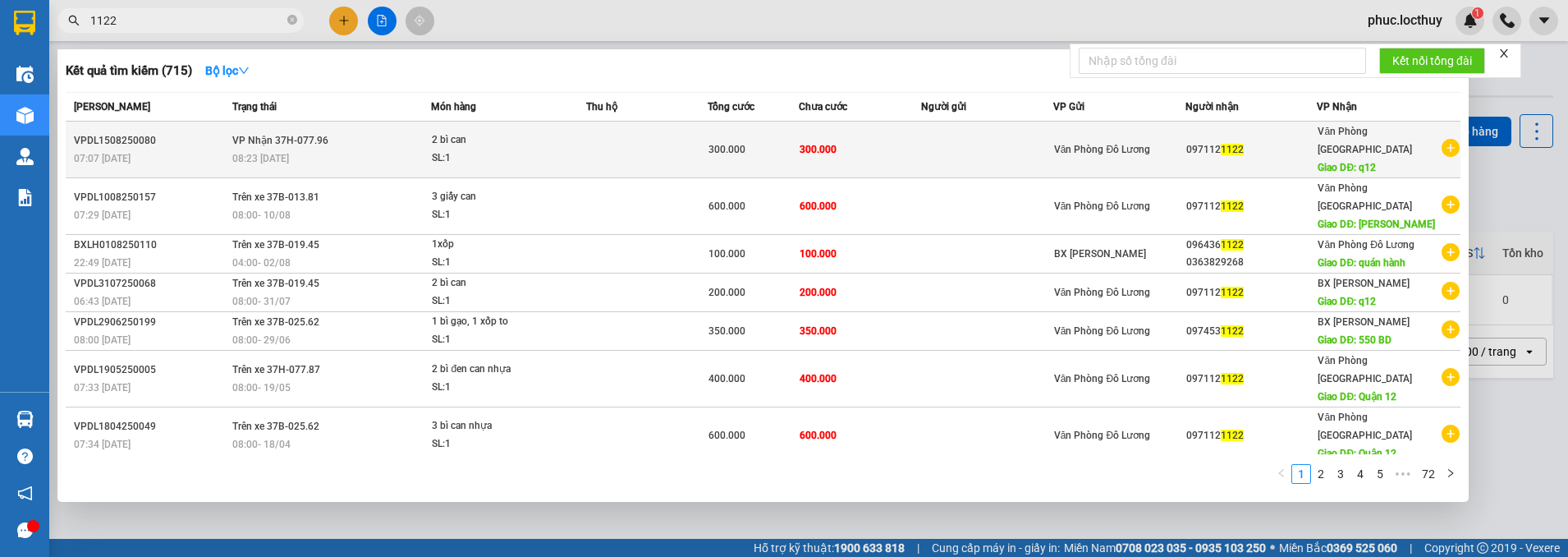
click at [476, 149] on div "SL: 1" at bounding box center [494, 158] width 123 height 18
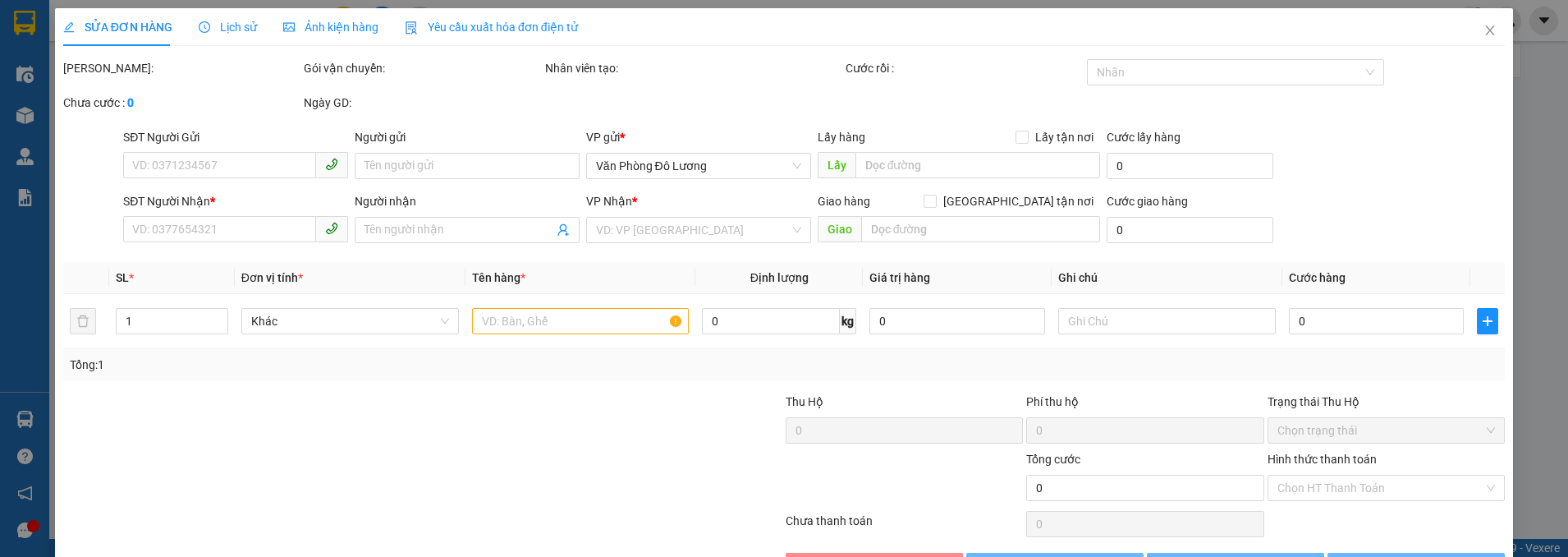
click at [19, 121] on div "SỬA ĐƠN HÀNG Lịch sử Ảnh kiện hàng Yêu cầu xuất hóa đơn điện tử Total Paid Fee …" at bounding box center [784, 278] width 1568 height 557
type input "0971121122"
type input "q12"
type input "300.000"
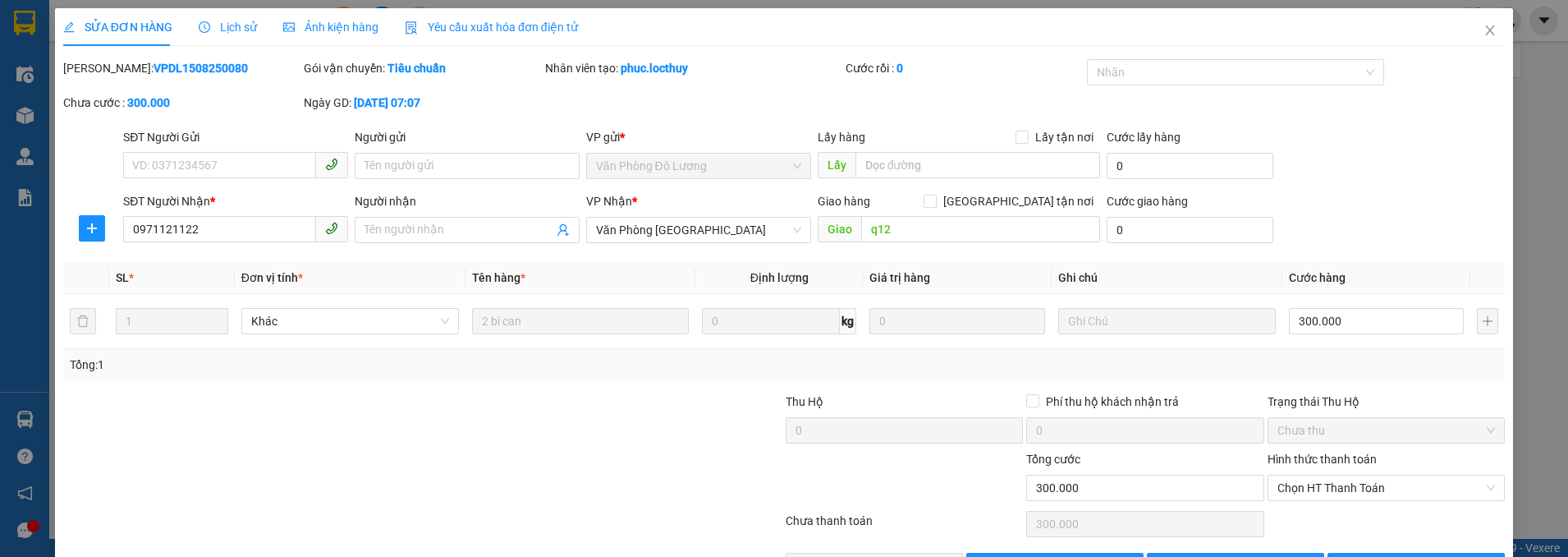
scroll to position [54, 0]
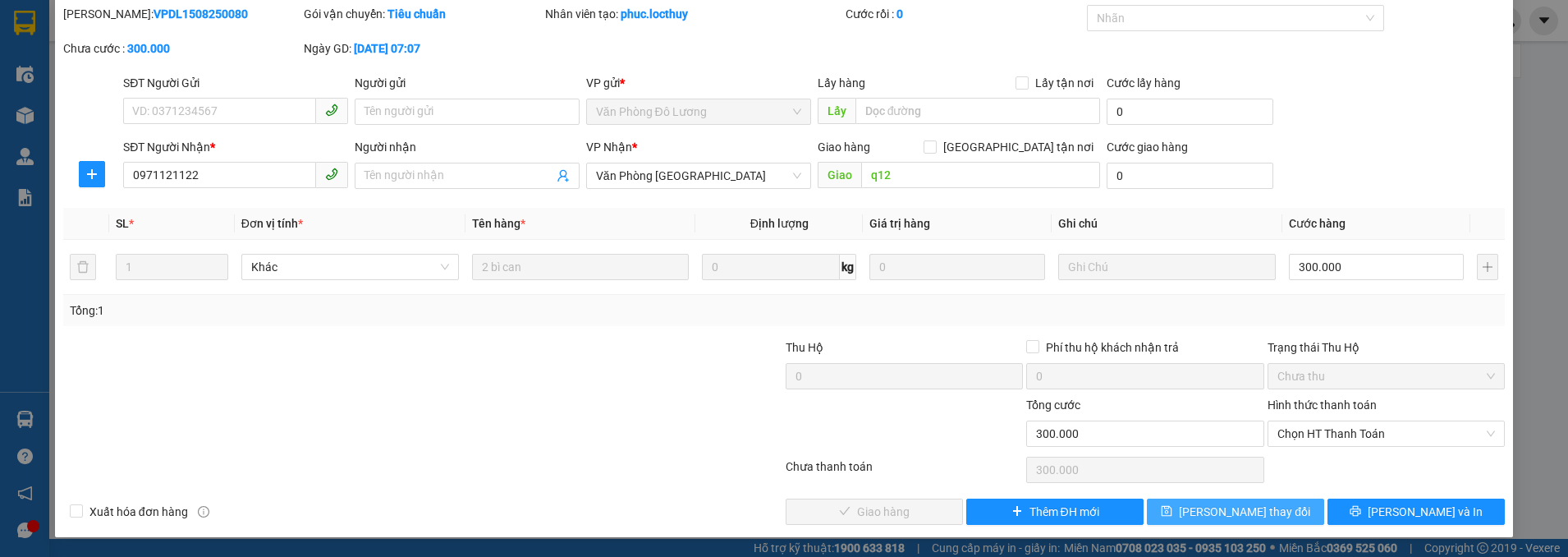
click at [1204, 515] on span "[PERSON_NAME] thay đổi" at bounding box center [1244, 511] width 131 height 18
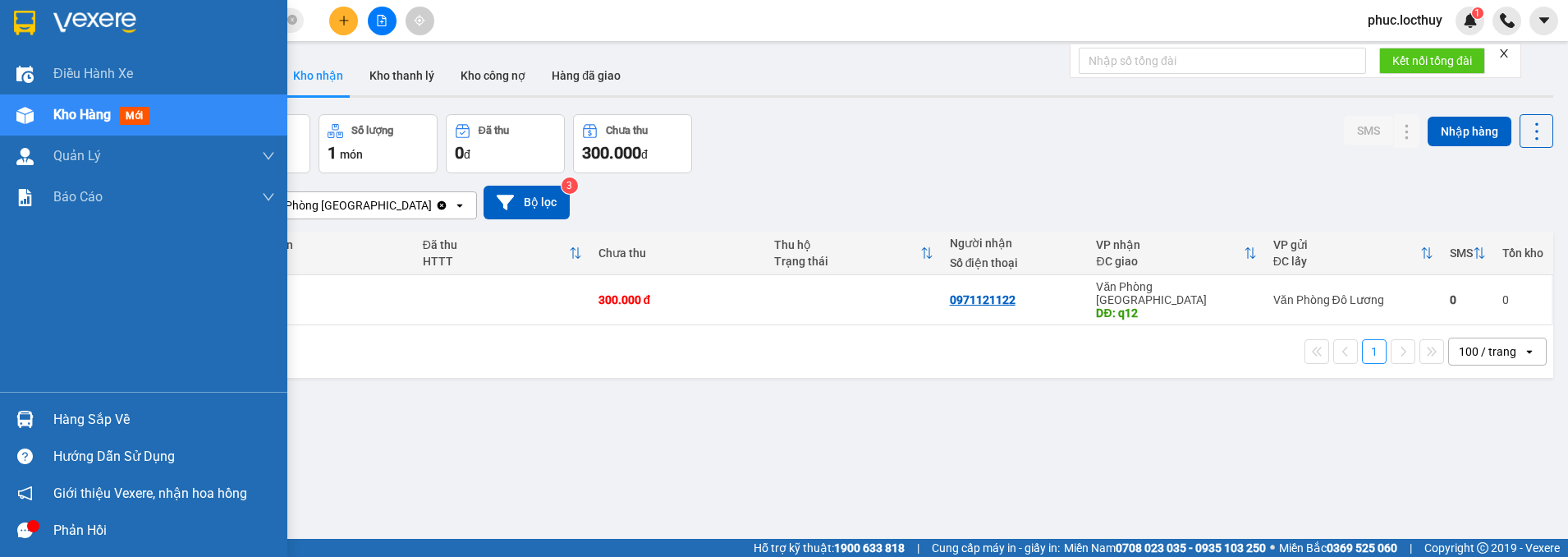
click at [41, 118] on div "Kho hàng mới" at bounding box center [143, 114] width 288 height 41
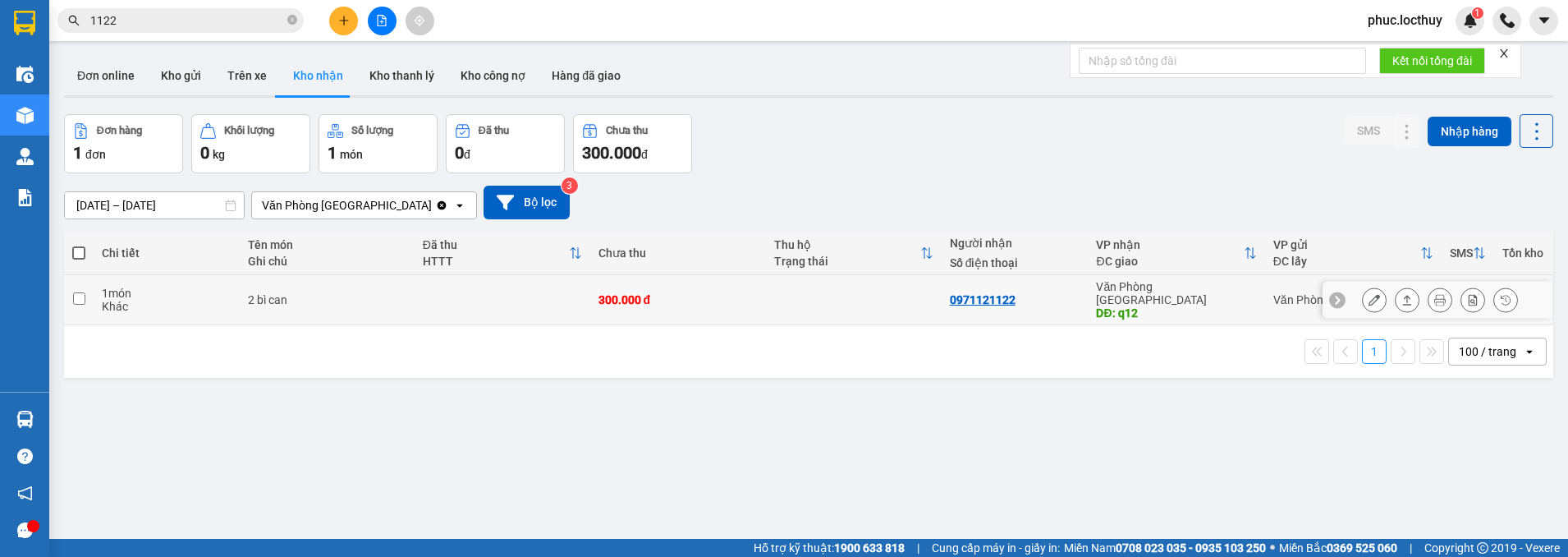
click at [82, 298] on td at bounding box center [78, 300] width 29 height 50
checkbox input "true"
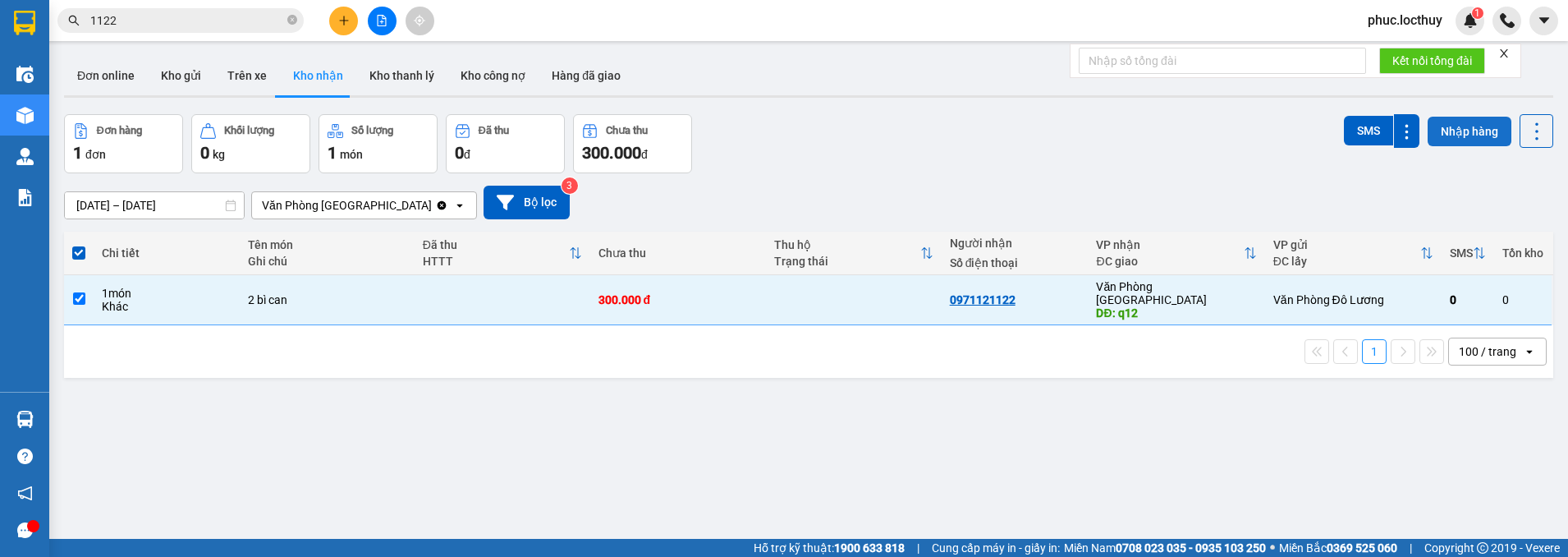
click at [1460, 130] on button "Nhập hàng" at bounding box center [1469, 131] width 84 height 29
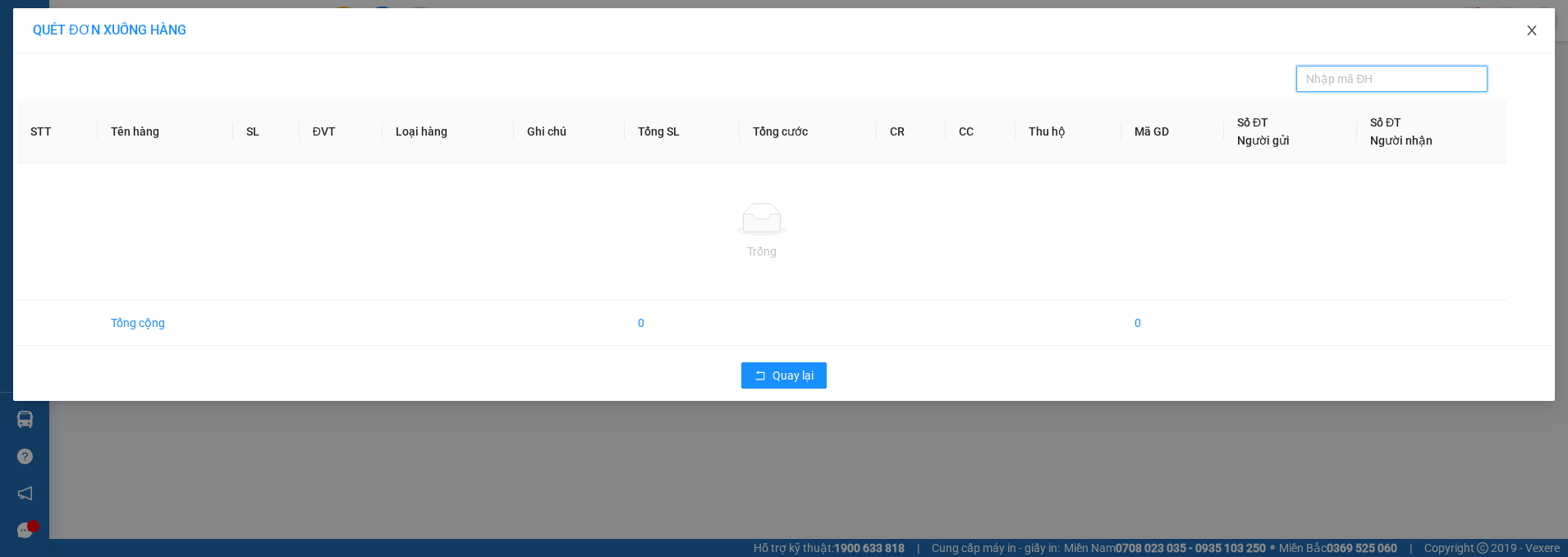
click at [1531, 28] on icon "close" at bounding box center [1532, 30] width 13 height 13
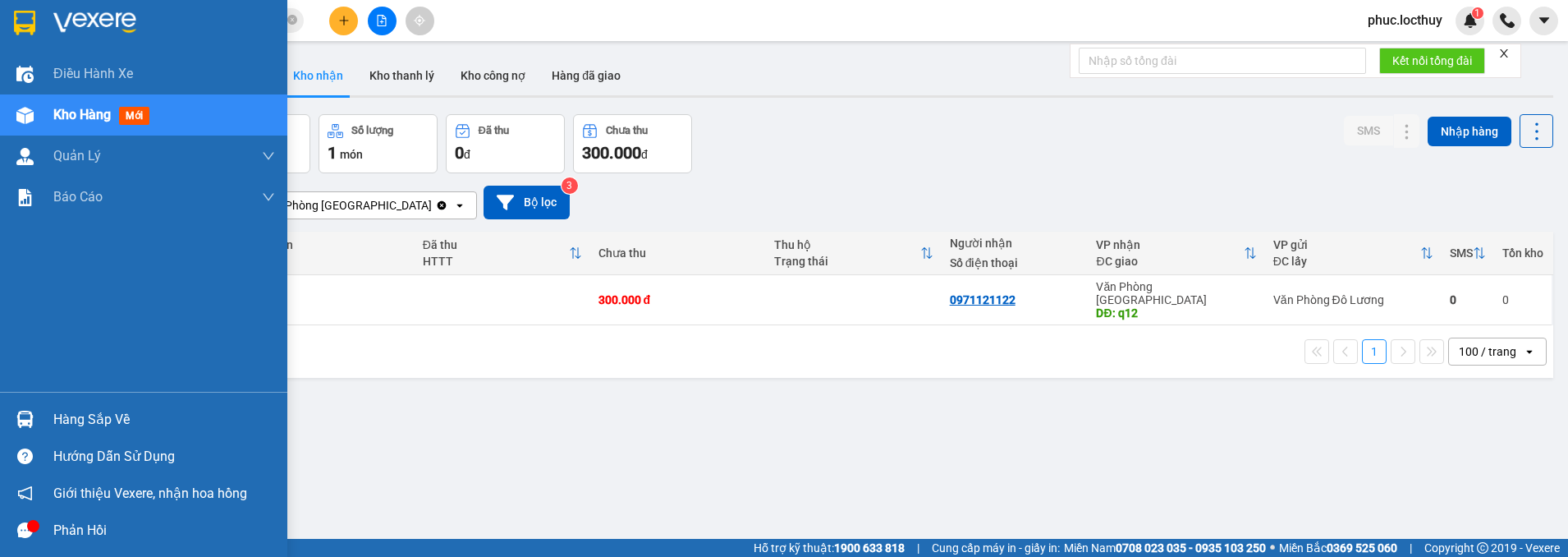
click at [20, 111] on img at bounding box center [25, 115] width 17 height 17
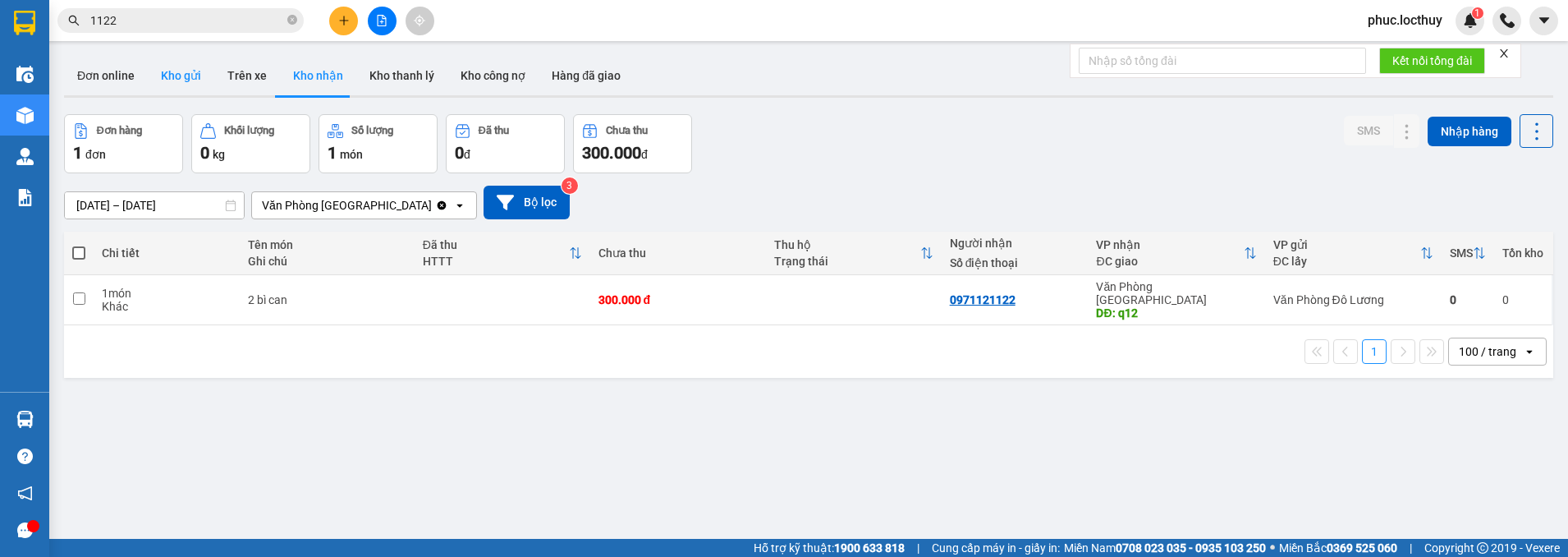
click at [172, 76] on button "Kho gửi" at bounding box center [181, 75] width 66 height 39
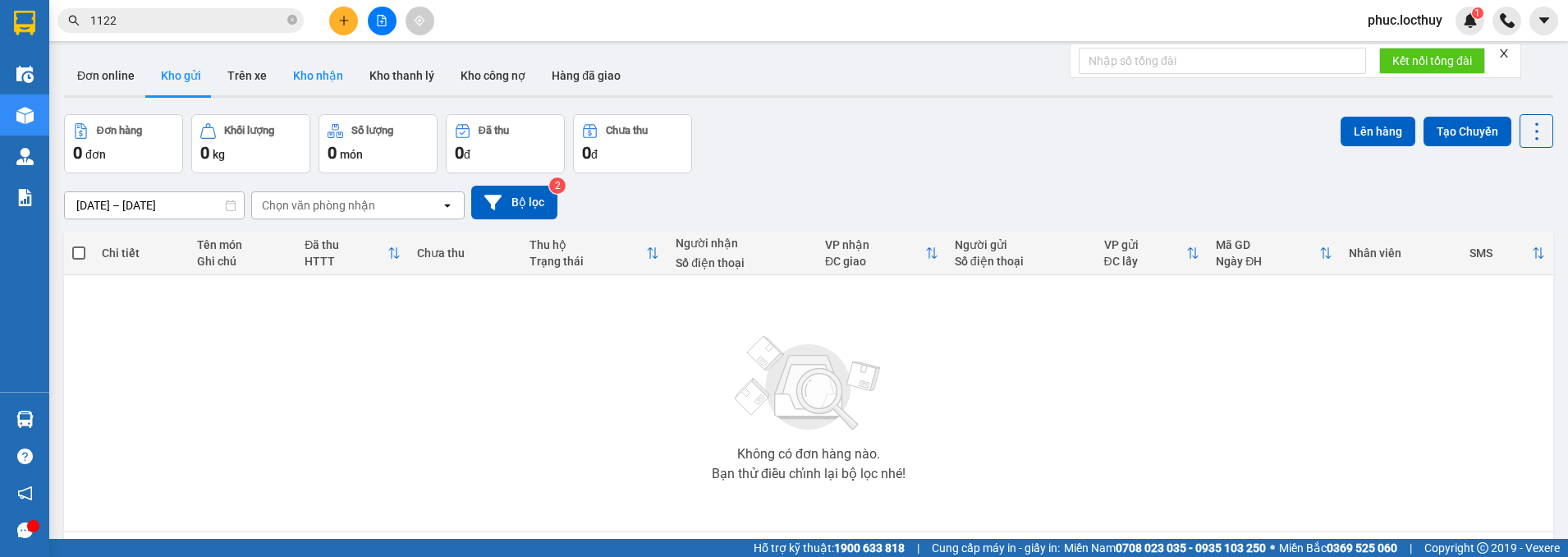
click at [341, 81] on button "Kho nhận" at bounding box center [318, 75] width 76 height 39
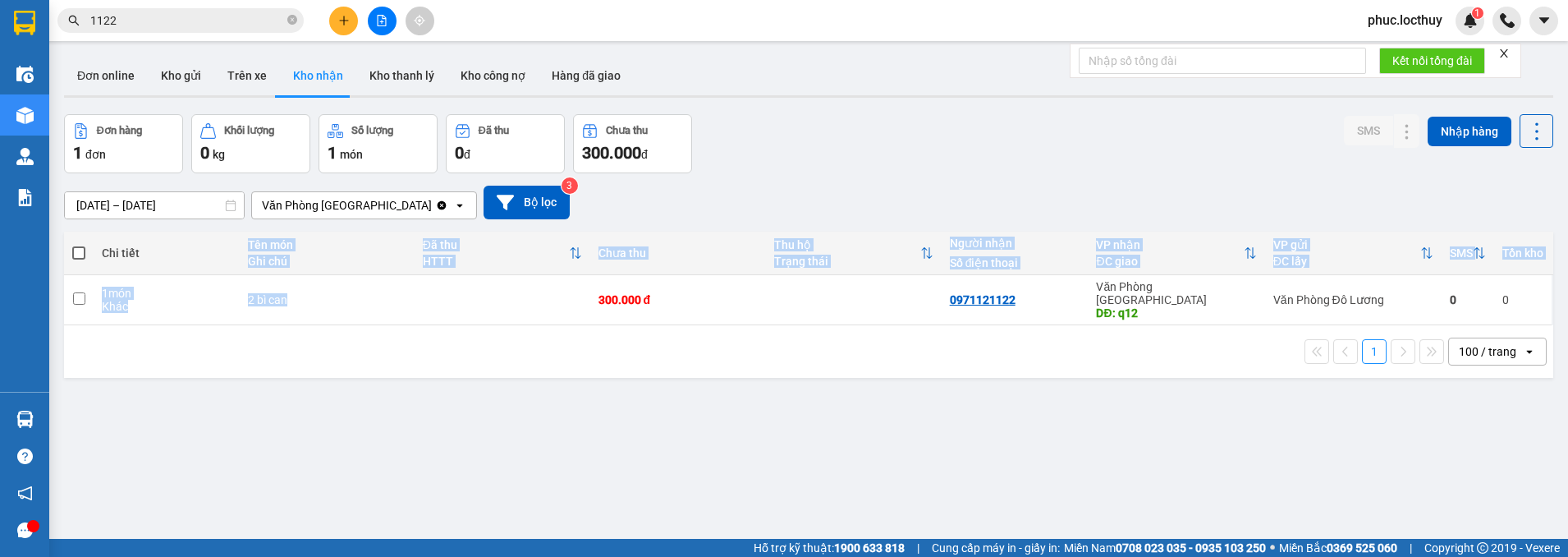
drag, startPoint x: 519, startPoint y: 299, endPoint x: 212, endPoint y: 329, distance: 308.5
click at [161, 241] on table "Chi tiết Tên món Ghi chú Đã thu HTTT Chưa thu Thu hộ Trạng thái Người nhận Số đ…" at bounding box center [808, 278] width 1489 height 94
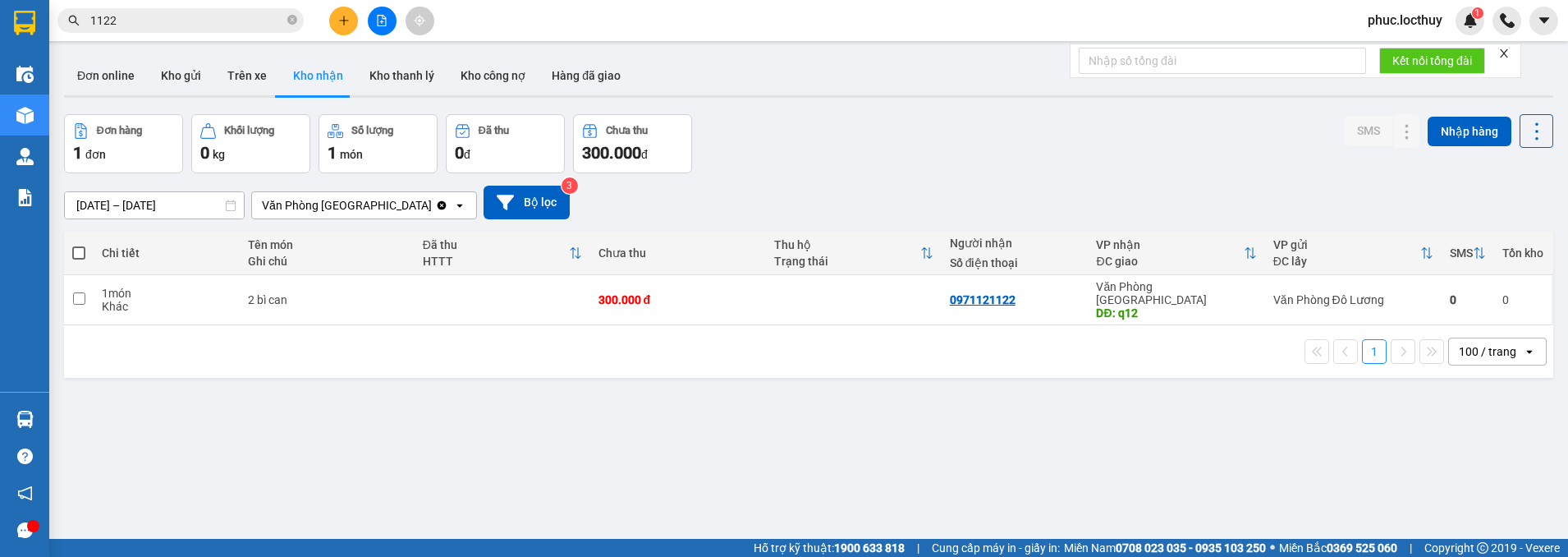
click at [243, 356] on div "1 100 / trang open" at bounding box center [808, 351] width 1489 height 52
click at [376, 152] on div "1 món" at bounding box center [378, 153] width 101 height 23
click at [76, 295] on input "checkbox" at bounding box center [79, 298] width 12 height 12
checkbox input "true"
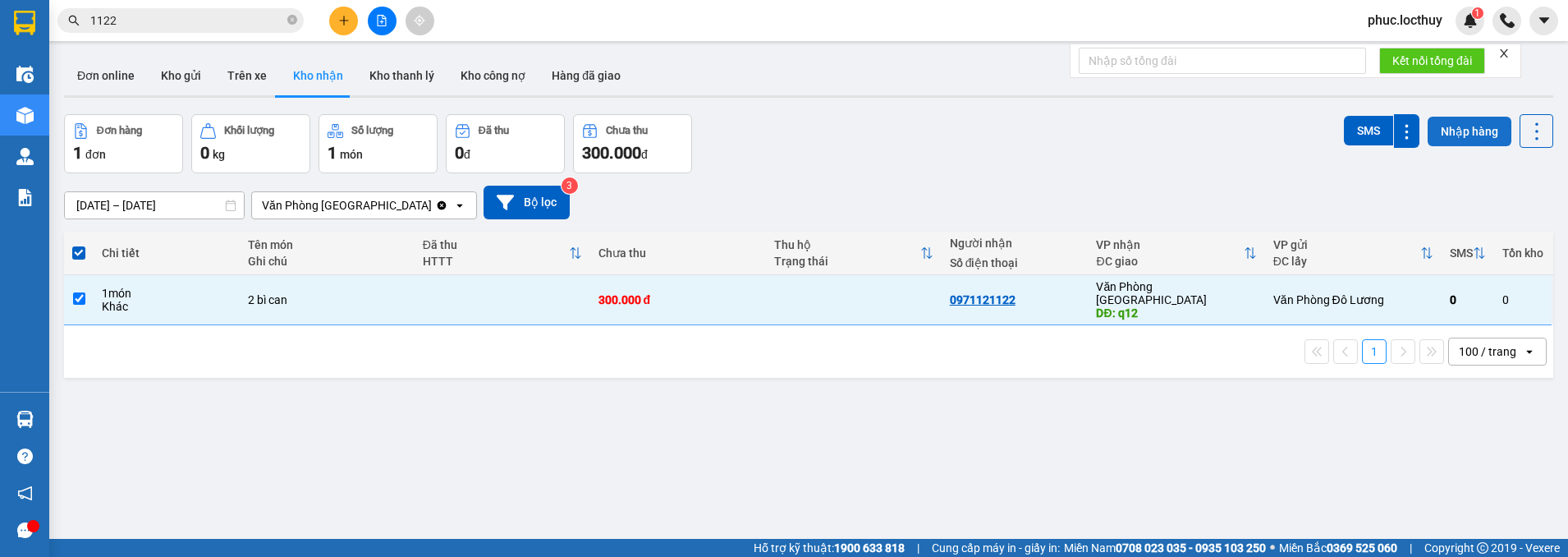
click at [1459, 136] on button "Nhập hàng" at bounding box center [1469, 131] width 84 height 29
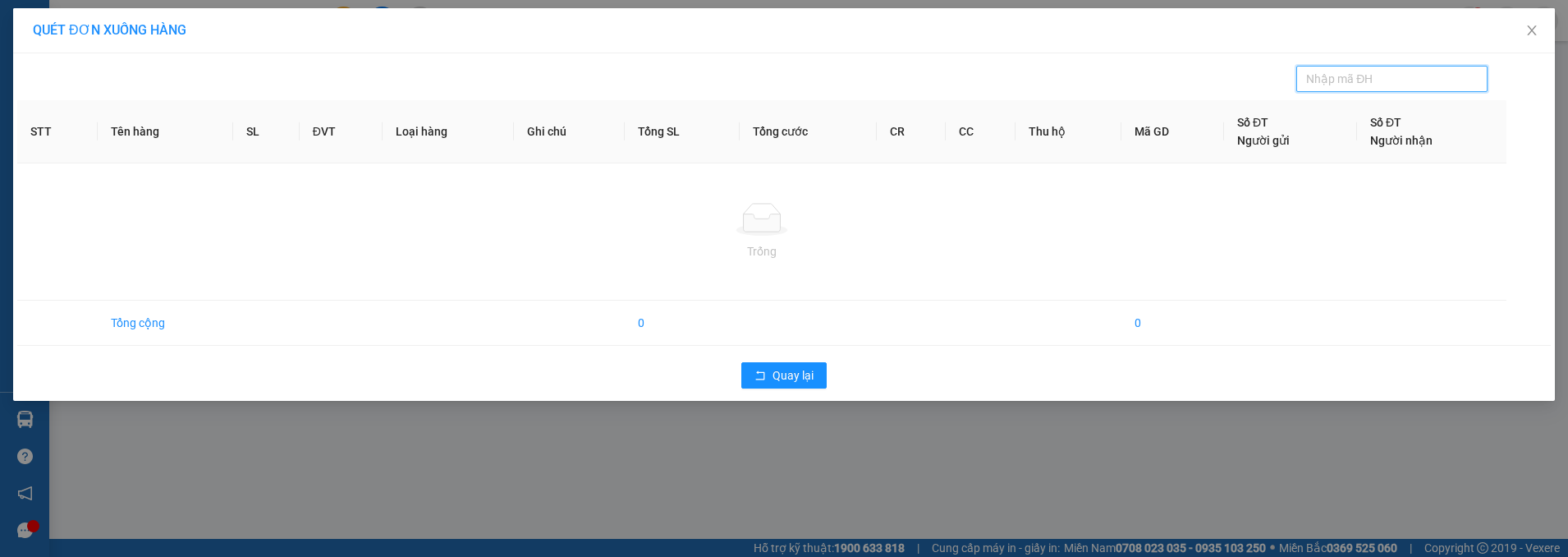
click at [1316, 75] on input "text" at bounding box center [1385, 78] width 158 height 18
drag, startPoint x: 1316, startPoint y: 75, endPoint x: 1431, endPoint y: 163, distance: 144.8
click at [1431, 163] on td "Trống" at bounding box center [762, 232] width 1489 height 137
click at [151, 328] on td "Tổng cộng" at bounding box center [165, 323] width 136 height 46
click at [144, 322] on td "Tổng cộng" at bounding box center [165, 323] width 136 height 46
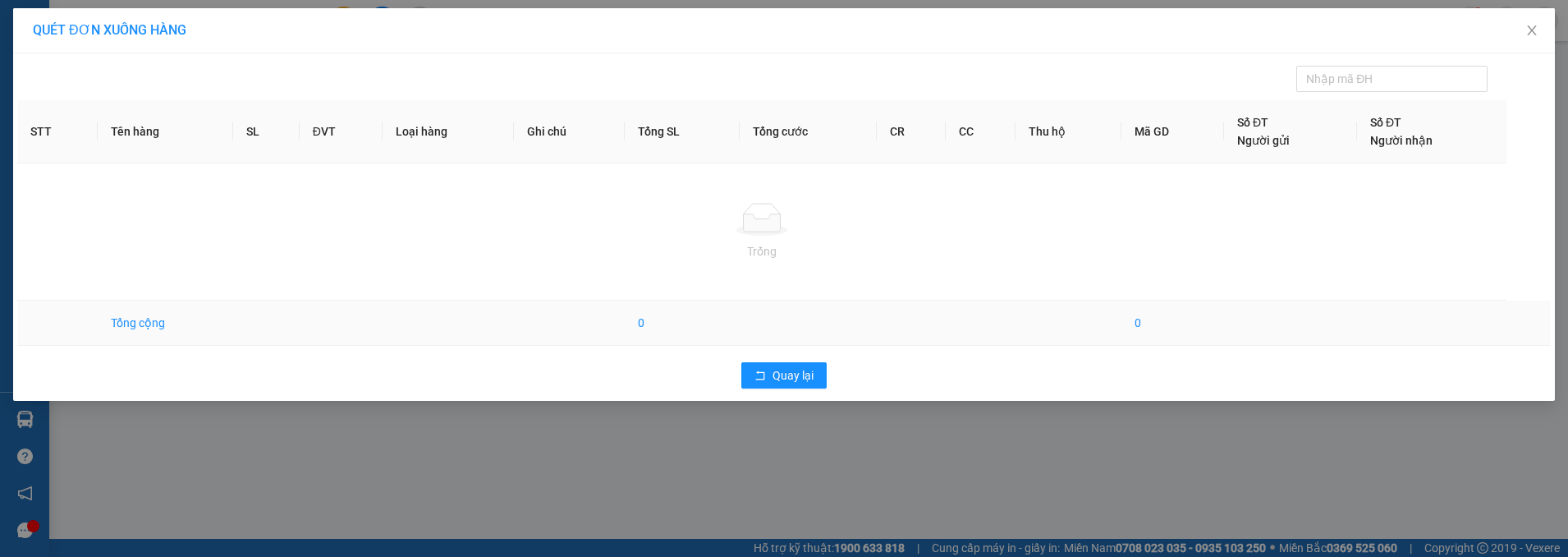
drag, startPoint x: 170, startPoint y: 323, endPoint x: 233, endPoint y: 324, distance: 63.0
click at [215, 324] on td "Tổng cộng" at bounding box center [165, 323] width 136 height 46
drag, startPoint x: 83, startPoint y: 27, endPoint x: 945, endPoint y: 58, distance: 862.6
click at [433, 58] on div "QUÉT ĐƠN XUỐNG HÀNG STT Tên hàng SL ĐVT Loại hàng Ghi chú Tổng SL Tổng cước CR …" at bounding box center [784, 204] width 1541 height 393
click at [1522, 26] on span "Close" at bounding box center [1532, 31] width 46 height 46
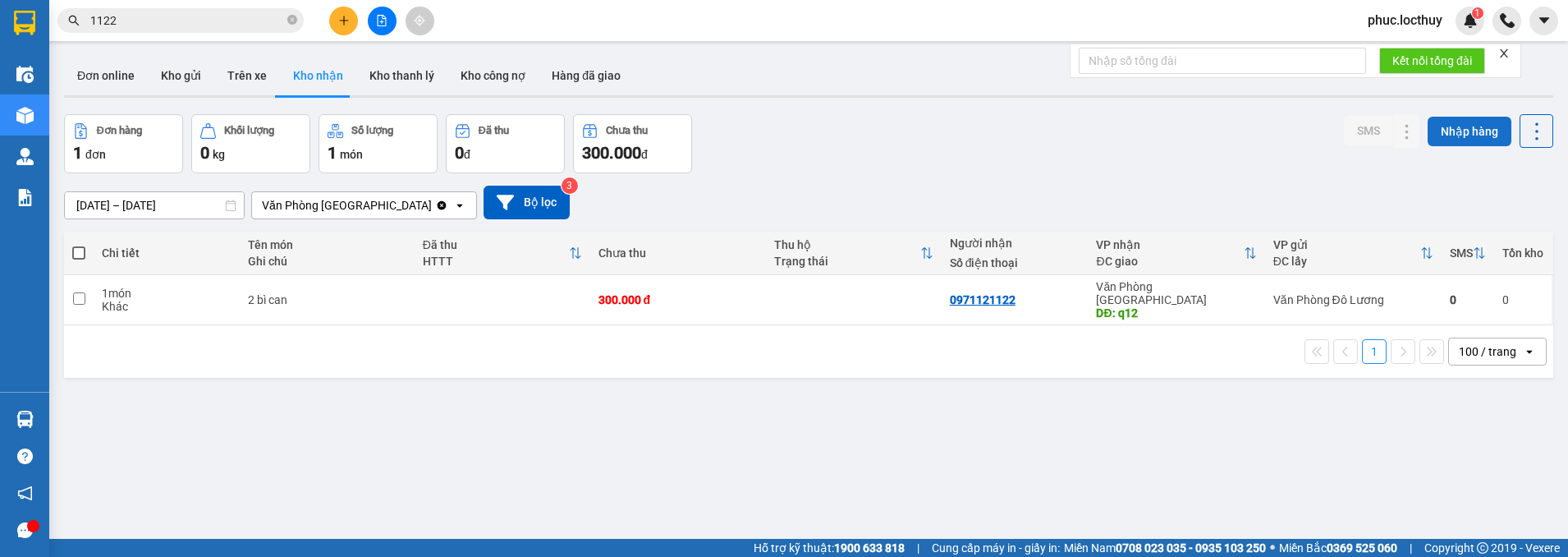
click at [1451, 134] on button "Nhập hàng" at bounding box center [1469, 131] width 84 height 29
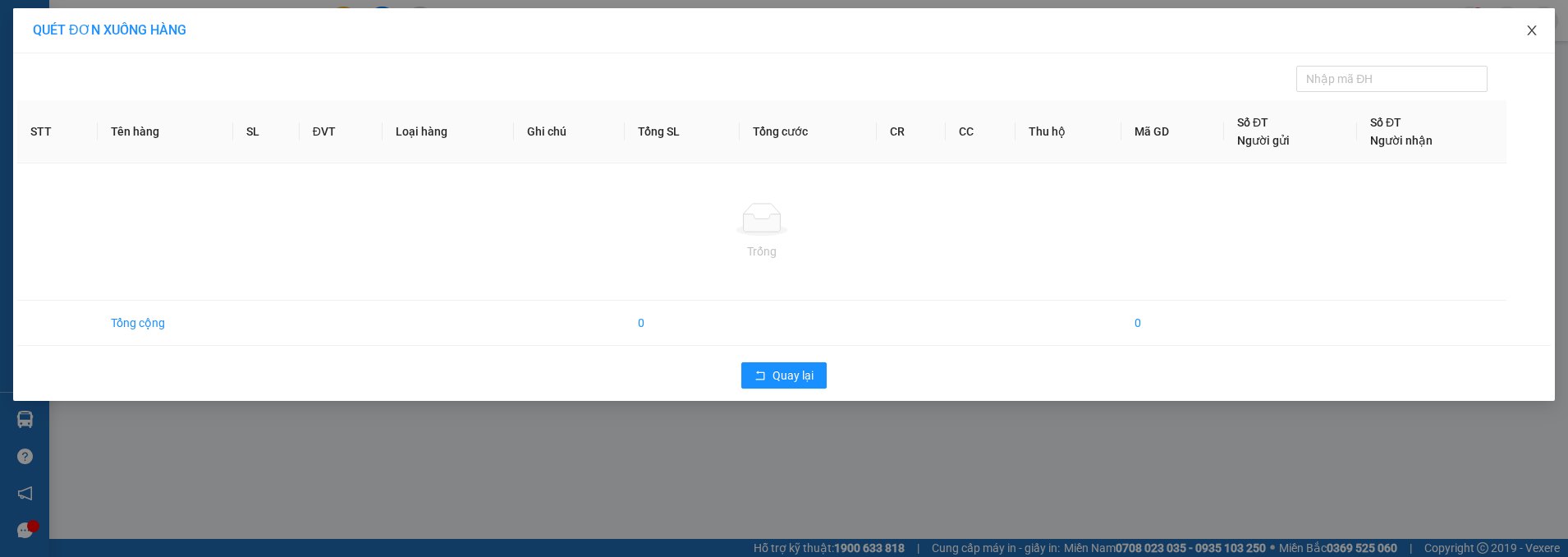
click at [1540, 28] on span "Close" at bounding box center [1532, 31] width 46 height 46
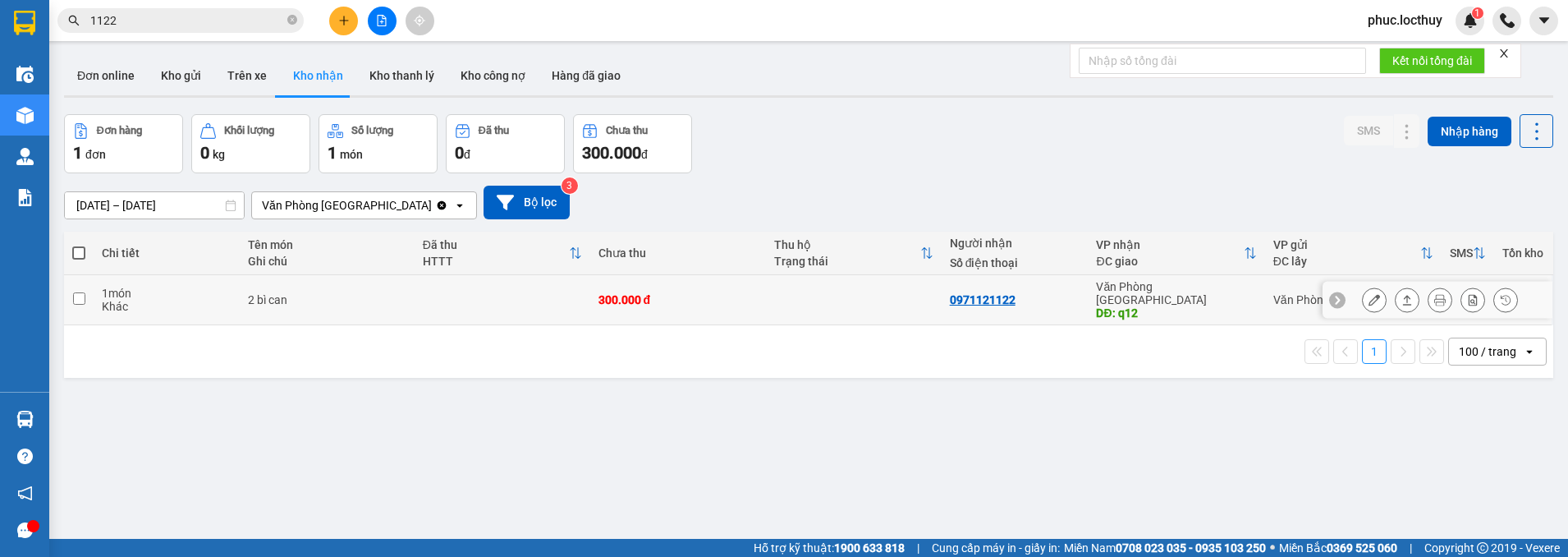
drag, startPoint x: 977, startPoint y: 293, endPoint x: 757, endPoint y: 480, distance: 288.7
click at [757, 480] on div "ver 1.8.138 Đơn online Kho gửi Trên xe Kho nhận Kho thanh lý Kho công nợ Hàng đ…" at bounding box center [809, 328] width 1502 height 557
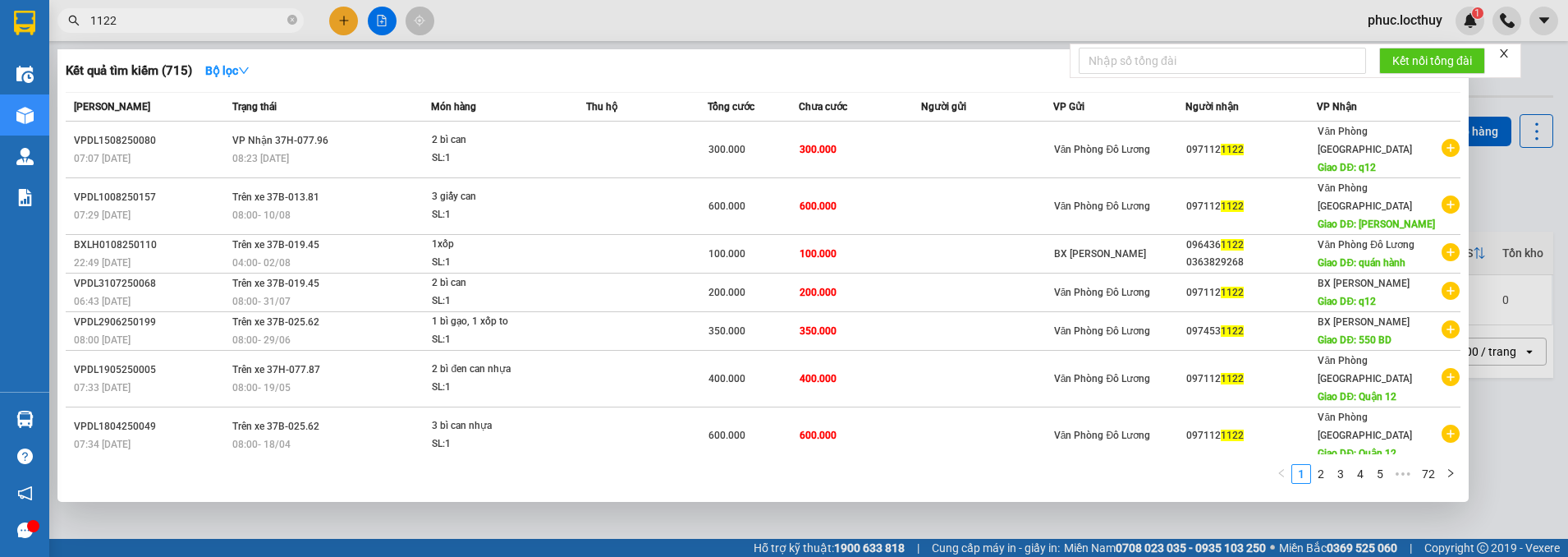
click at [214, 19] on input "1122" at bounding box center [187, 20] width 194 height 18
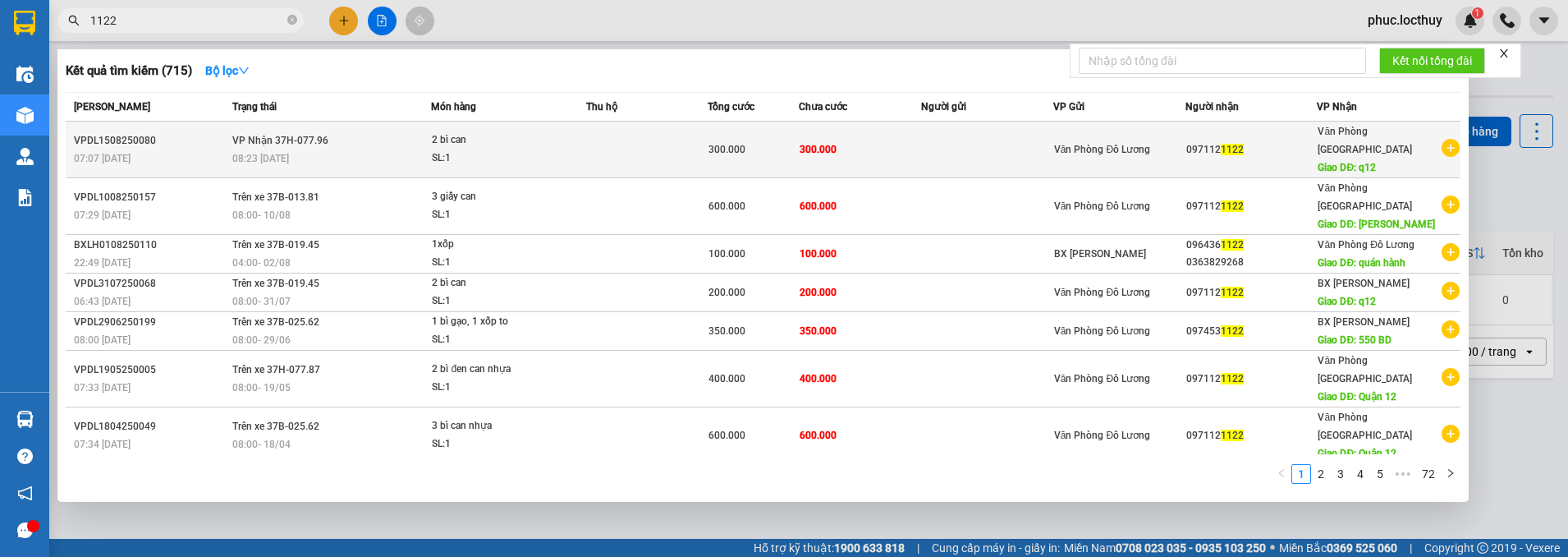
click at [410, 134] on td "VP Nhận 37H-077.96 08:23 [DATE]" at bounding box center [329, 150] width 202 height 57
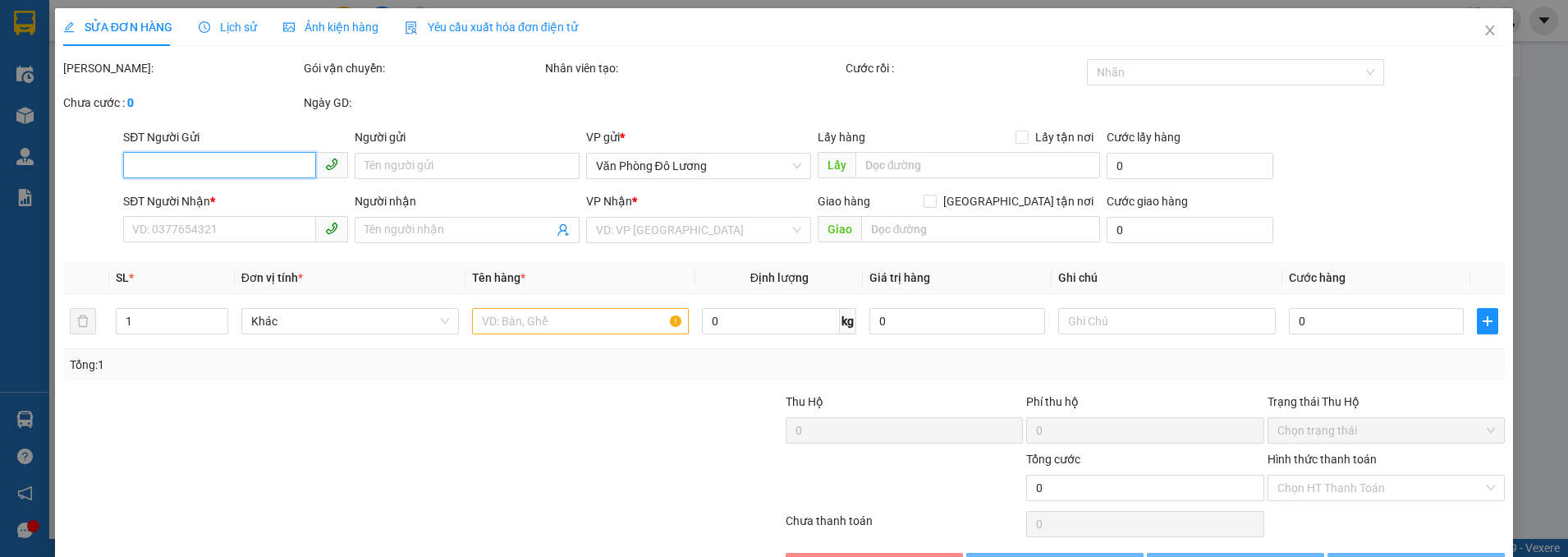
type input "0971121122"
type input "q12"
type input "300.000"
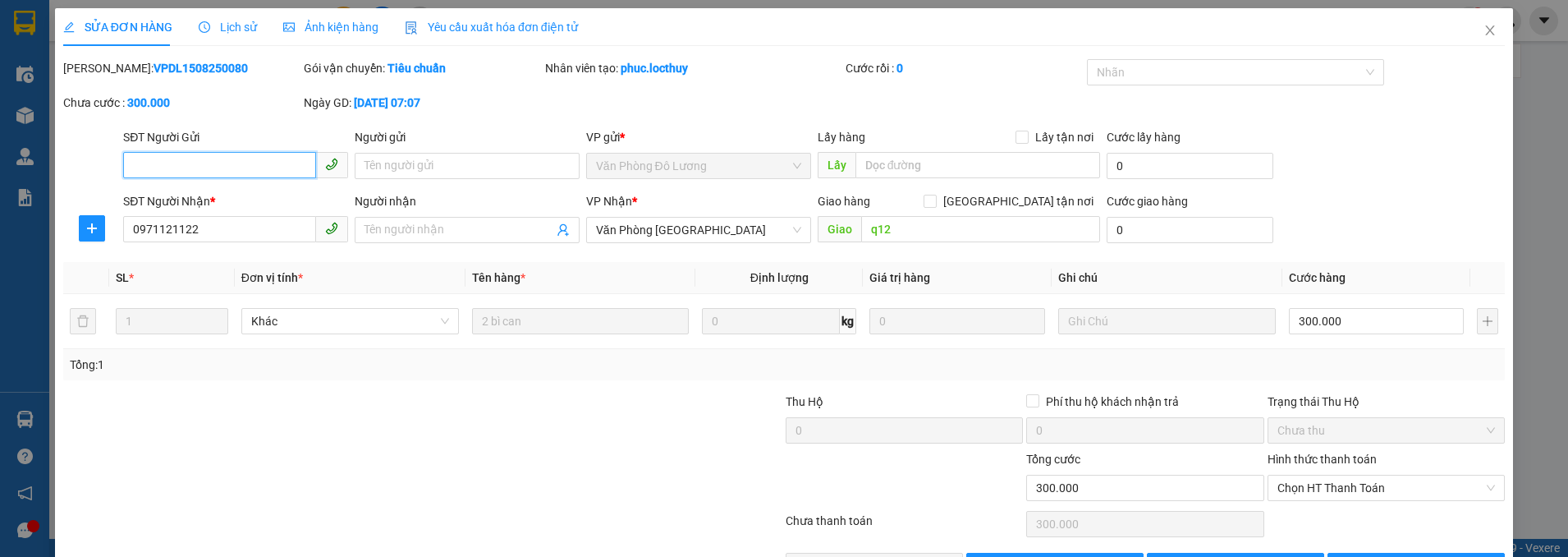
scroll to position [54, 0]
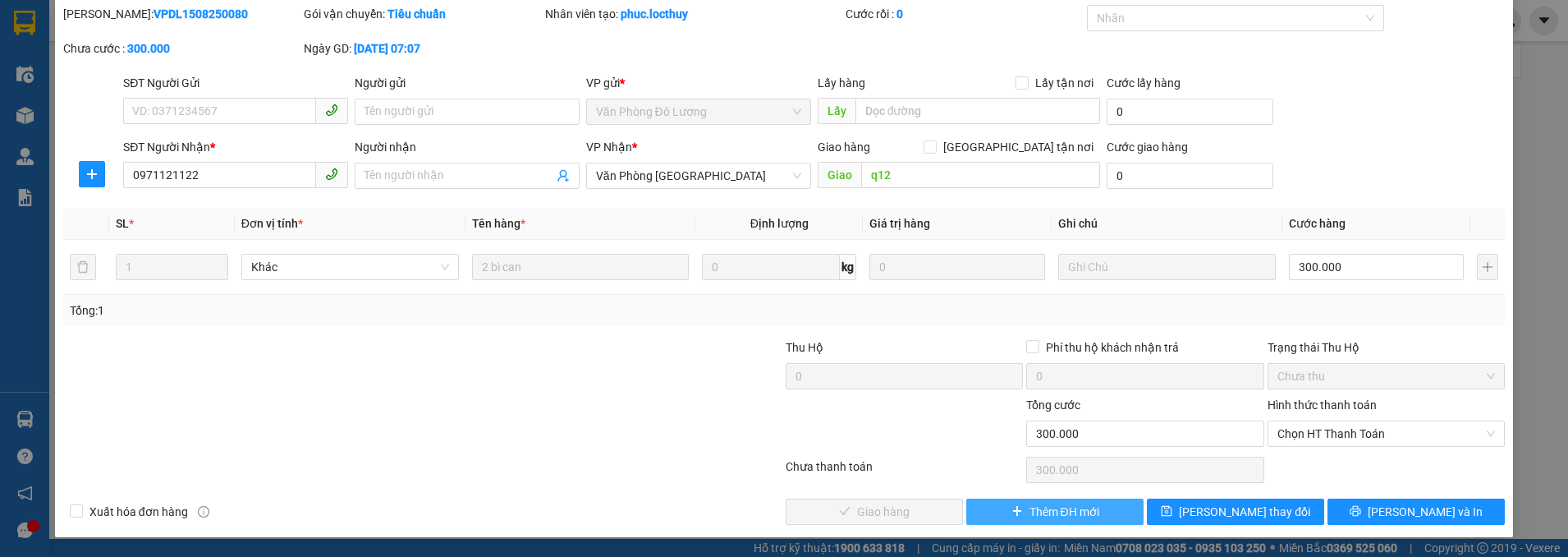
click at [1030, 514] on span "Thêm ĐH mới" at bounding box center [1064, 511] width 69 height 18
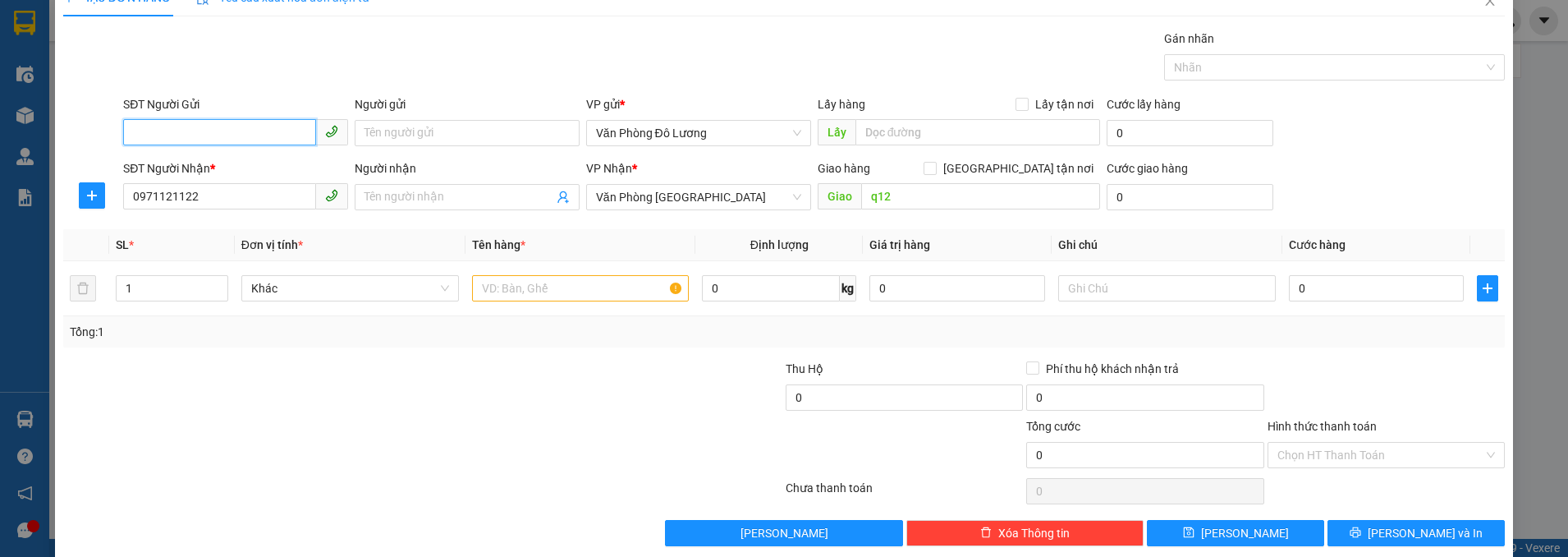
scroll to position [51, 0]
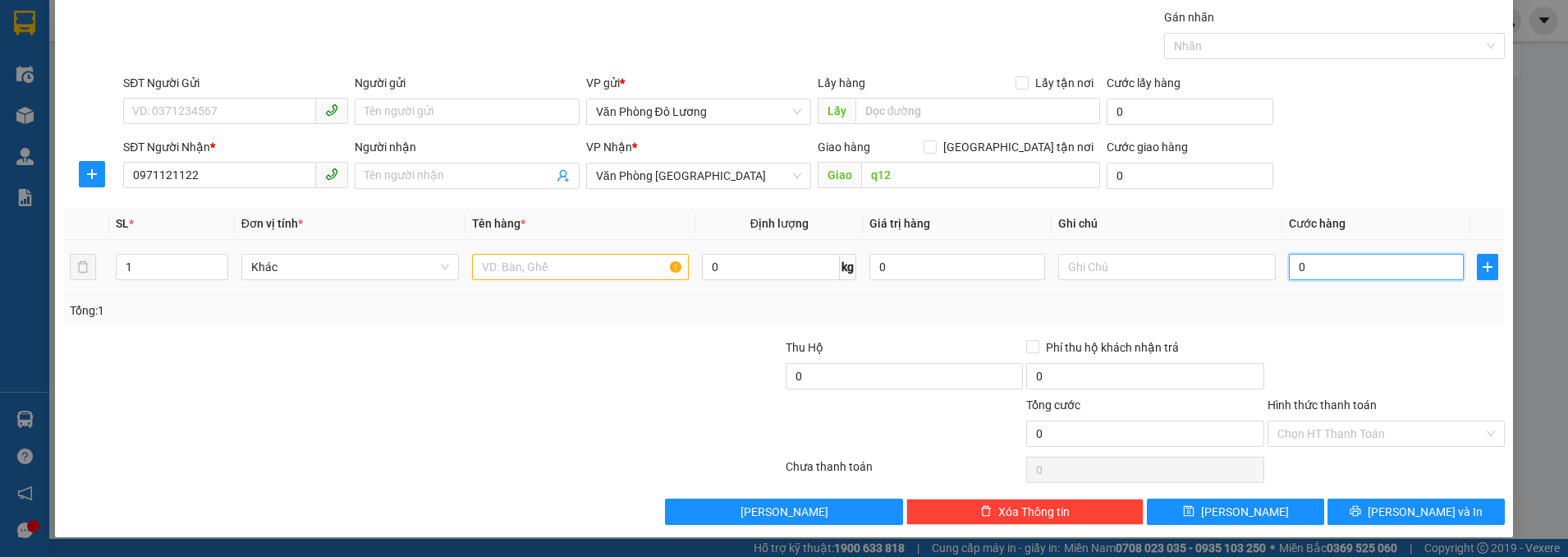
click at [1336, 262] on input "0" at bounding box center [1376, 267] width 176 height 27
type input "3"
type input "30"
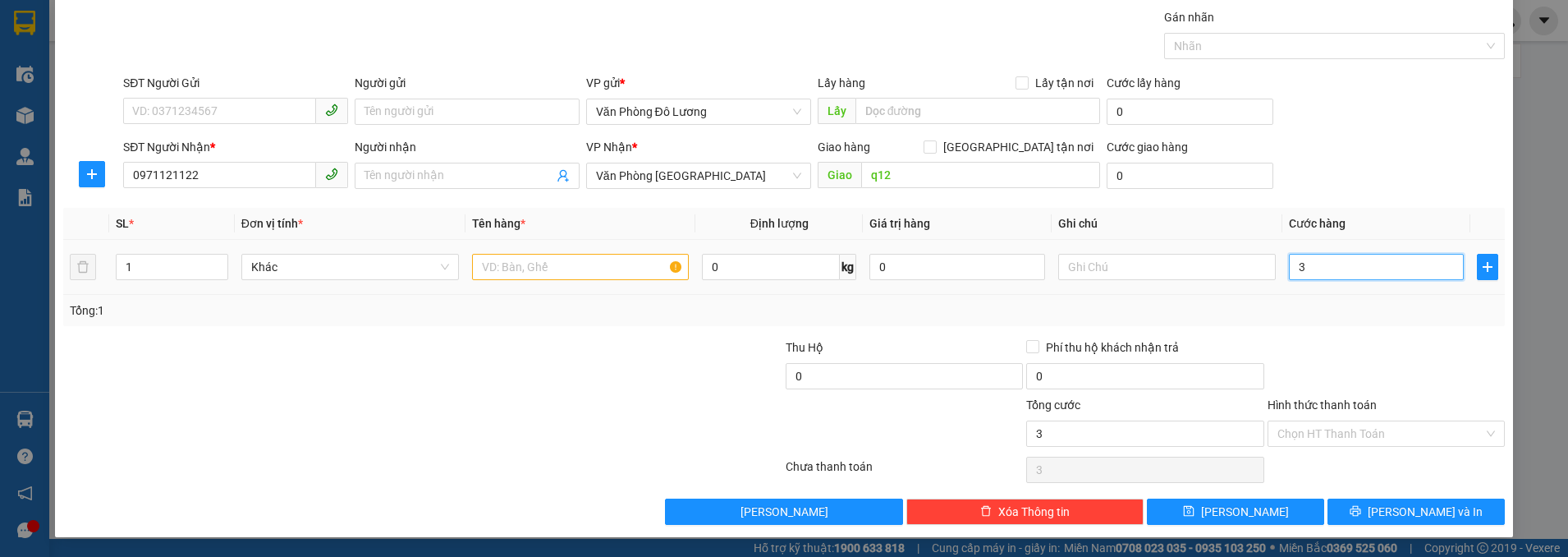
type input "30"
type input "300"
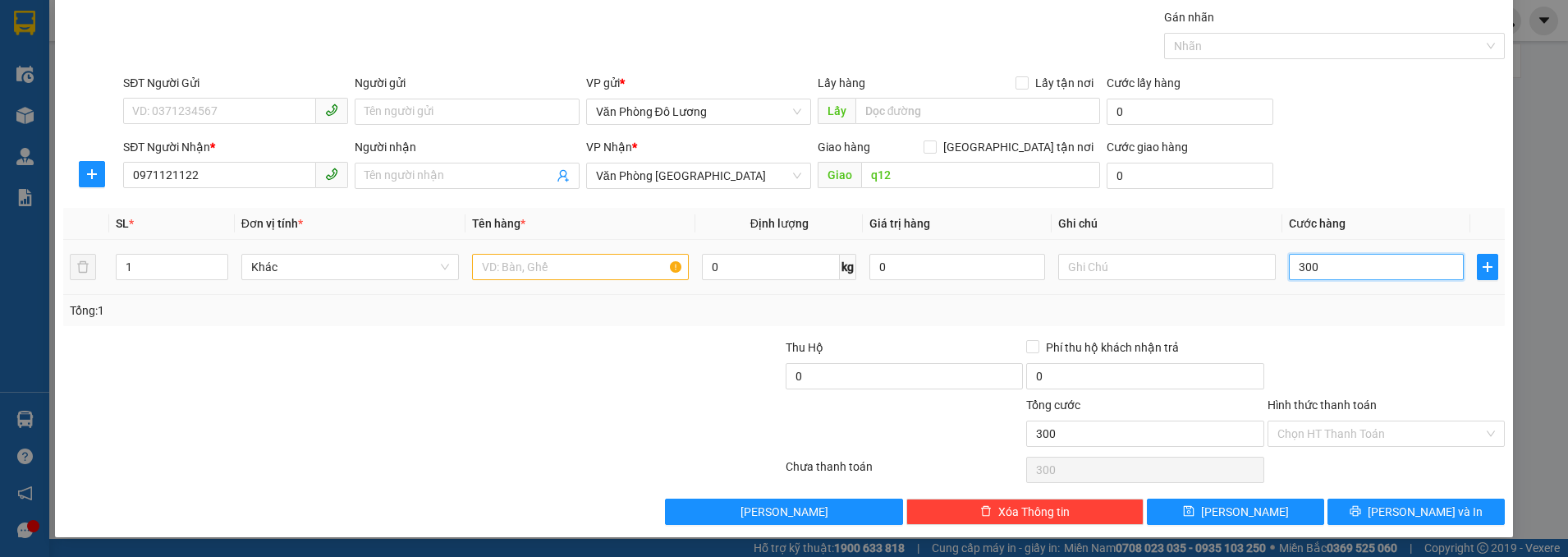
type input "3.000"
type input "30.000"
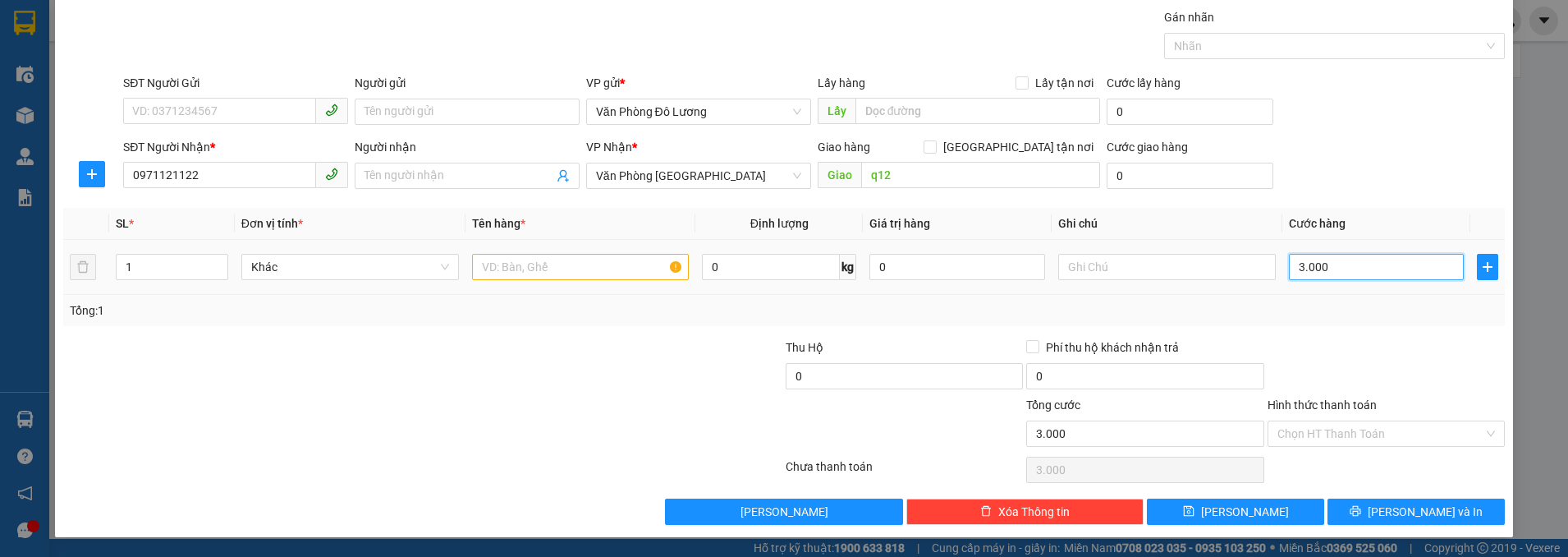
type input "30.000"
type input "300.000"
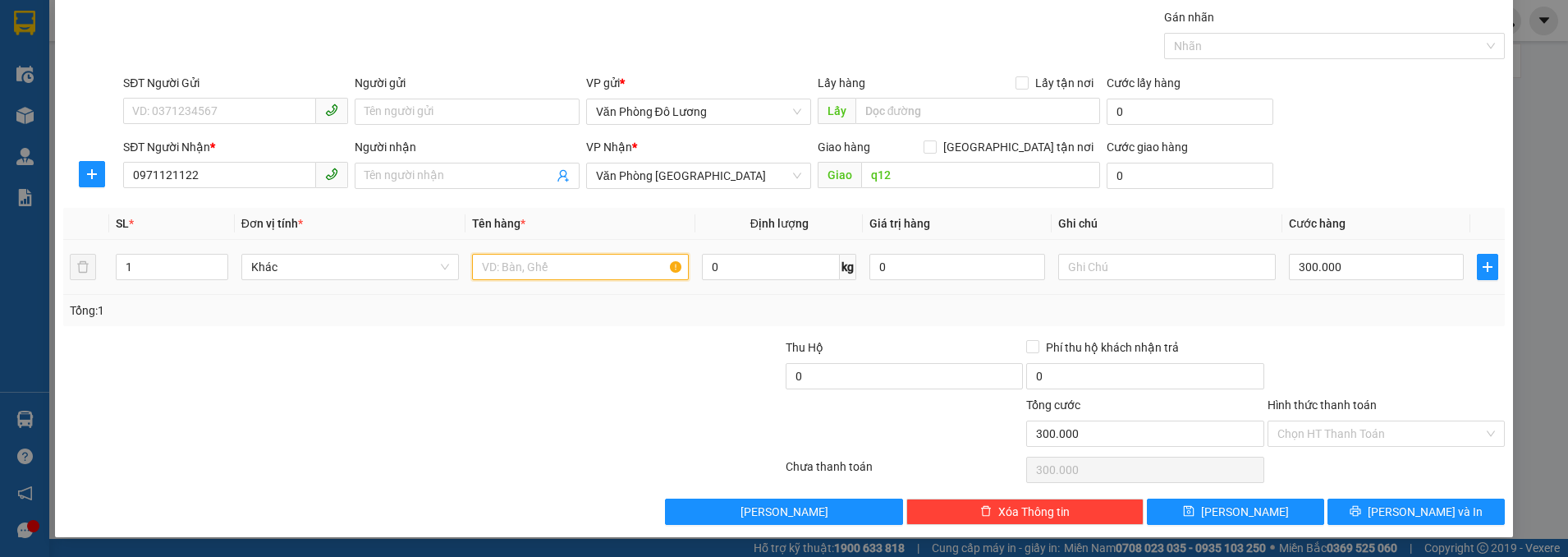
click at [596, 263] on input "text" at bounding box center [580, 267] width 217 height 27
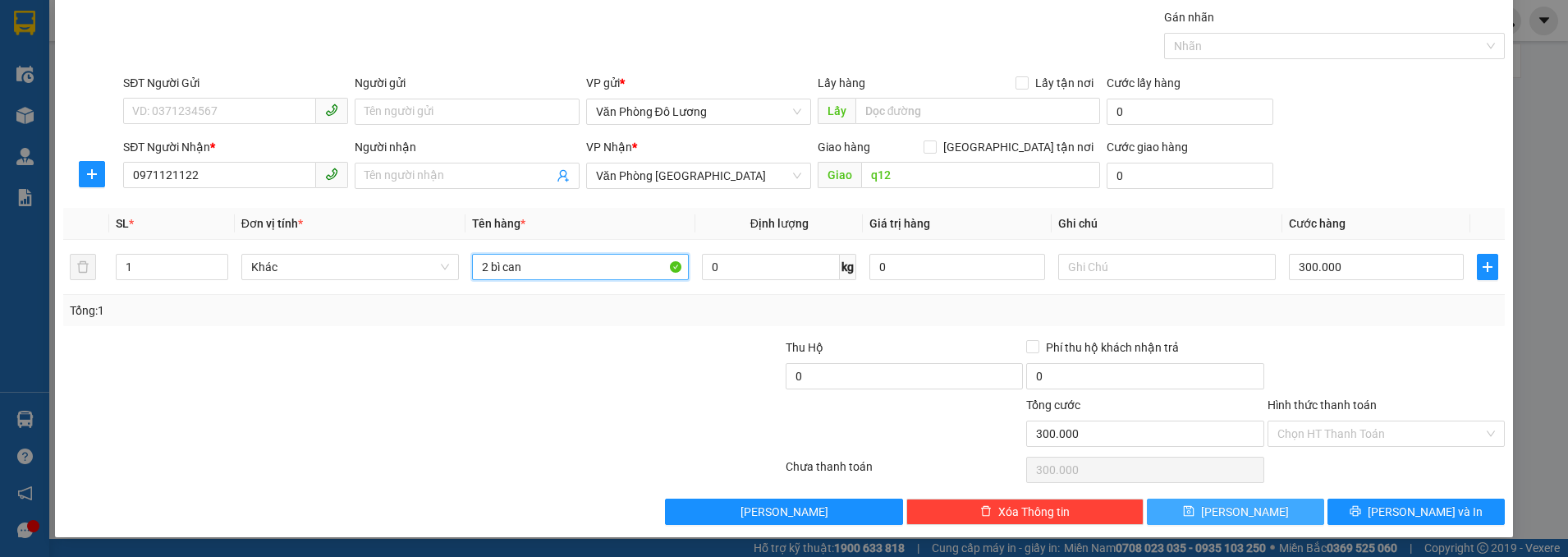
type input "2 bì can"
click at [1235, 512] on span "[PERSON_NAME]" at bounding box center [1245, 511] width 87 height 18
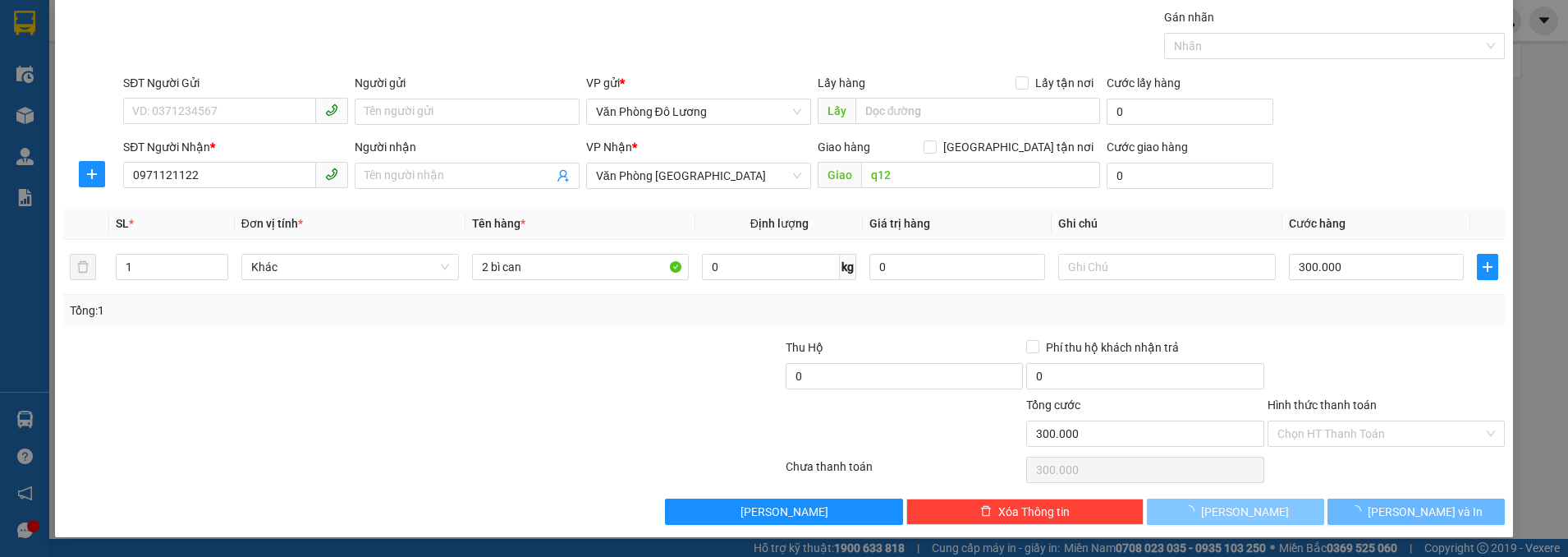
type input "0"
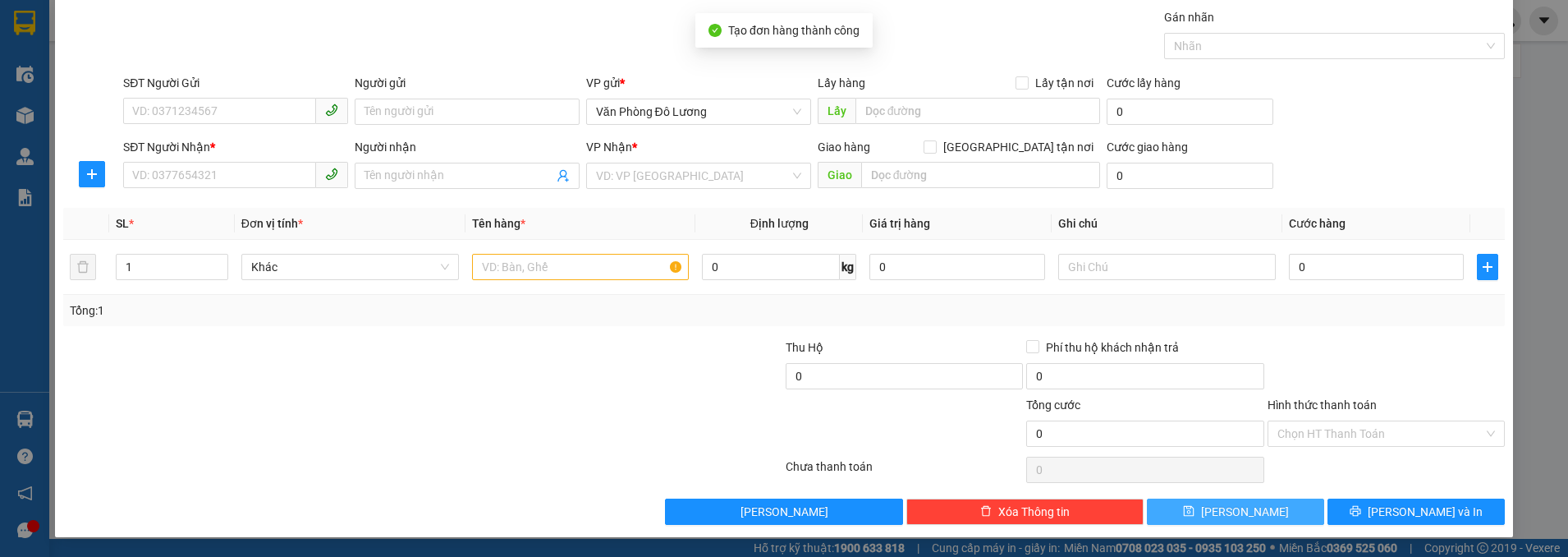
scroll to position [0, 0]
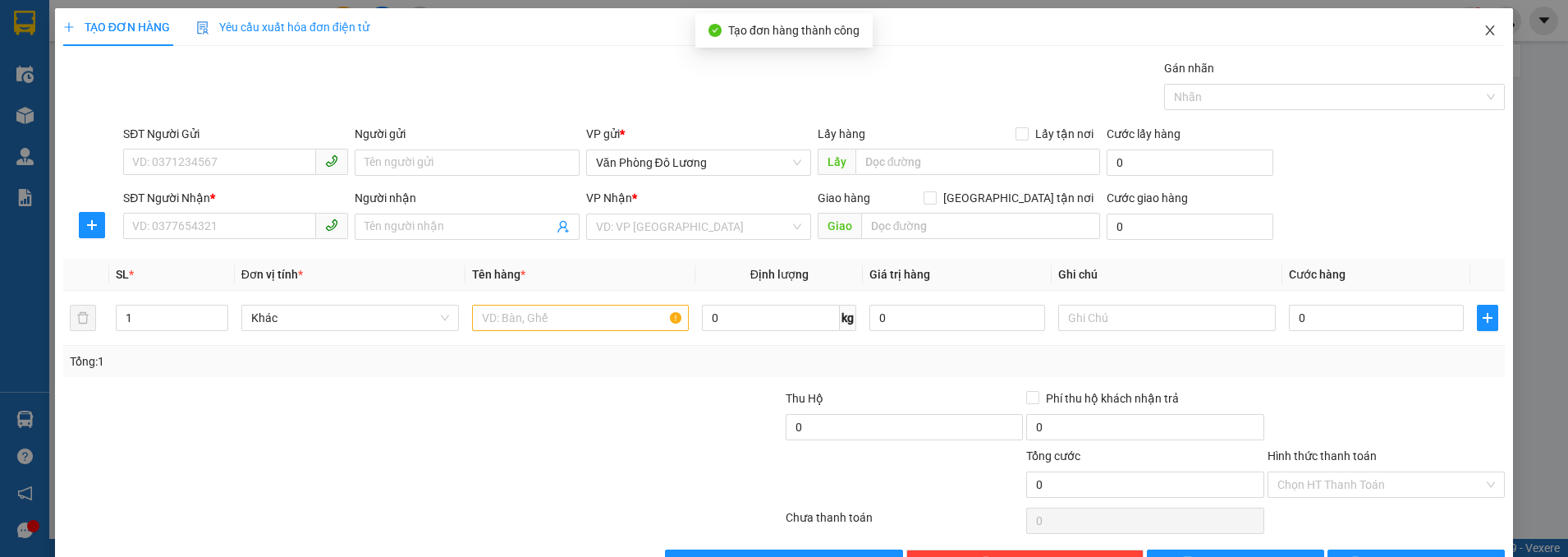
click at [1483, 34] on icon "close" at bounding box center [1490, 30] width 13 height 13
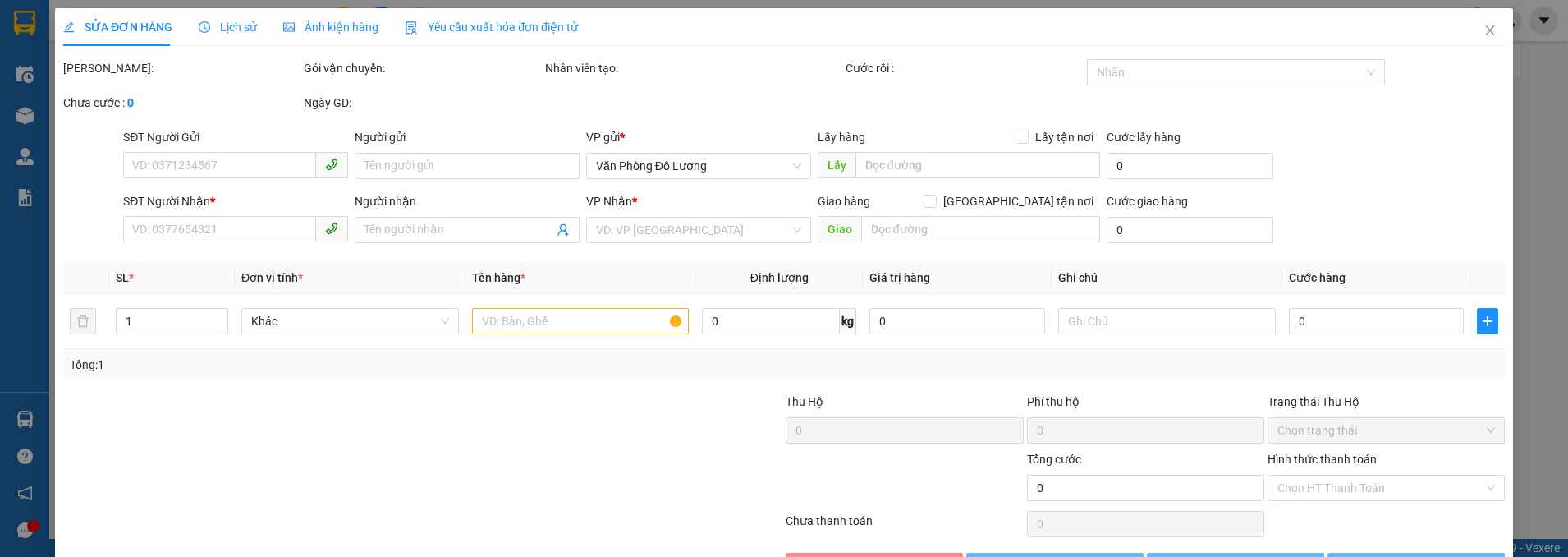
type input "0971121122"
type input "q12"
type input "300.000"
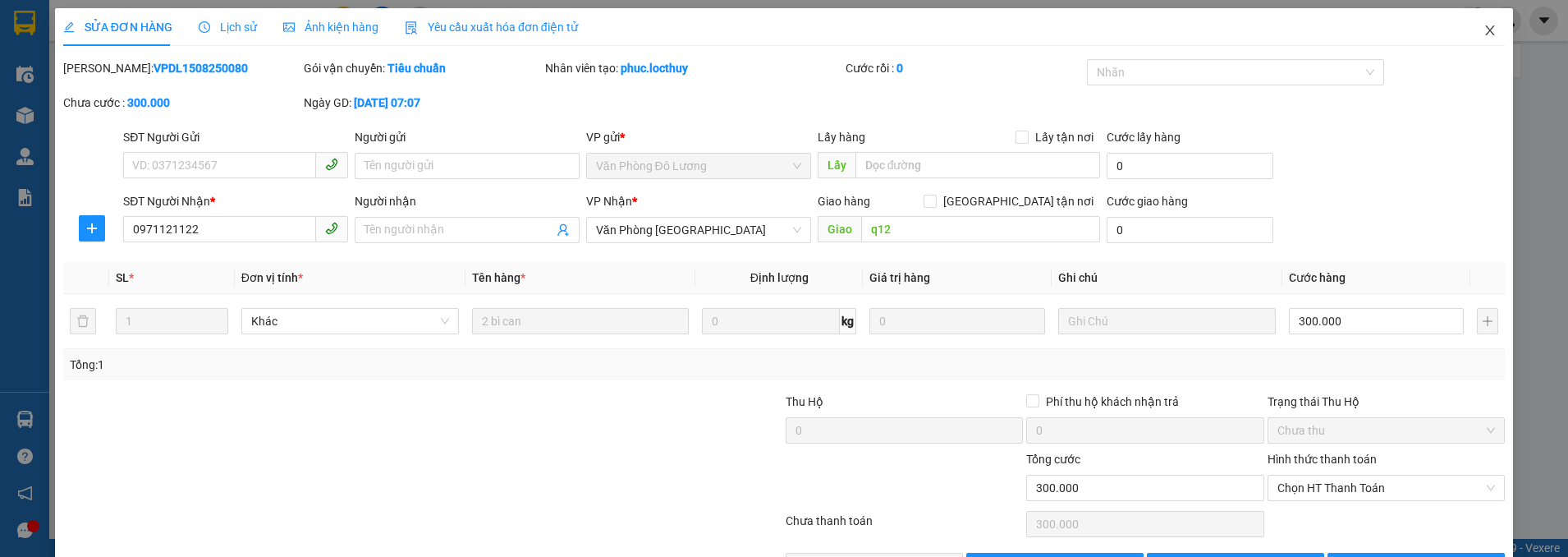
click at [1483, 32] on icon "close" at bounding box center [1490, 30] width 13 height 13
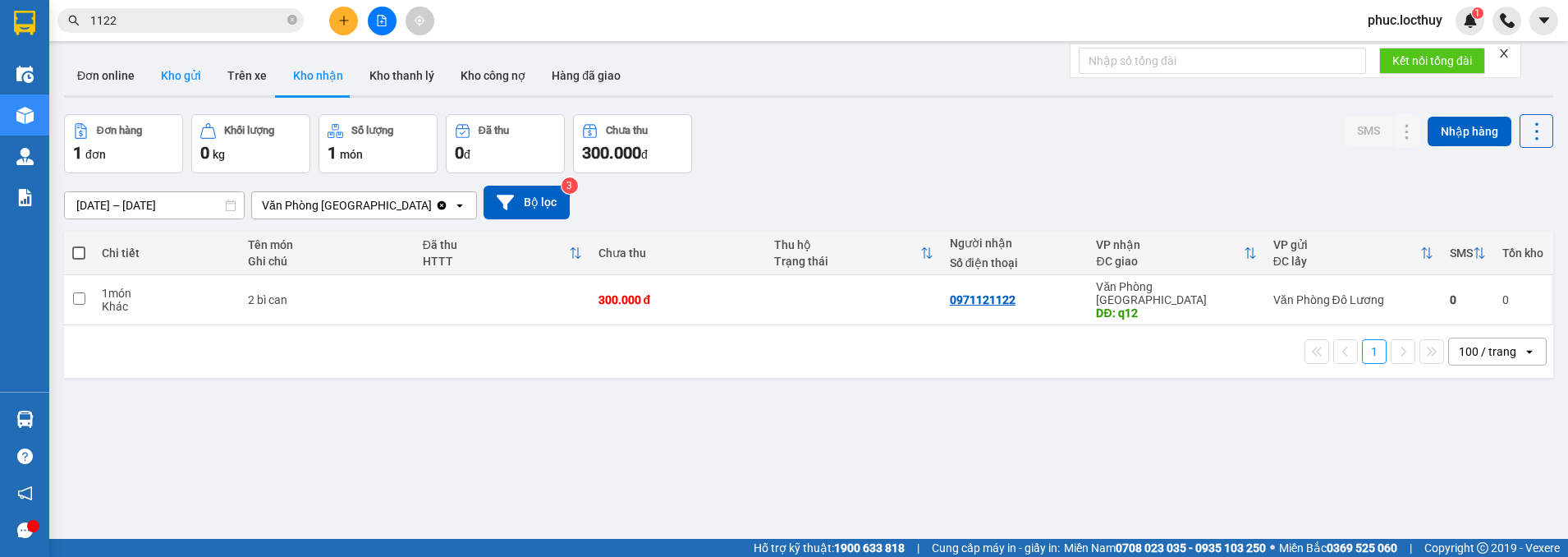
click at [179, 85] on button "Kho gửi" at bounding box center [181, 75] width 66 height 39
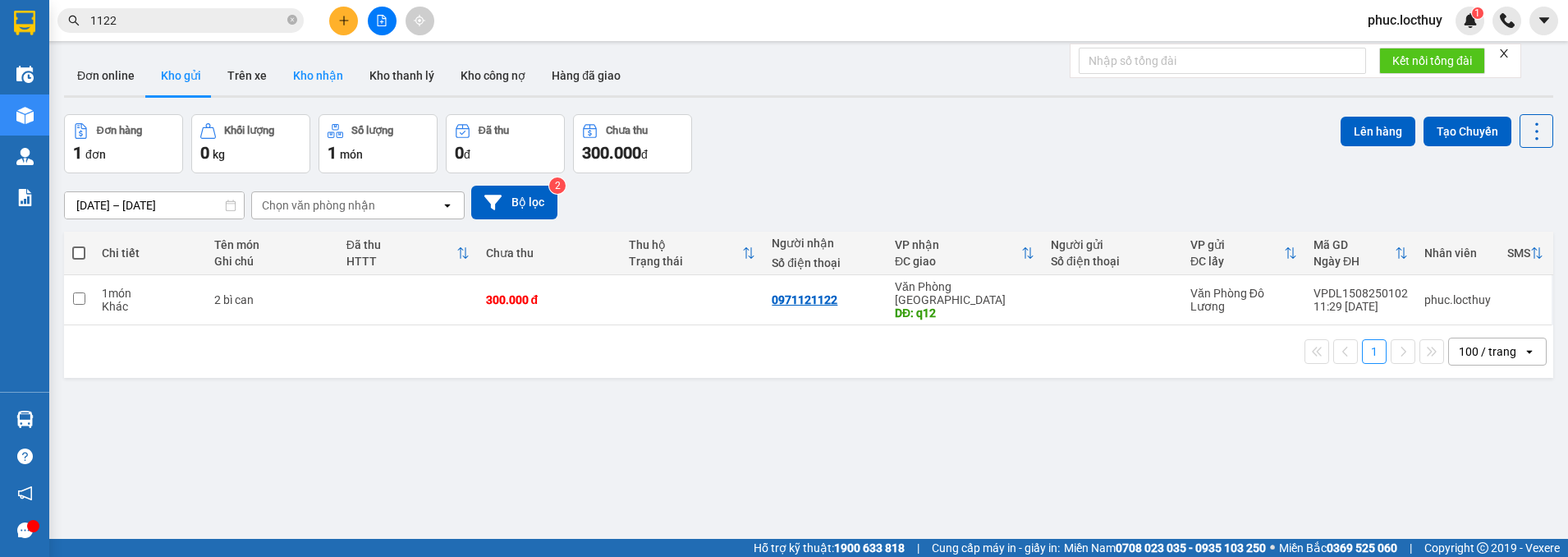
click at [323, 76] on button "Kho nhận" at bounding box center [318, 75] width 76 height 39
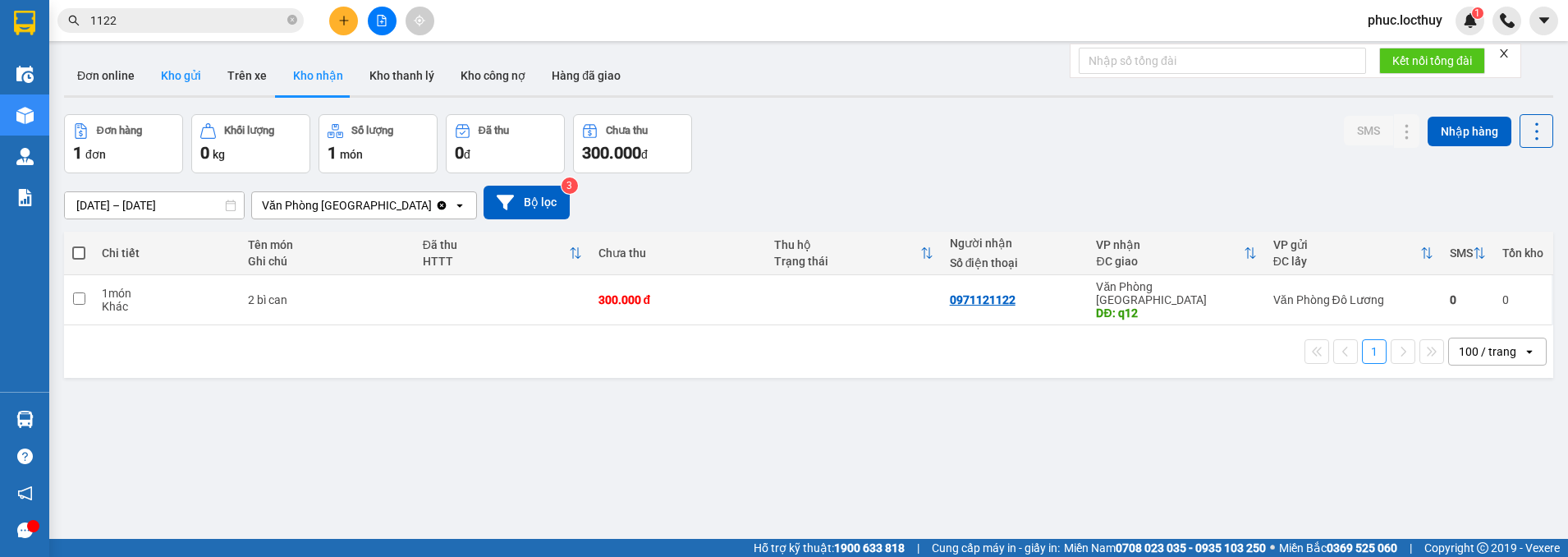
click at [190, 83] on button "Kho gửi" at bounding box center [181, 75] width 66 height 39
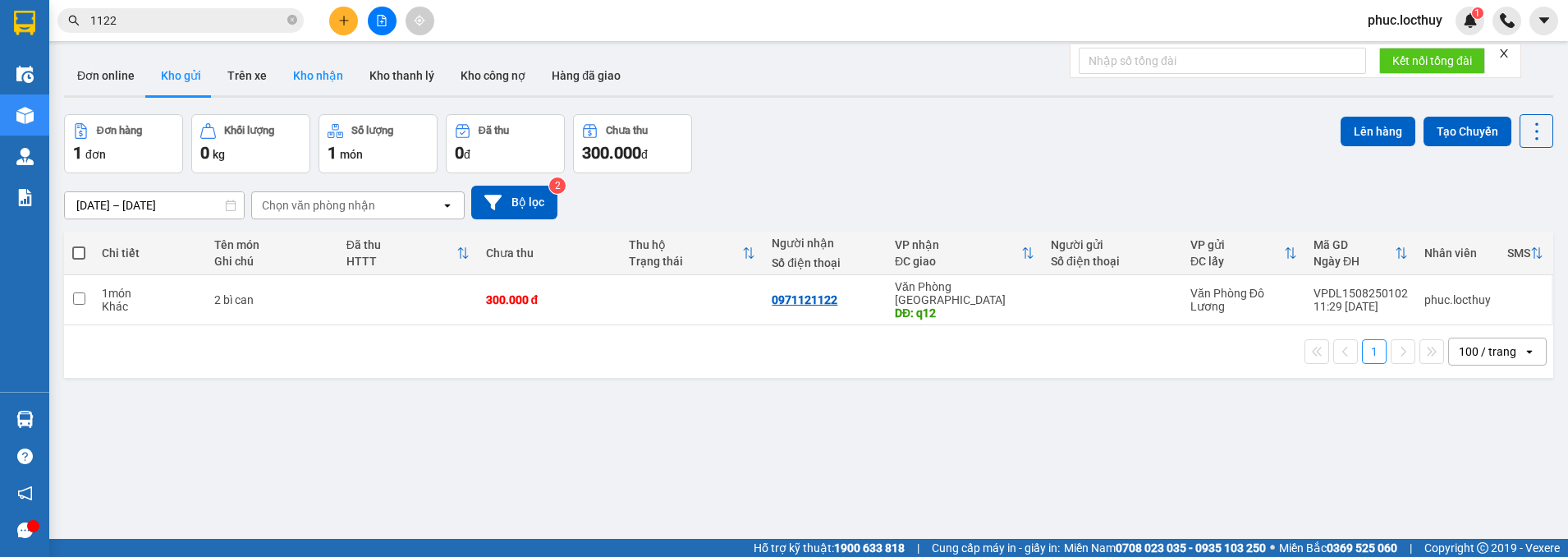
click at [314, 76] on button "Kho nhận" at bounding box center [318, 75] width 76 height 39
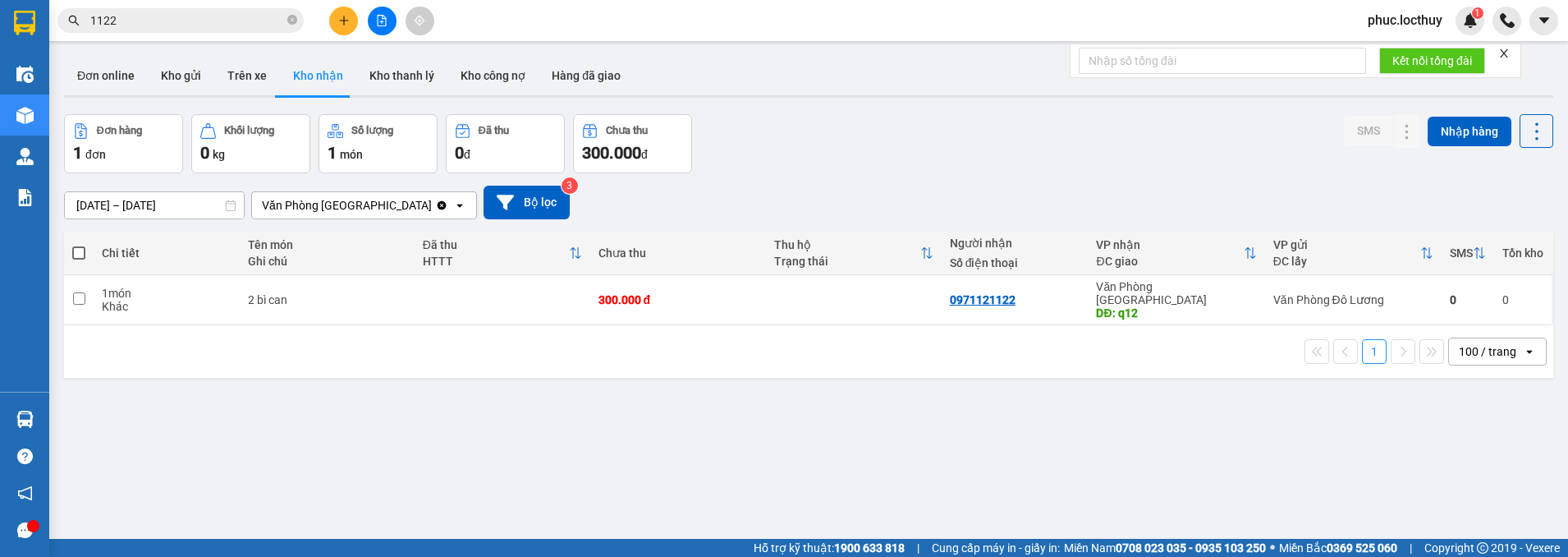
click at [437, 206] on icon "Clear value" at bounding box center [442, 205] width 9 height 10
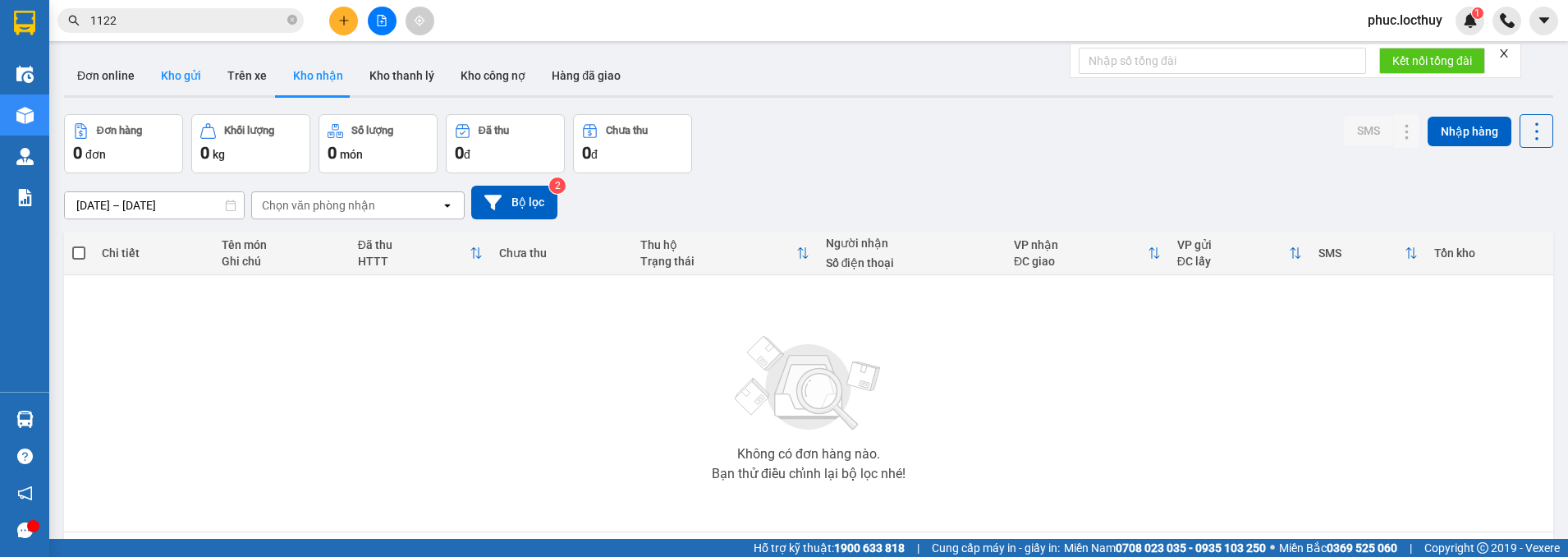
click at [184, 82] on button "Kho gửi" at bounding box center [181, 75] width 66 height 39
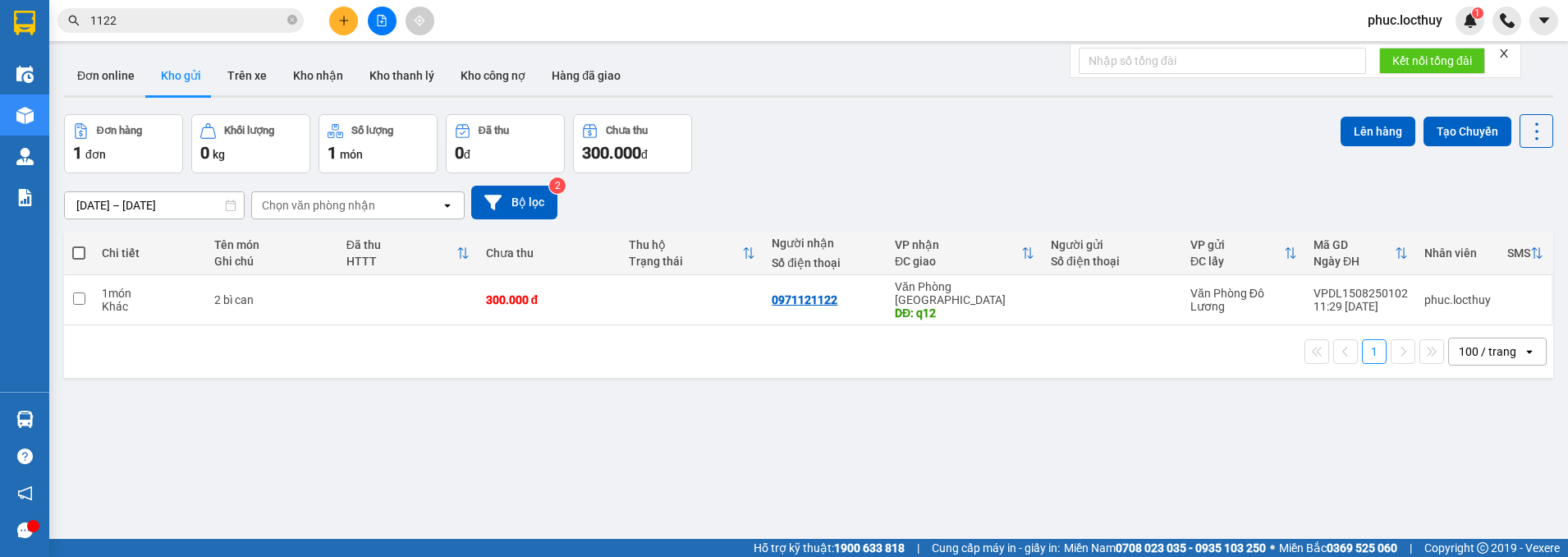
click at [418, 214] on div "Chọn văn phòng nhận" at bounding box center [346, 205] width 189 height 27
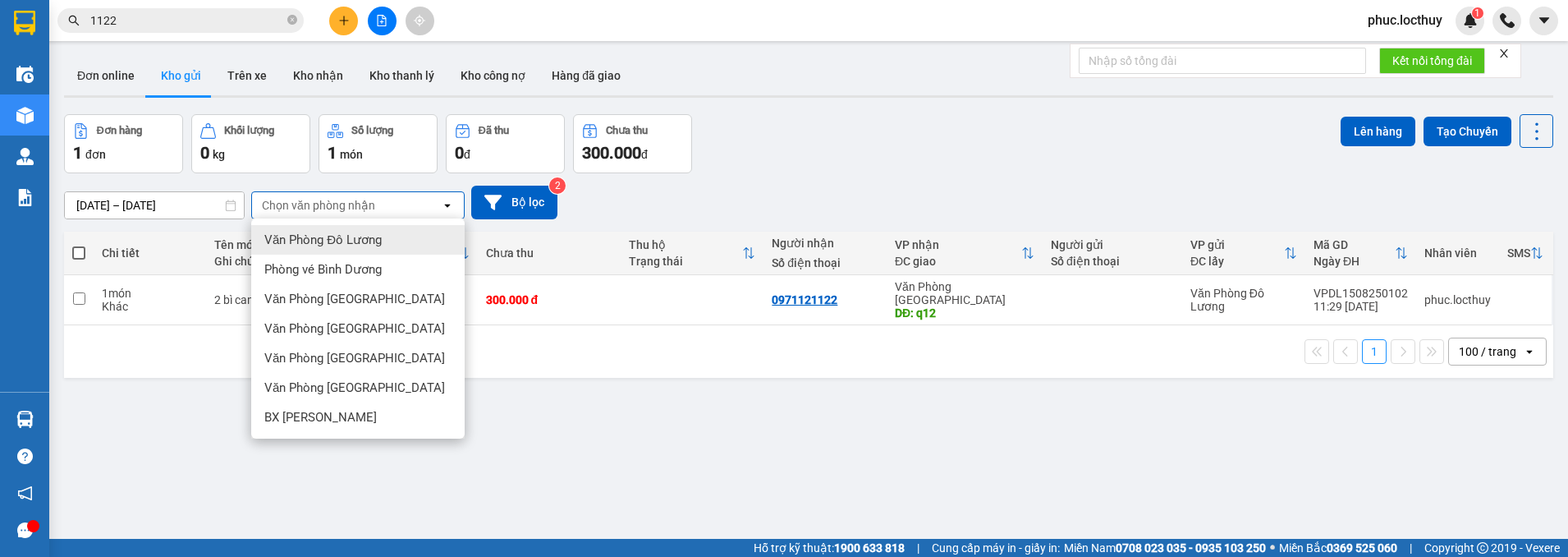
click at [353, 249] on div "Văn Phòng Đô Lương" at bounding box center [357, 240] width 214 height 29
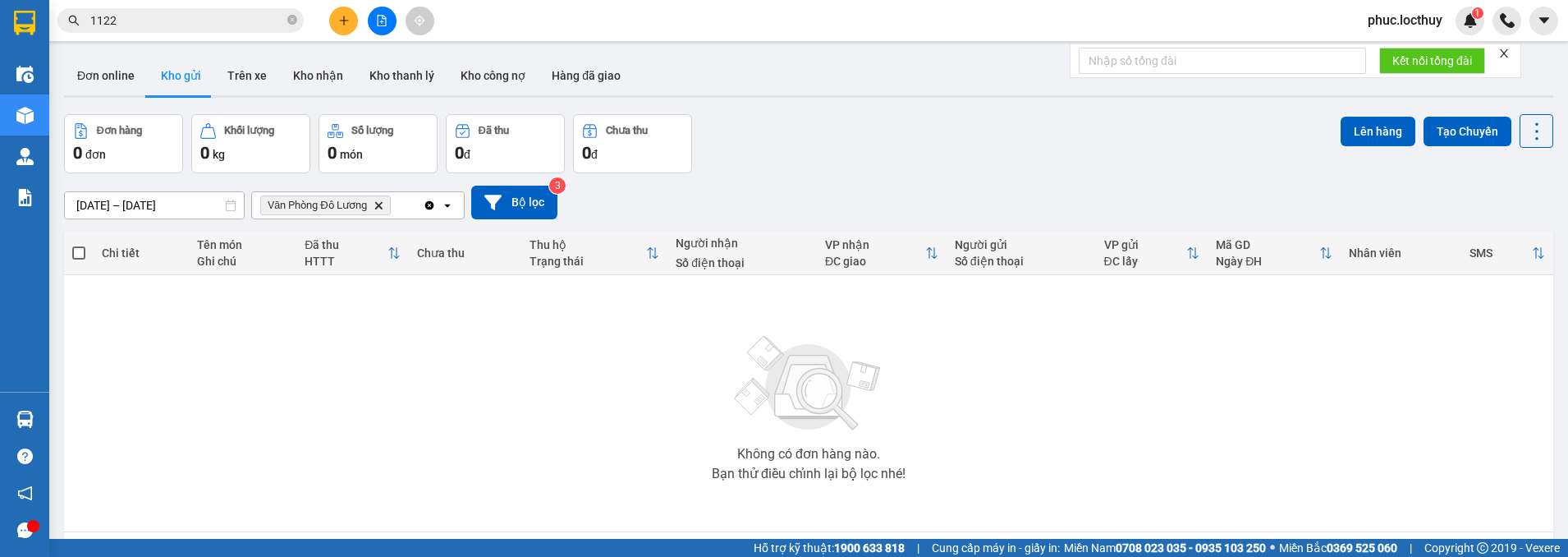
click at [382, 208] on icon "Văn Phòng Đô Lương, close by backspace" at bounding box center [378, 205] width 8 height 8
